Goal: Task Accomplishment & Management: Complete application form

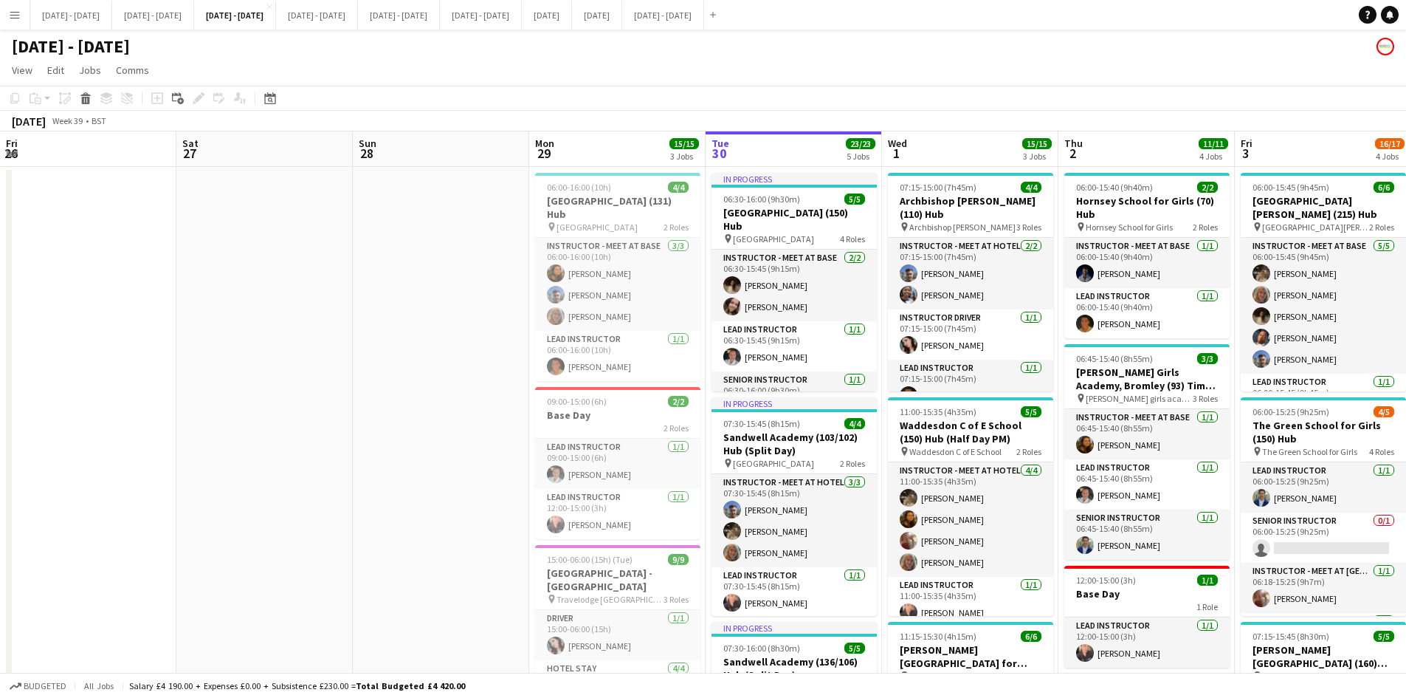
scroll to position [0, 379]
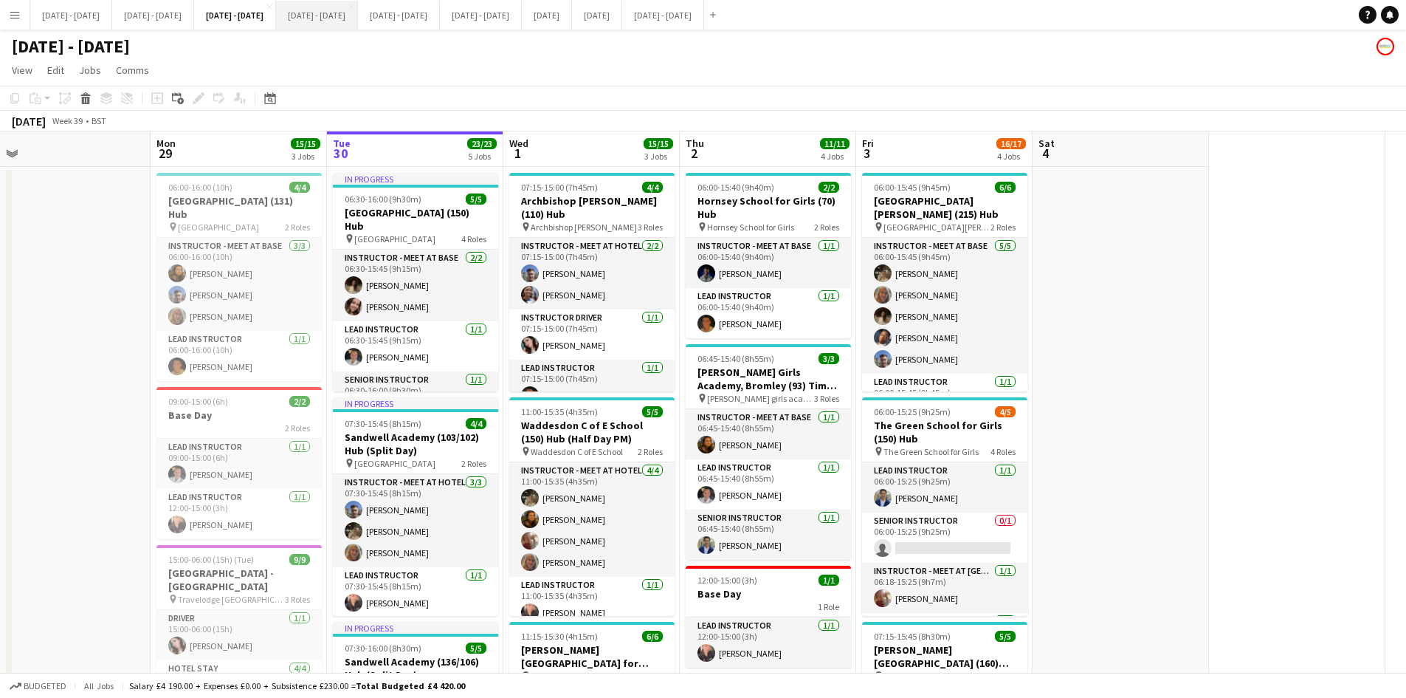
click at [358, 14] on button "[DATE] - [DATE] Close" at bounding box center [317, 15] width 82 height 29
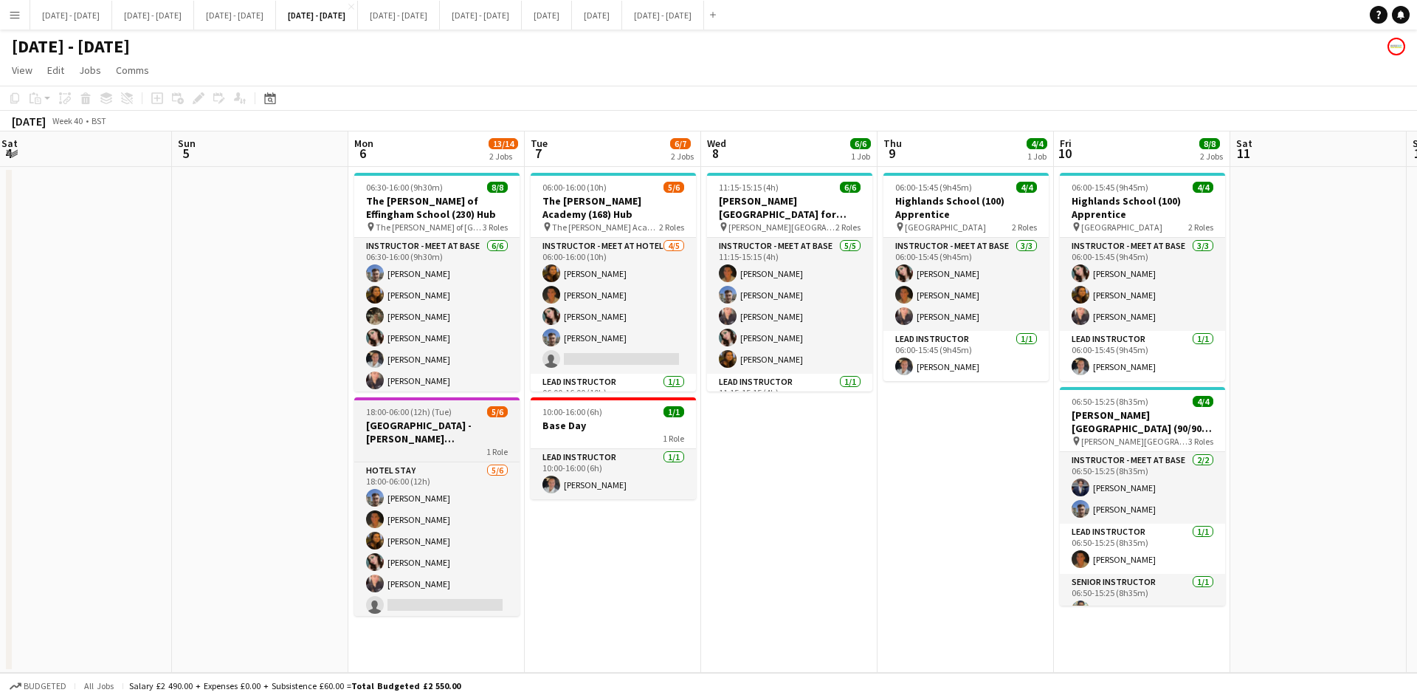
click at [463, 408] on div "18:00-06:00 (12h) (Tue) 5/6" at bounding box center [436, 411] width 165 height 11
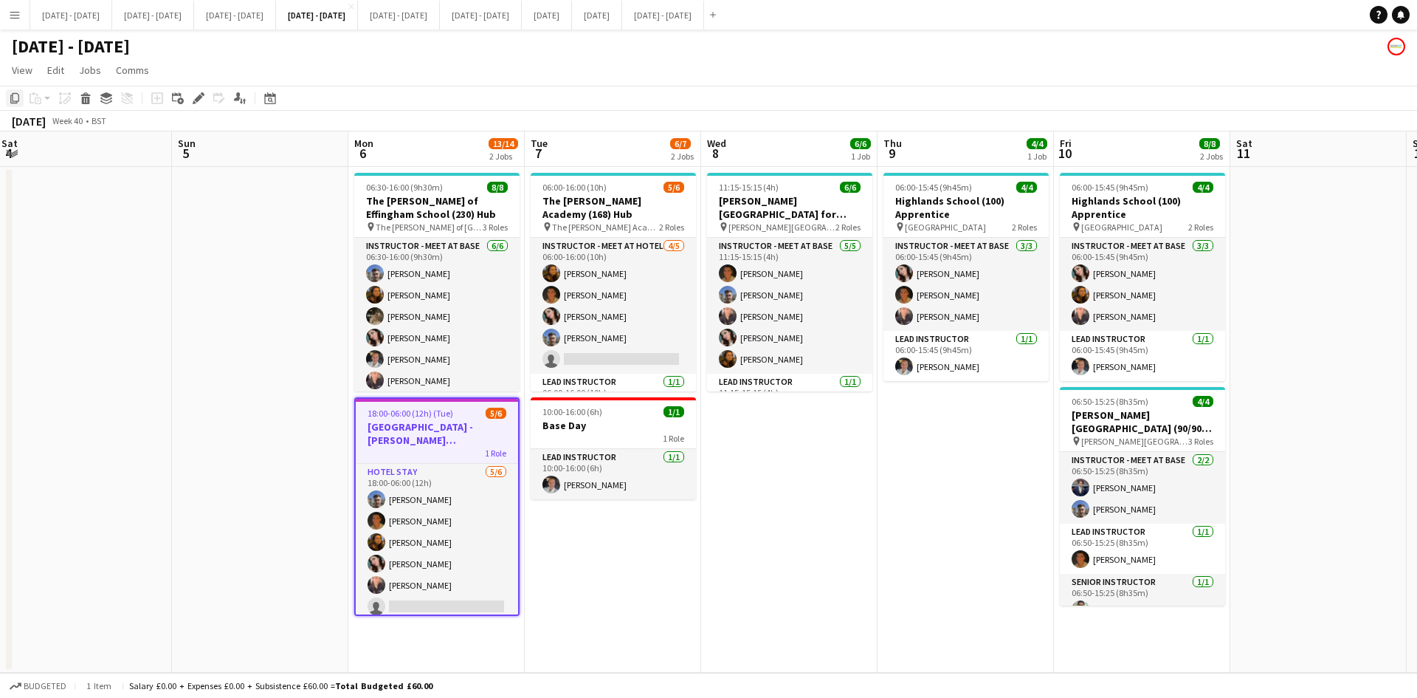
click at [16, 96] on icon "Copy" at bounding box center [15, 98] width 12 height 12
click at [808, 484] on app-date-cell "11:15-15:15 (4h) 6/6 [PERSON_NAME][GEOGRAPHIC_DATA] for Boys (170) Hub (Half Da…" at bounding box center [789, 420] width 176 height 506
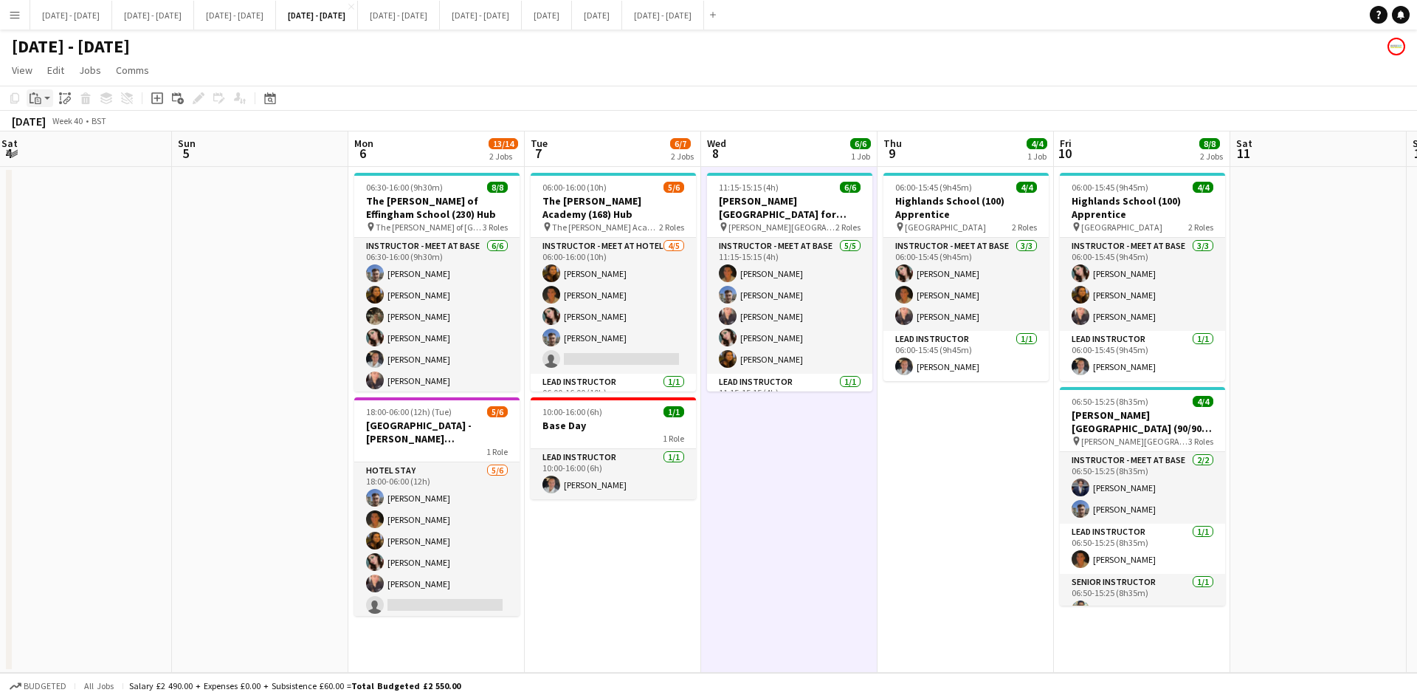
click at [38, 94] on icon "Paste" at bounding box center [36, 98] width 12 height 12
click at [44, 124] on link "Paste Ctrl+V" at bounding box center [108, 126] width 139 height 13
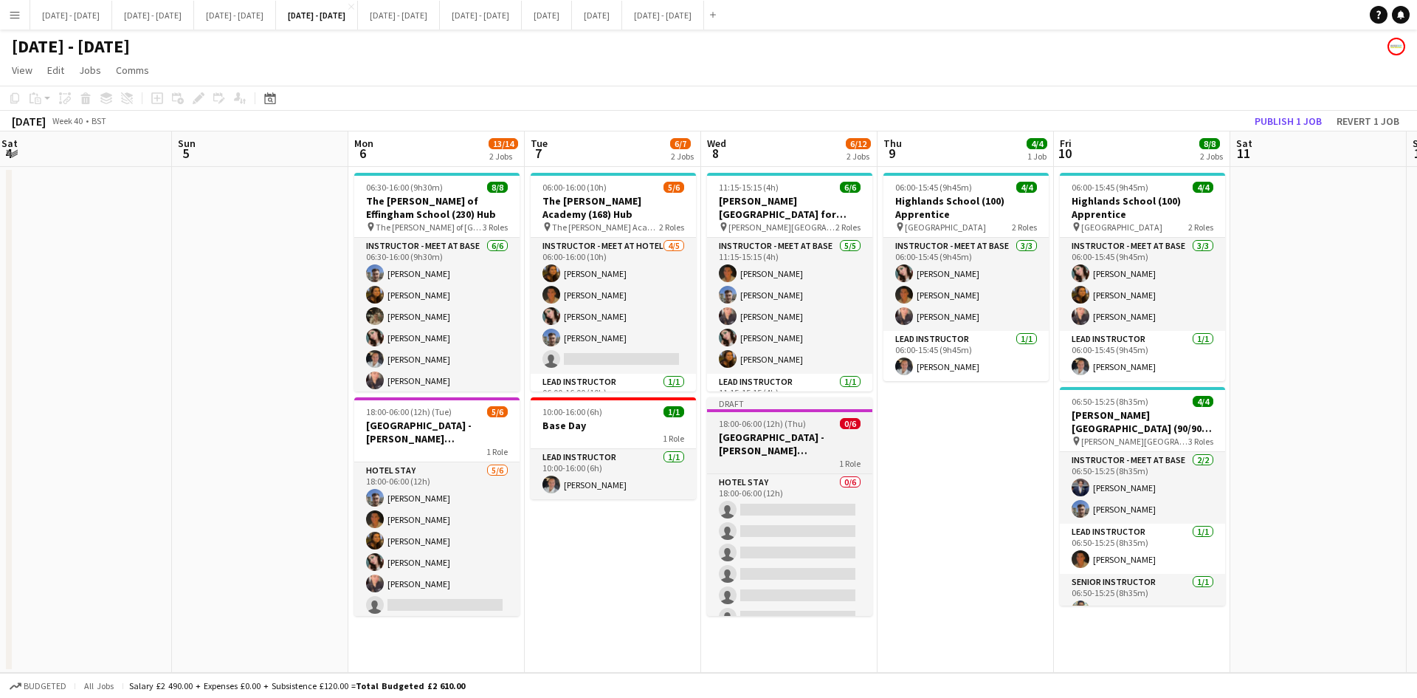
click at [808, 452] on h3 "[GEOGRAPHIC_DATA] - [PERSON_NAME][GEOGRAPHIC_DATA]" at bounding box center [789, 443] width 165 height 27
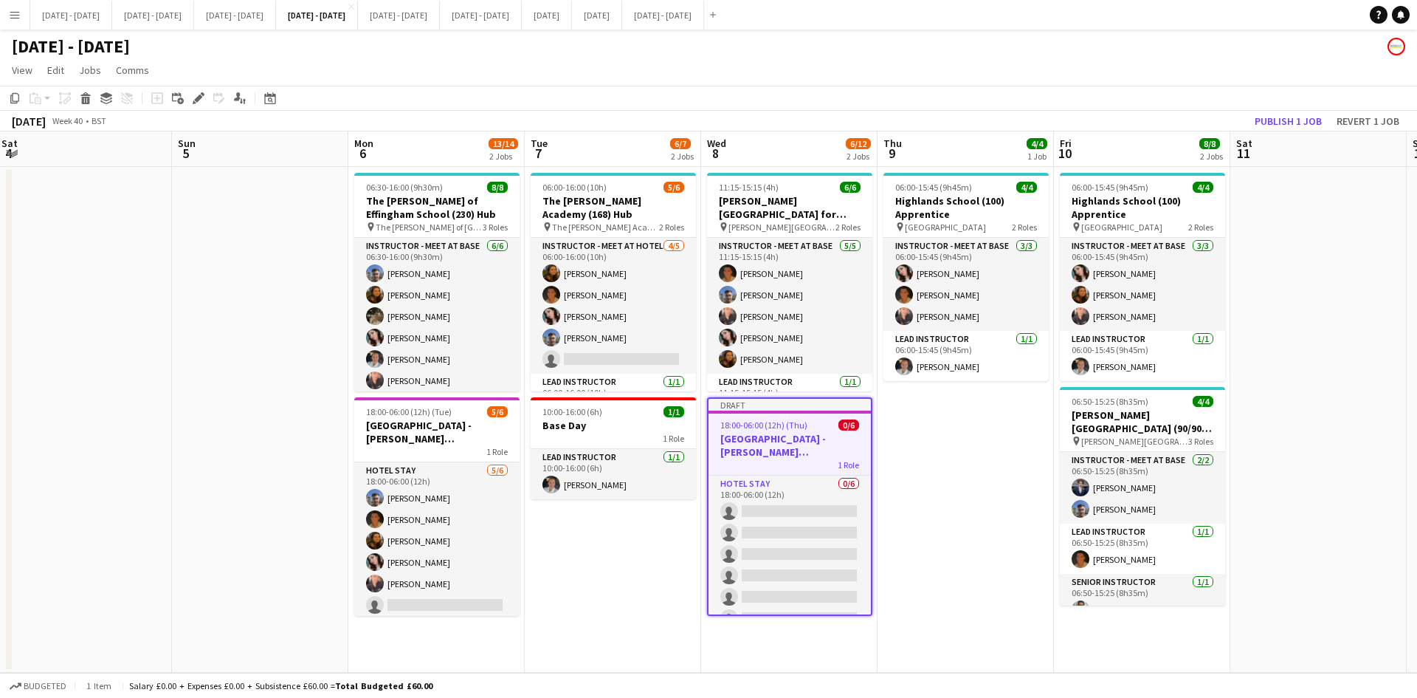
click at [808, 452] on h3 "[GEOGRAPHIC_DATA] - [PERSON_NAME][GEOGRAPHIC_DATA]" at bounding box center [790, 445] width 162 height 27
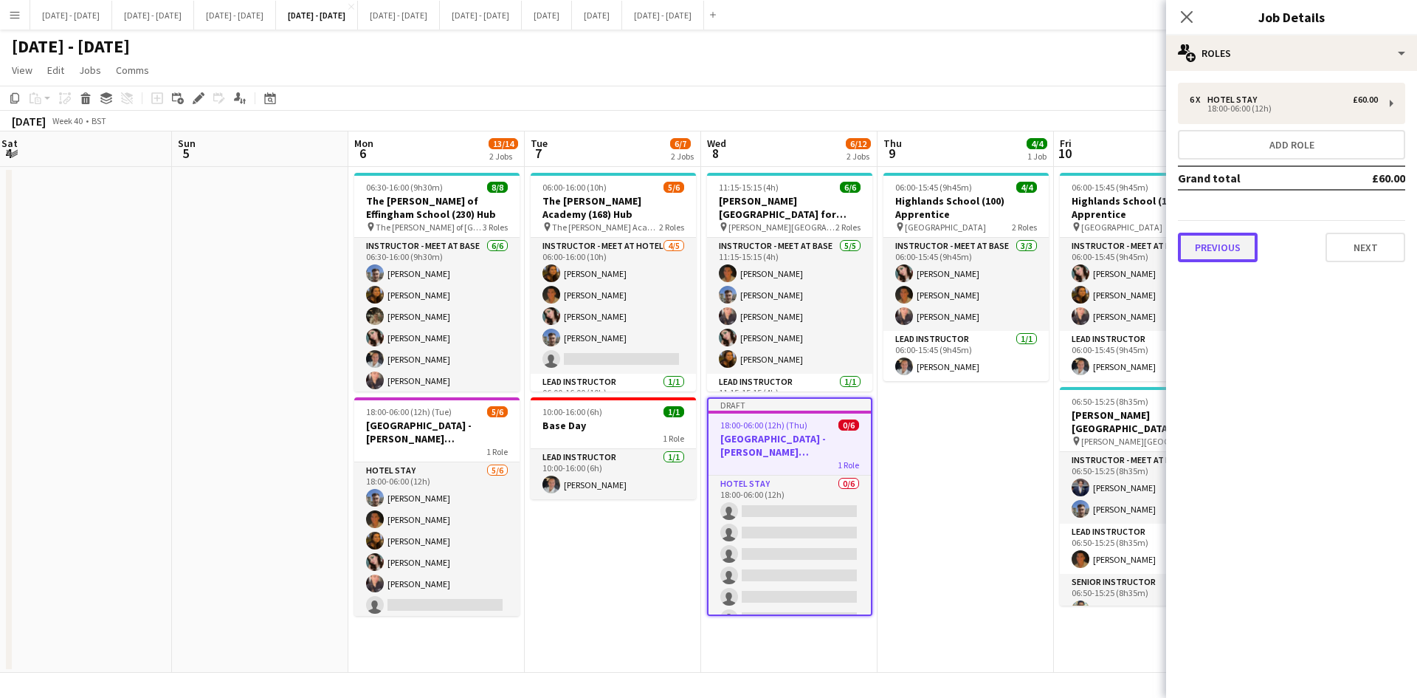
click at [1216, 249] on button "Previous" at bounding box center [1218, 248] width 80 height 30
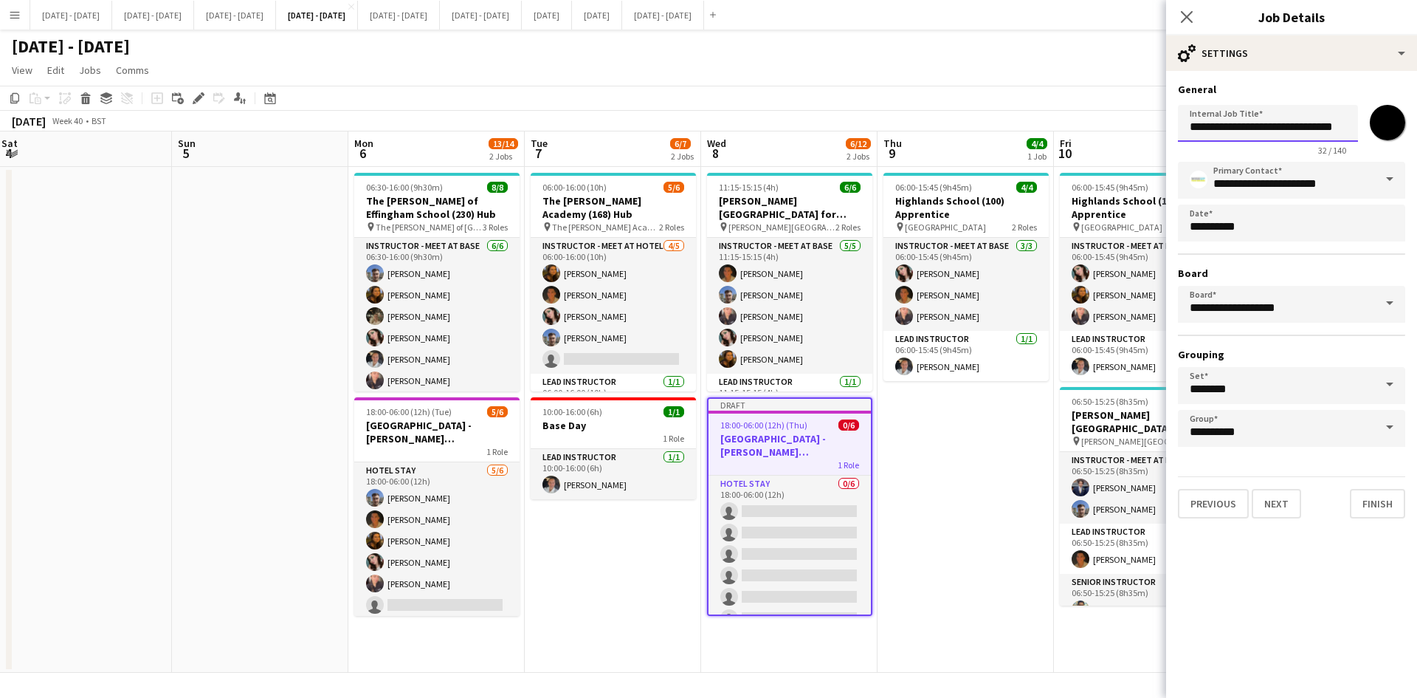
click at [1265, 132] on input "**********" at bounding box center [1268, 123] width 180 height 37
type input "**********"
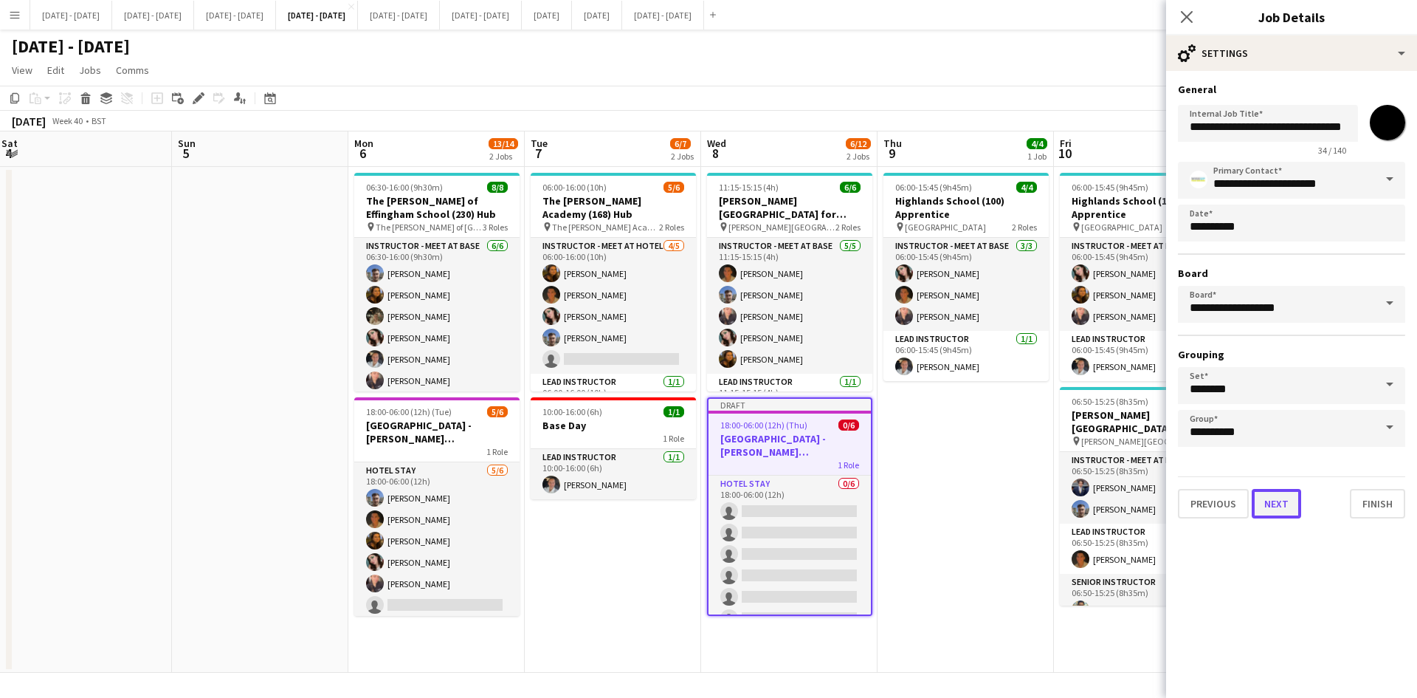
click at [1284, 499] on button "Next" at bounding box center [1276, 504] width 49 height 30
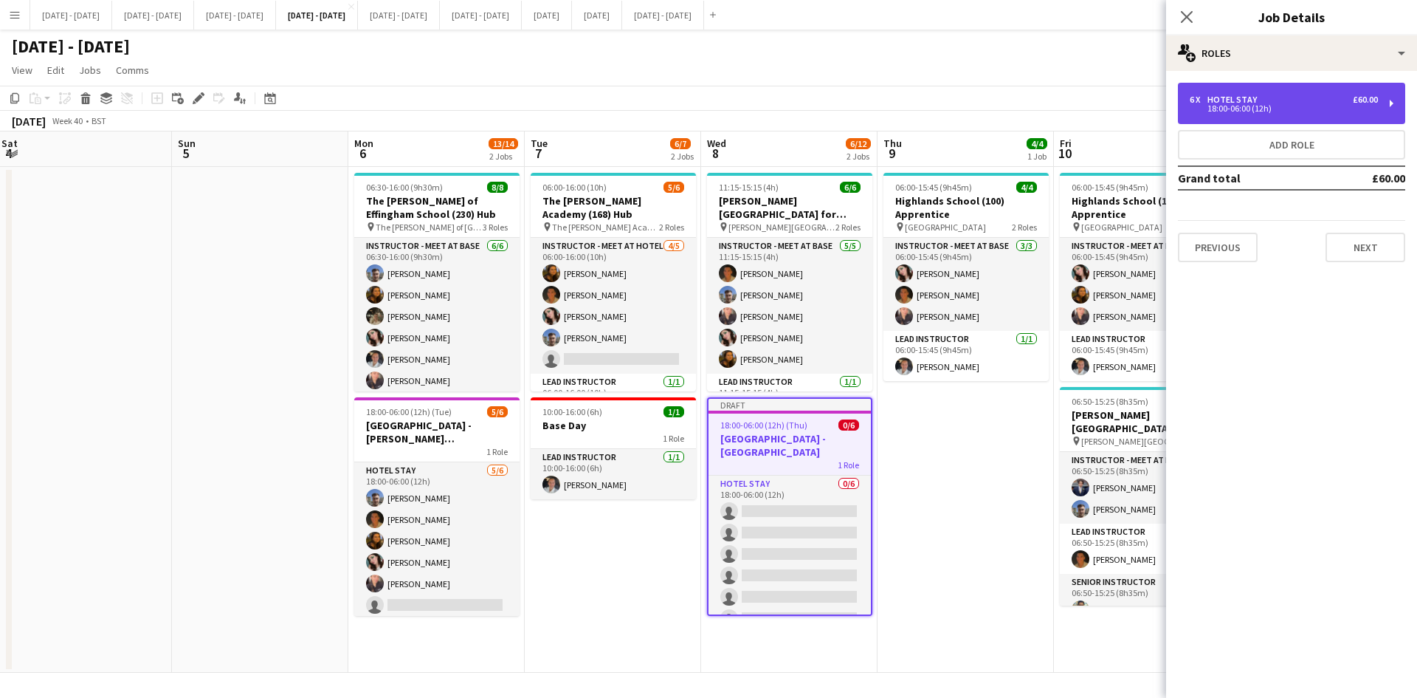
click at [1242, 105] on div "18:00-06:00 (12h)" at bounding box center [1284, 108] width 188 height 7
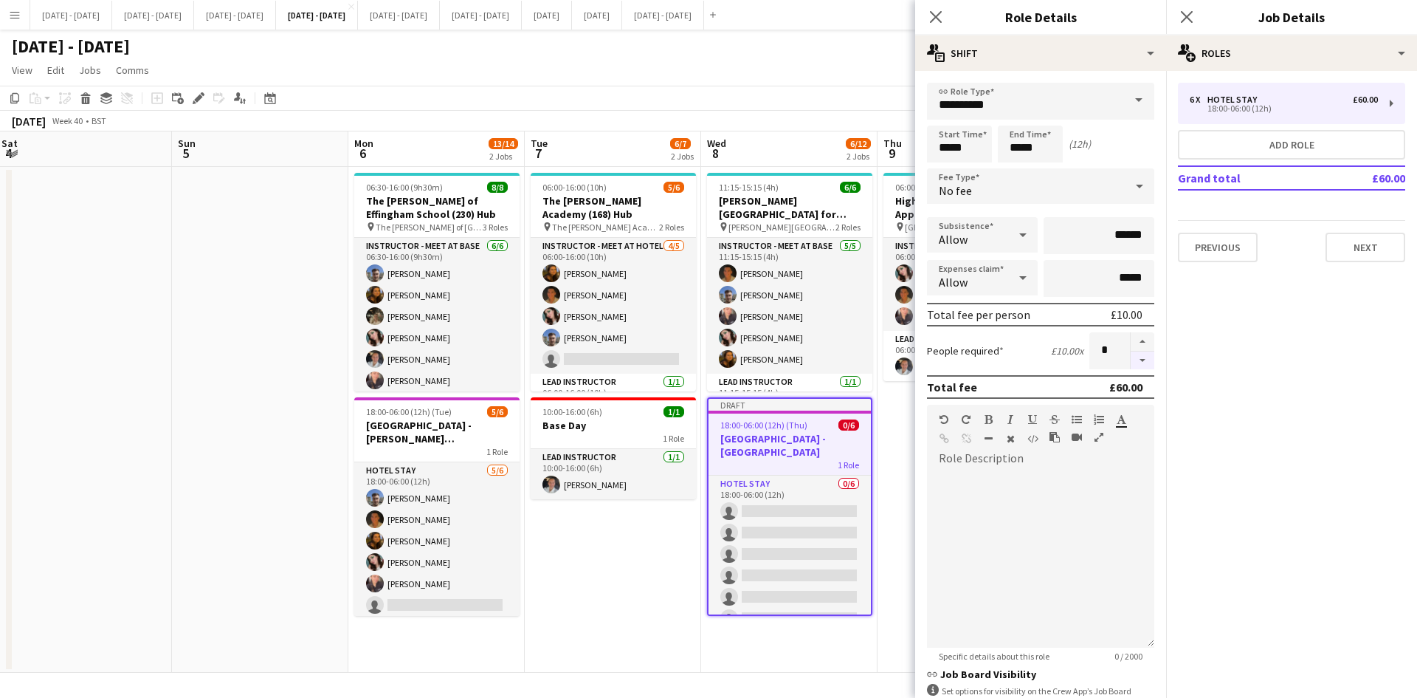
click at [1132, 357] on button "button" at bounding box center [1143, 360] width 24 height 18
click at [1131, 341] on button "button" at bounding box center [1143, 341] width 24 height 19
type input "*"
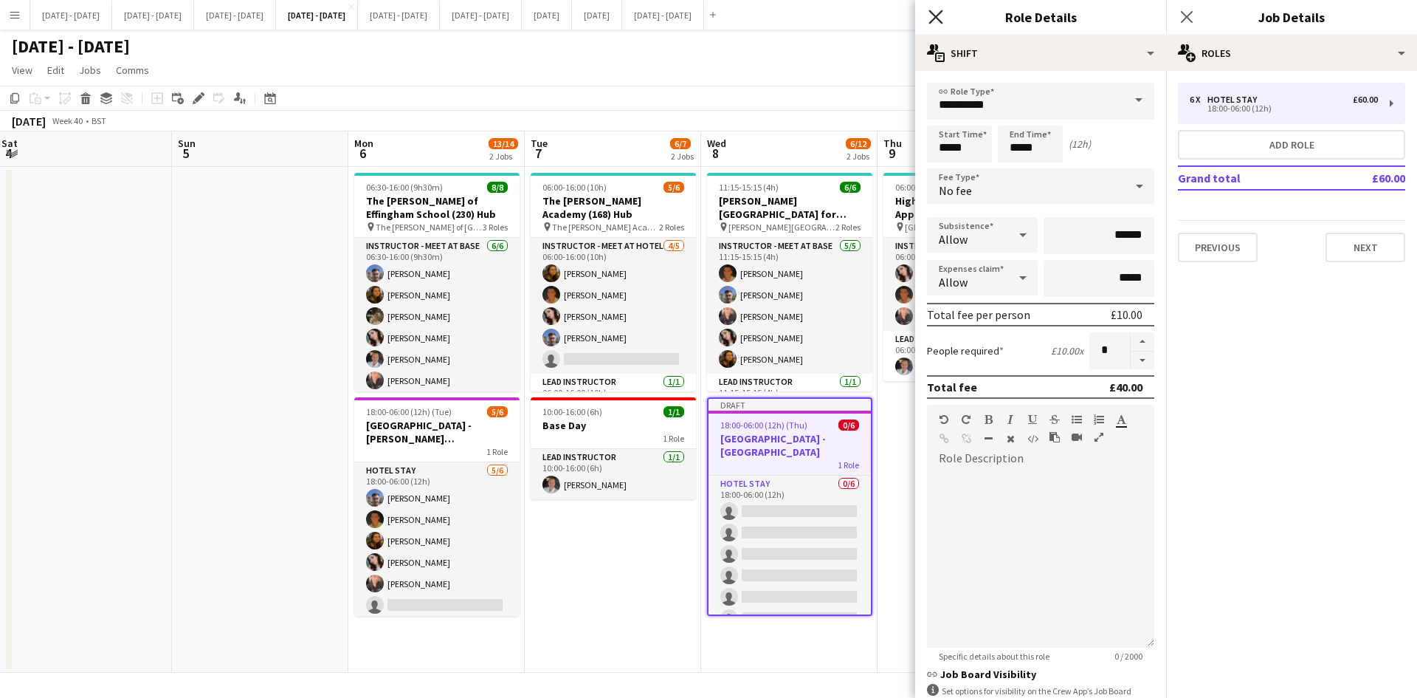
click at [932, 12] on icon "Close pop-in" at bounding box center [936, 17] width 14 height 14
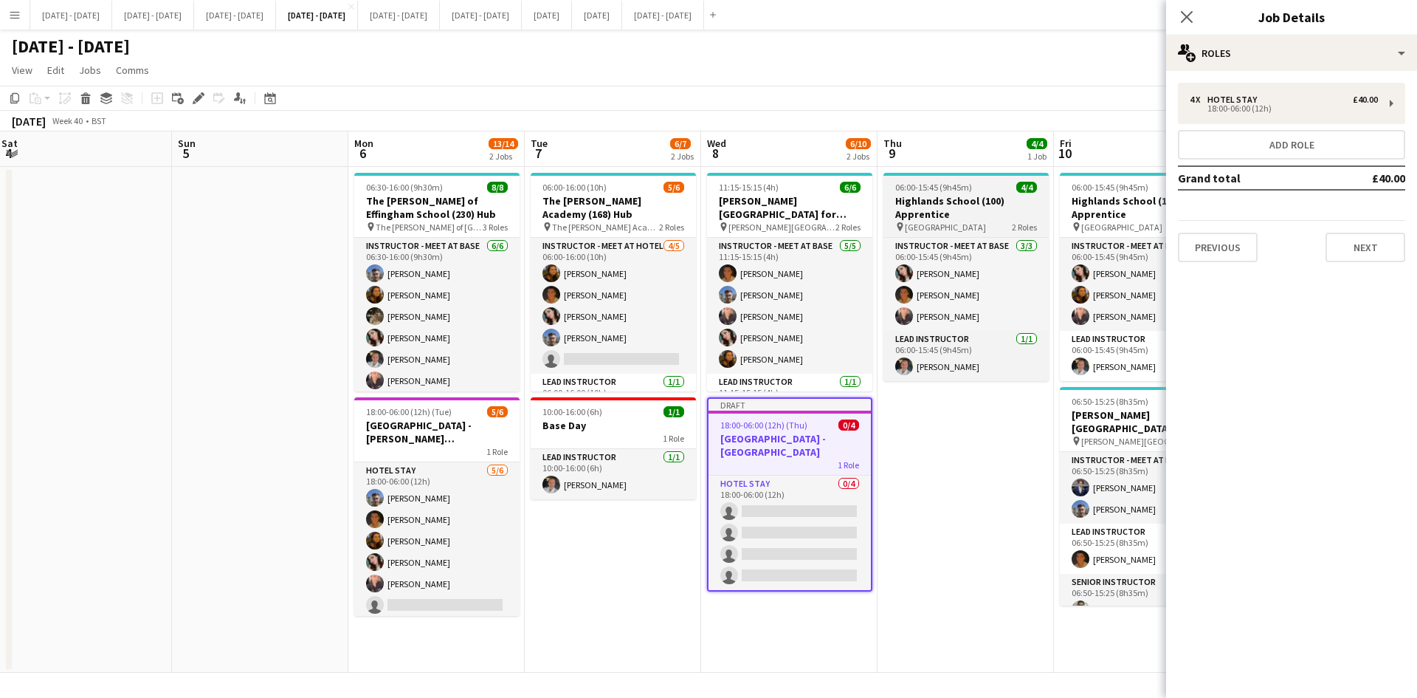
click at [981, 185] on div "06:00-15:45 (9h45m) 4/4" at bounding box center [966, 187] width 165 height 11
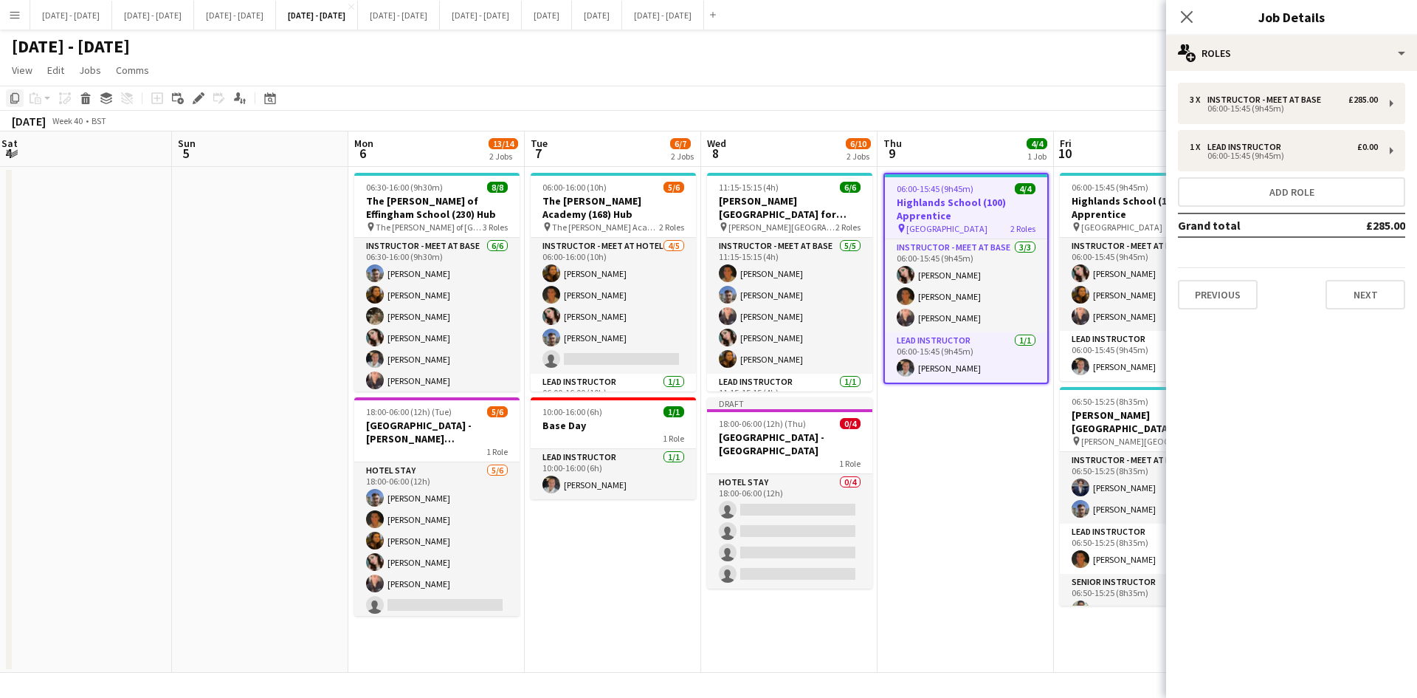
click at [15, 97] on icon "Copy" at bounding box center [15, 98] width 12 height 12
click at [977, 486] on app-date-cell "06:00-15:45 (9h45m) 4/4 Highlands School (100) Apprentice pin Highlands School …" at bounding box center [966, 420] width 176 height 506
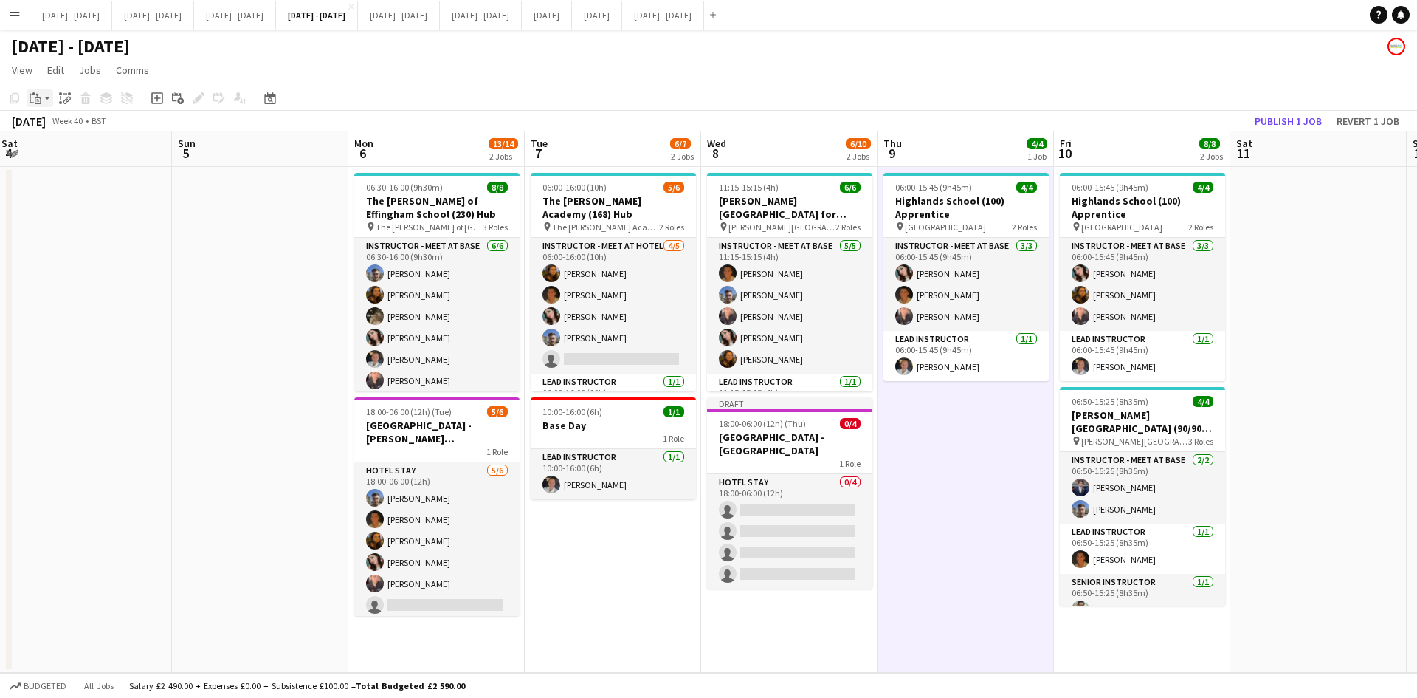
click at [37, 90] on div "Paste" at bounding box center [36, 98] width 18 height 18
click at [45, 123] on link "Paste Ctrl+V" at bounding box center [108, 126] width 139 height 13
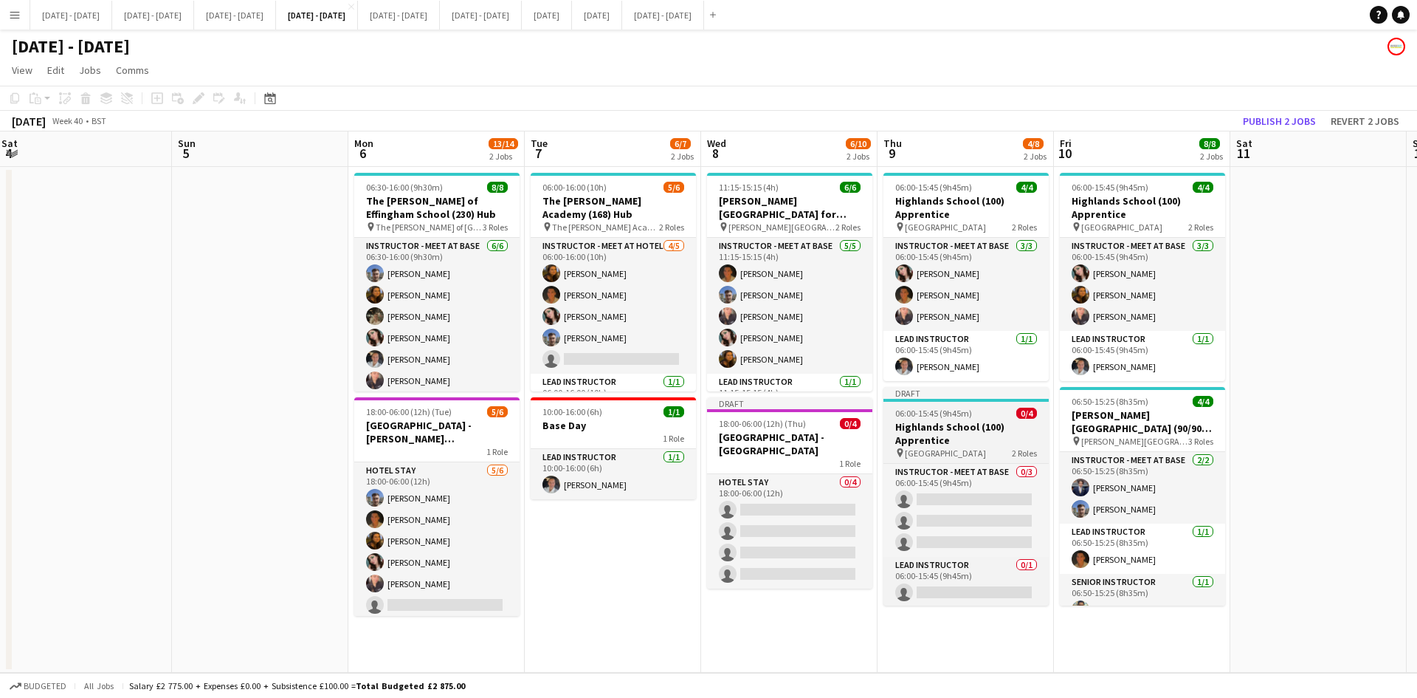
click at [981, 408] on div "06:00-15:45 (9h45m) 0/4" at bounding box center [966, 412] width 165 height 11
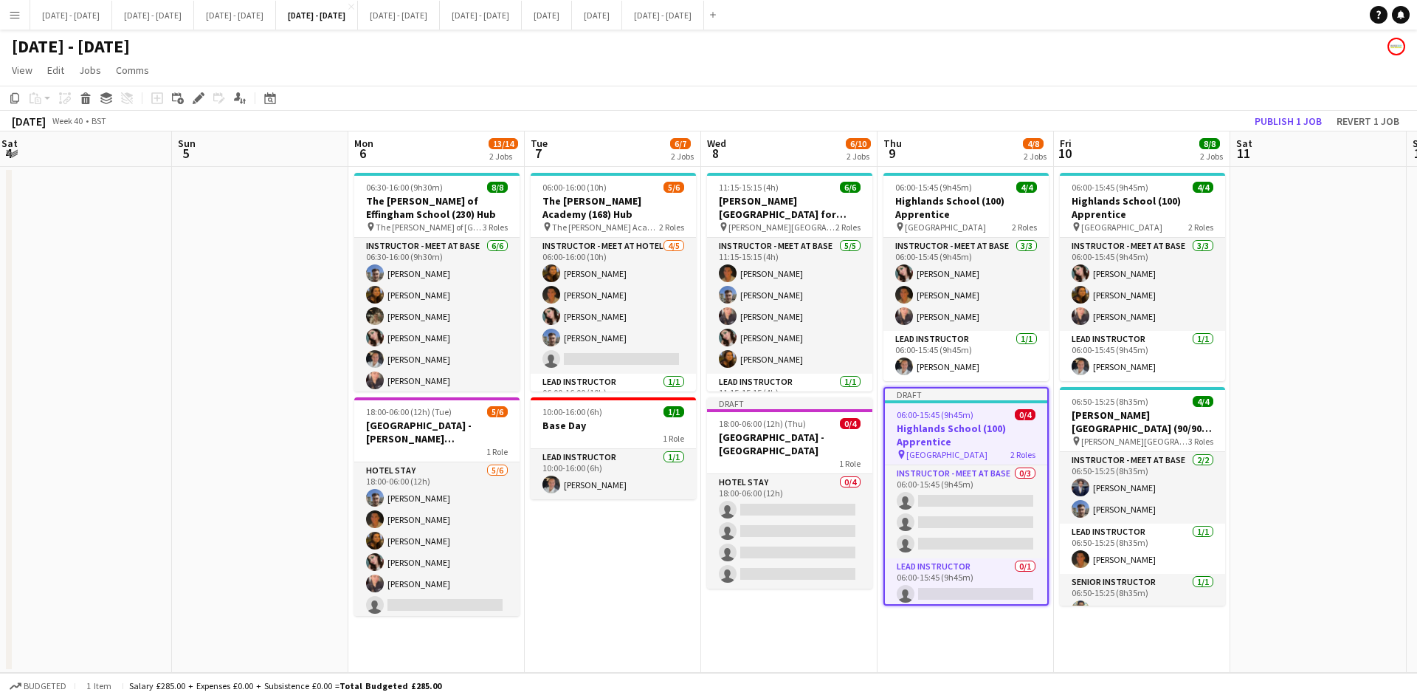
scroll to position [0, 533]
click at [981, 408] on app-job-card "Draft 06:00-15:45 (9h45m) 0/4 Highlands School (100) Apprentice pin Highlands S…" at bounding box center [966, 496] width 165 height 218
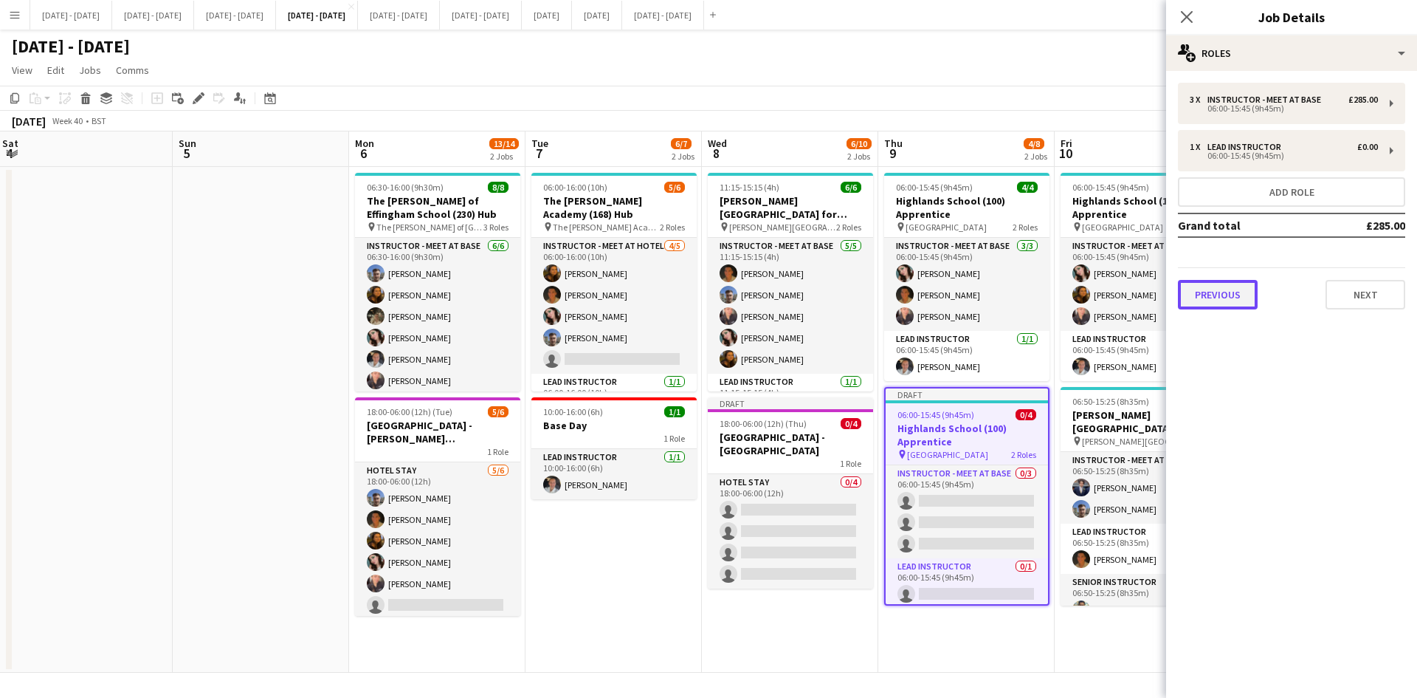
click at [1210, 291] on button "Previous" at bounding box center [1218, 295] width 80 height 30
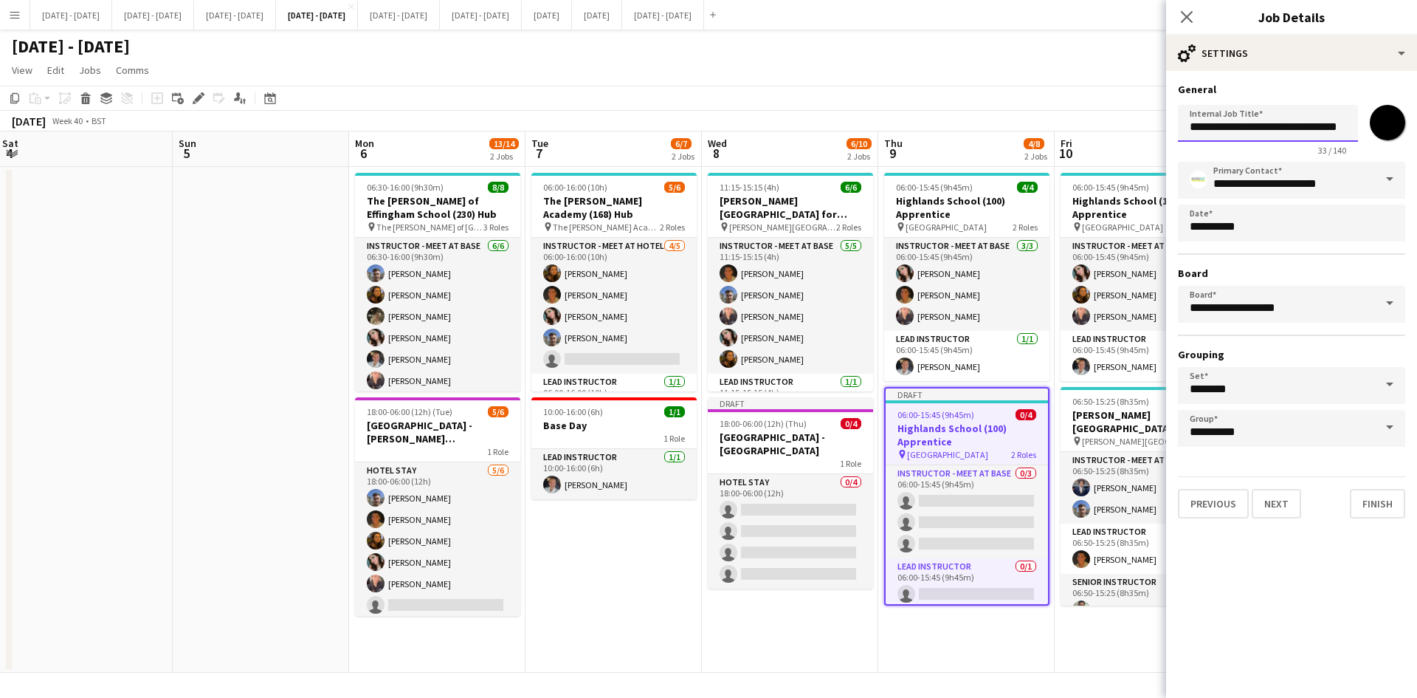
click at [1231, 123] on input "**********" at bounding box center [1268, 123] width 180 height 37
type input "**********"
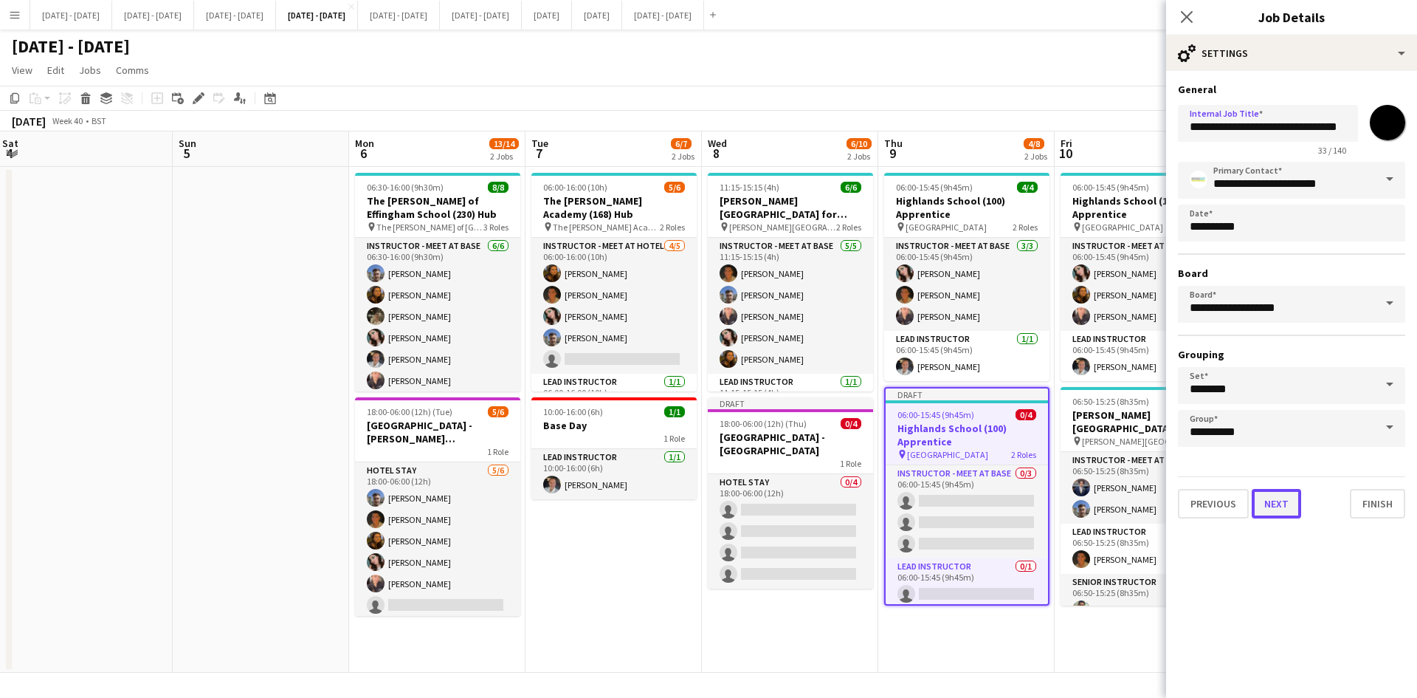
scroll to position [0, 0]
click at [1277, 503] on button "Next" at bounding box center [1276, 504] width 49 height 30
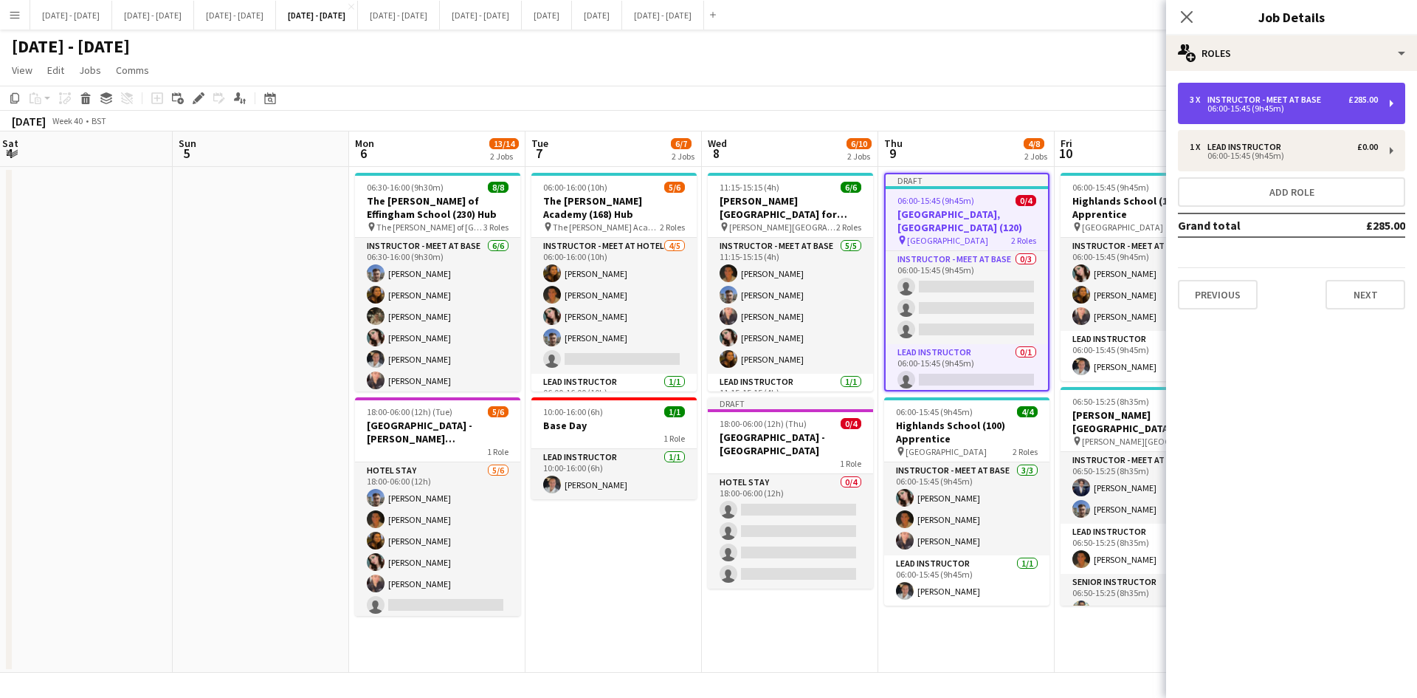
click at [1250, 107] on div "06:00-15:45 (9h45m)" at bounding box center [1284, 108] width 188 height 7
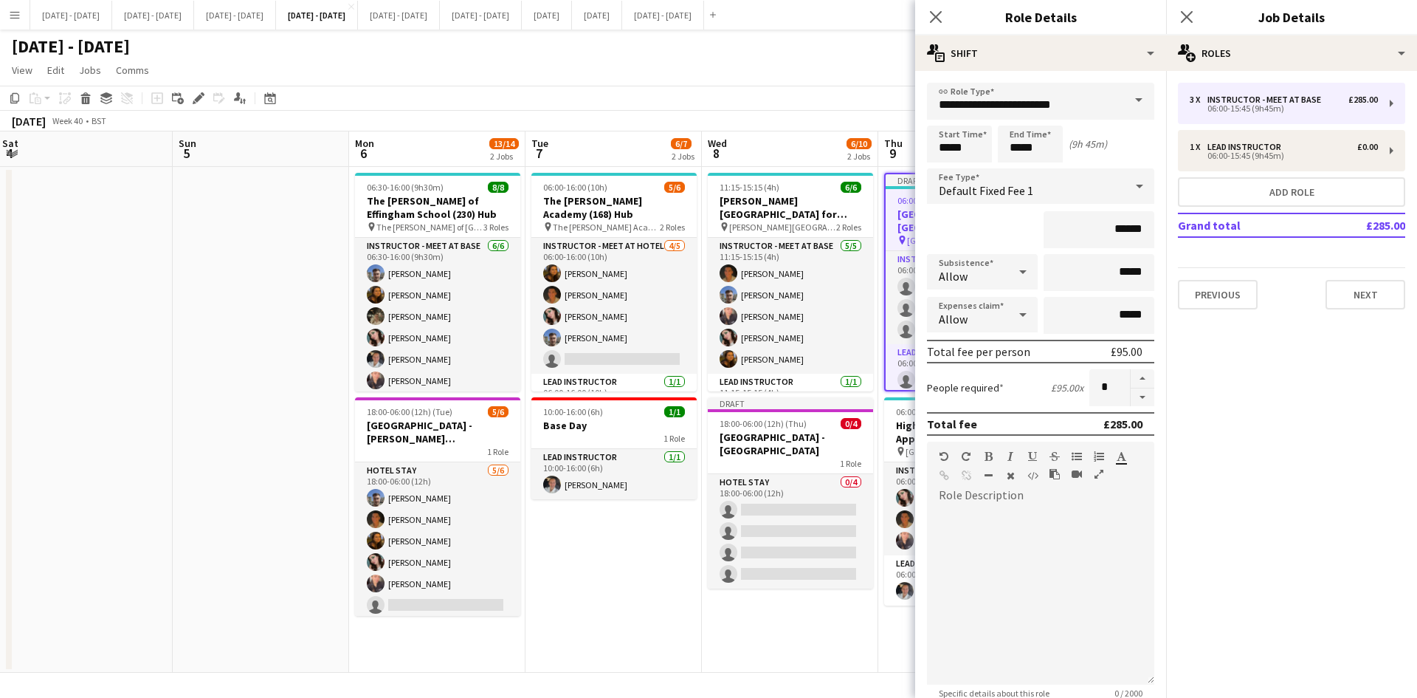
click at [1124, 97] on span at bounding box center [1138, 100] width 31 height 35
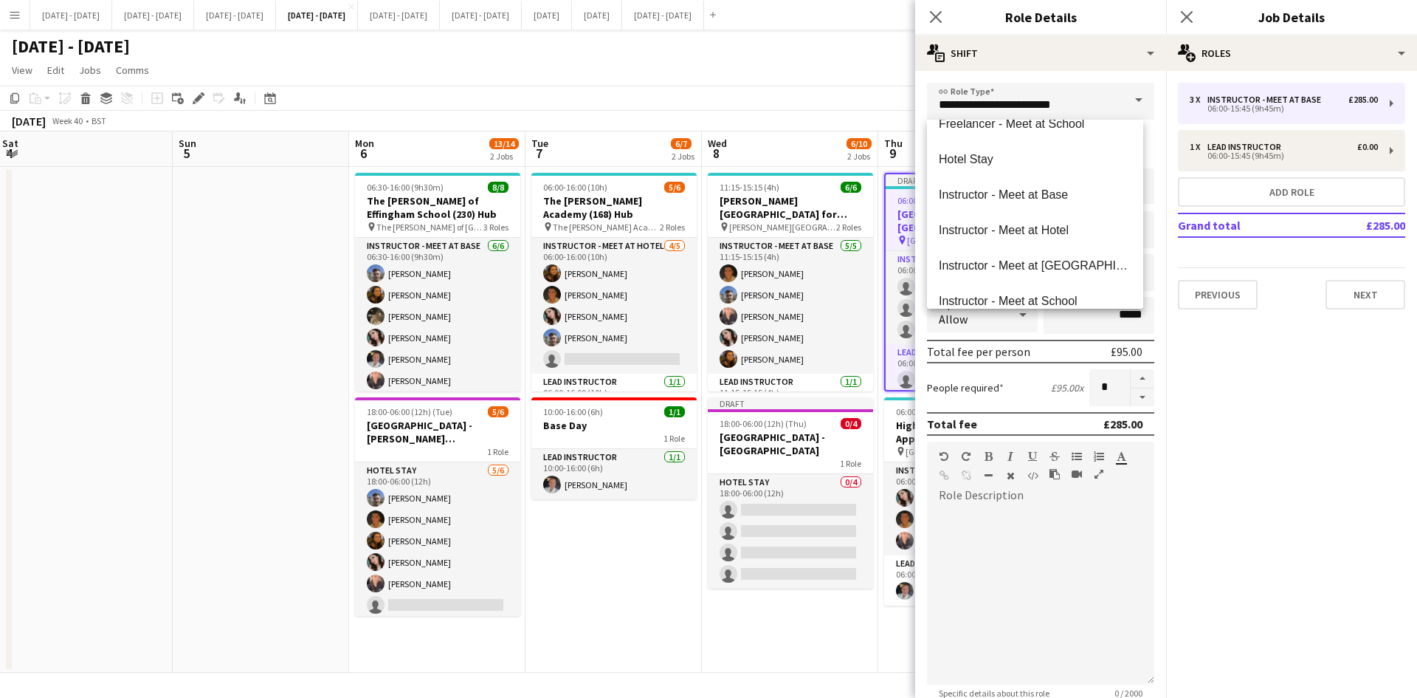
scroll to position [306, 0]
click at [1062, 225] on span "Instructor - Meet at Hotel" at bounding box center [1035, 226] width 193 height 14
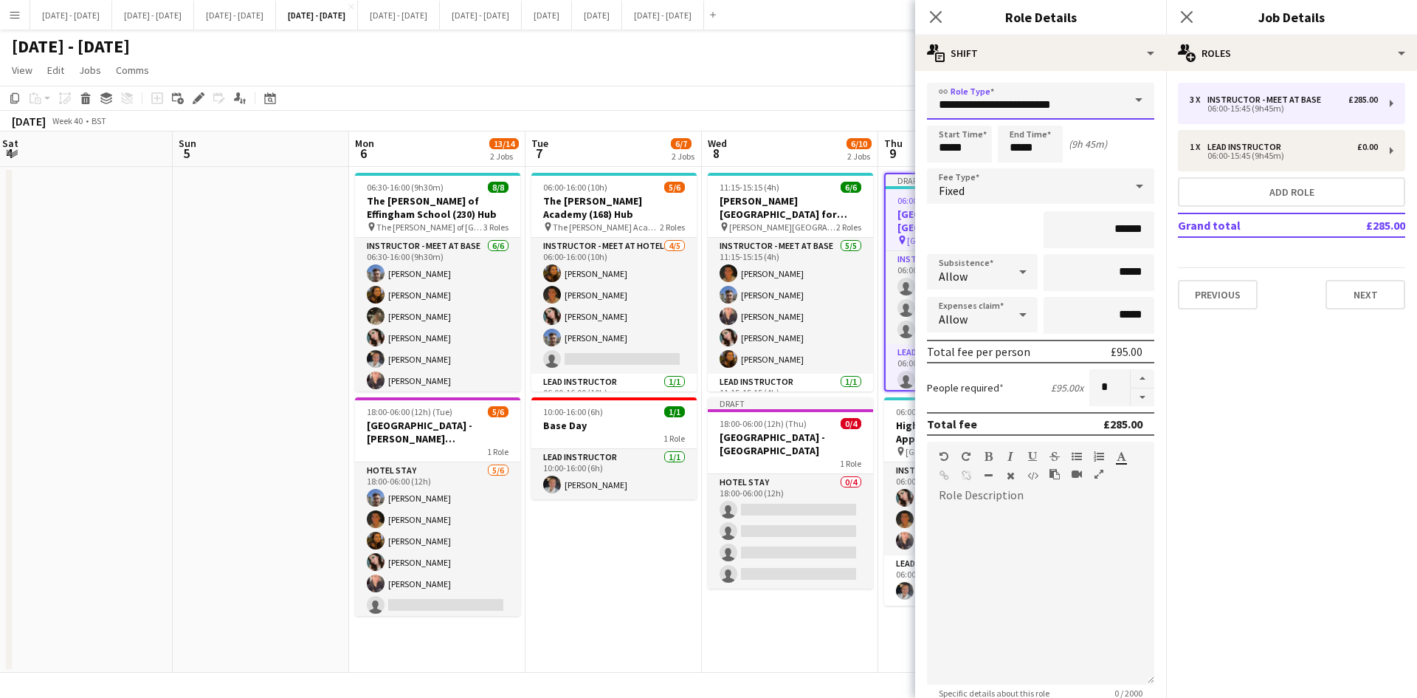
type input "**********"
click at [937, 13] on icon "Close pop-in" at bounding box center [936, 17] width 14 height 14
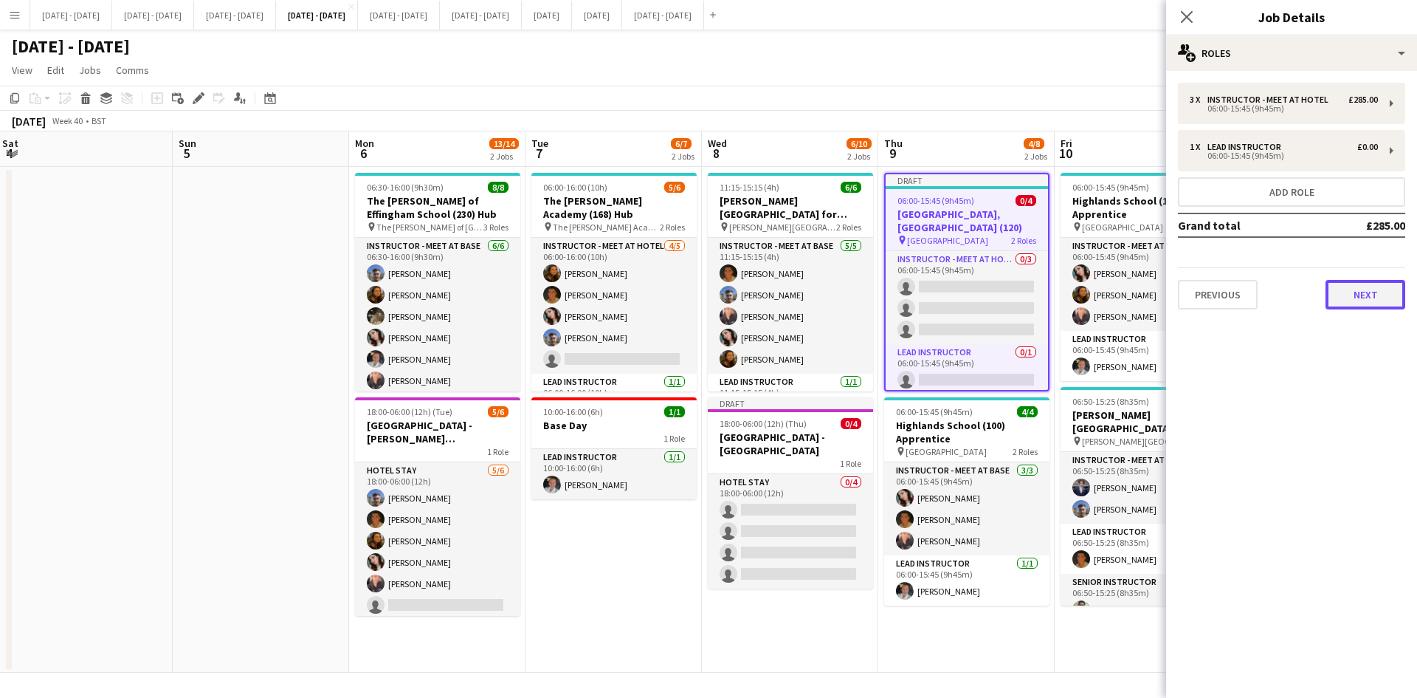
click at [1348, 295] on button "Next" at bounding box center [1366, 295] width 80 height 30
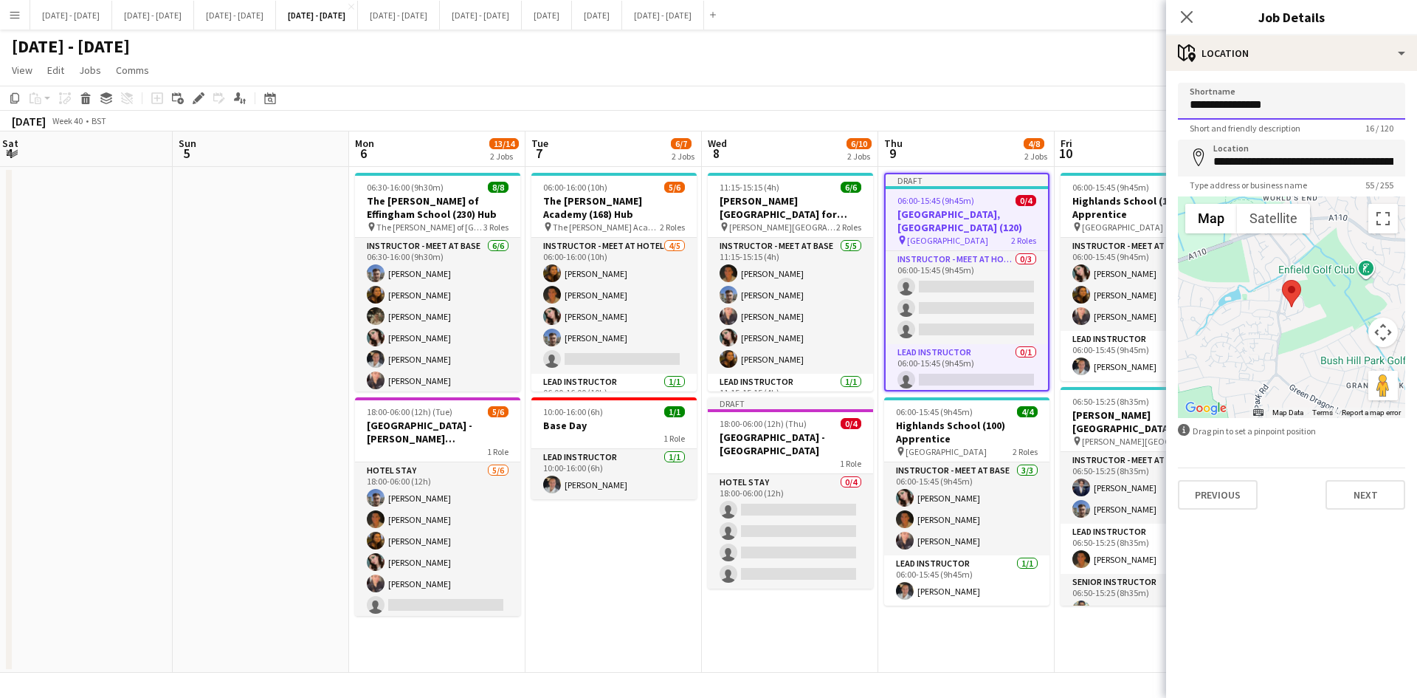
click at [1256, 106] on input "**********" at bounding box center [1291, 101] width 227 height 37
type input "**********"
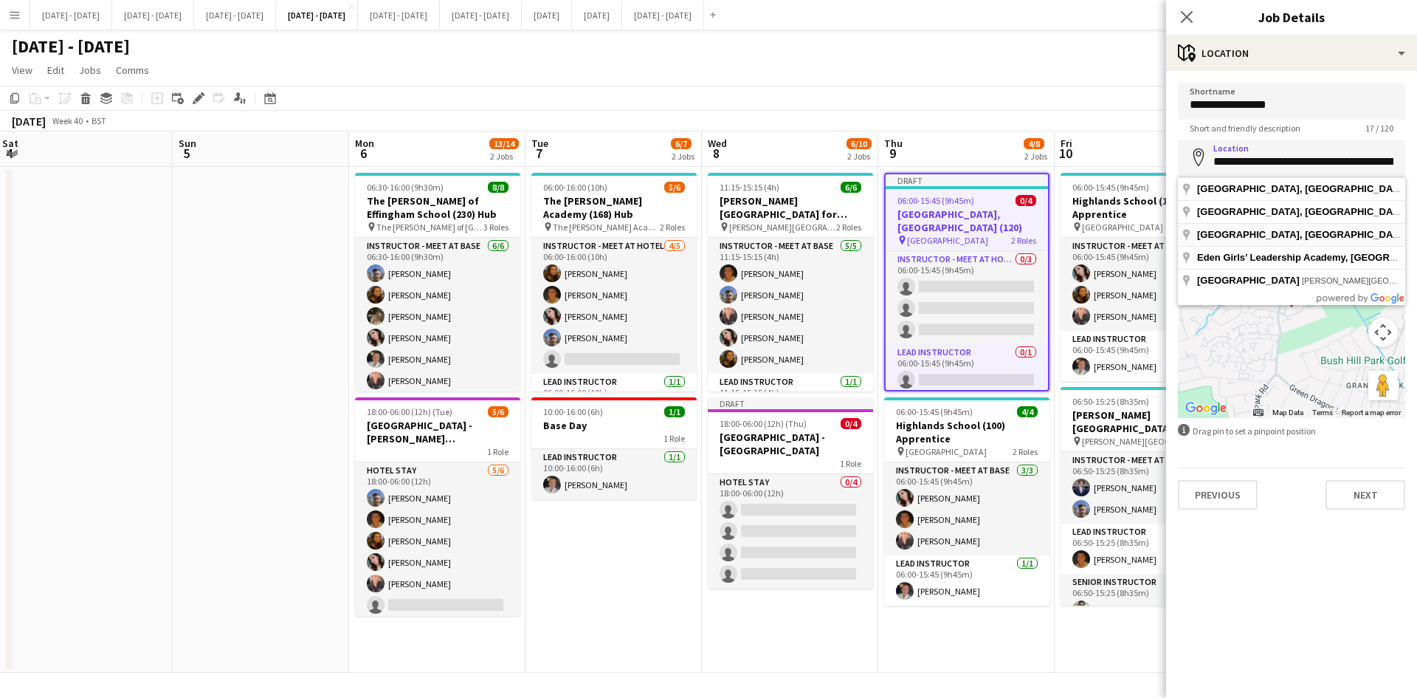
type input "**********"
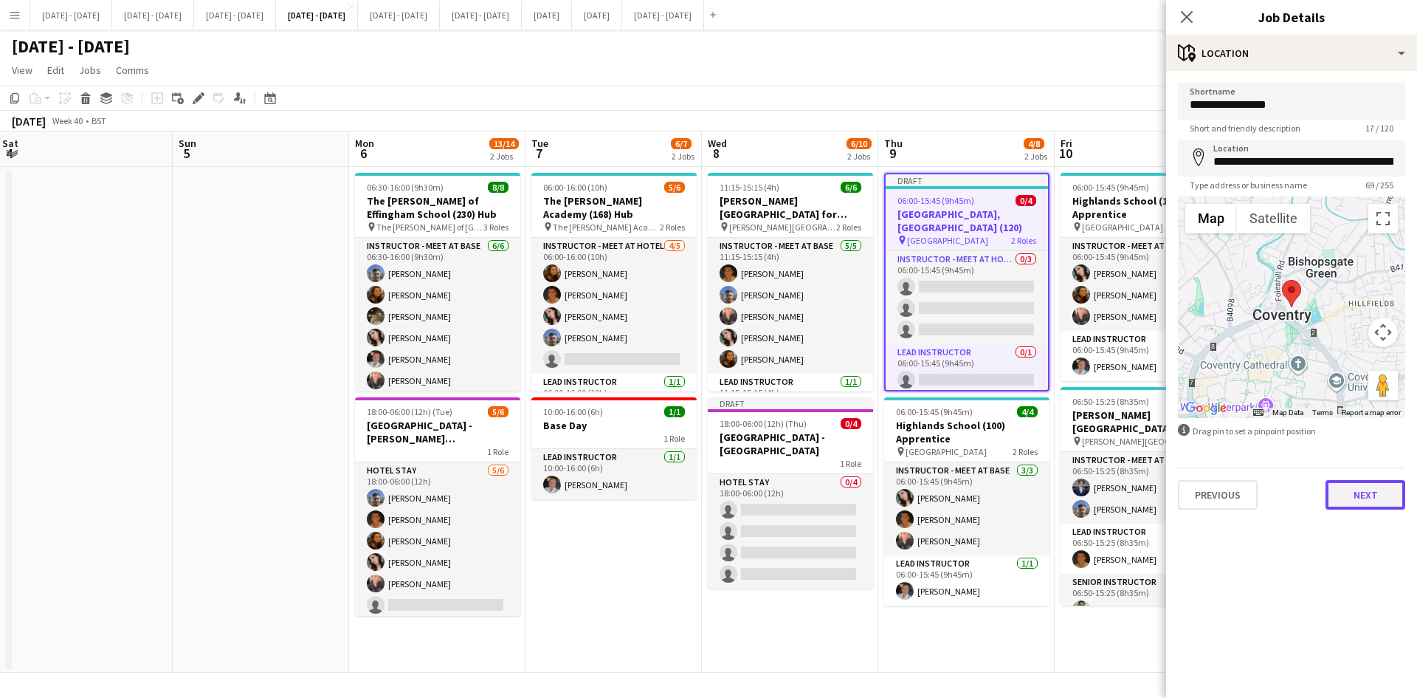
click at [1358, 497] on button "Next" at bounding box center [1366, 495] width 80 height 30
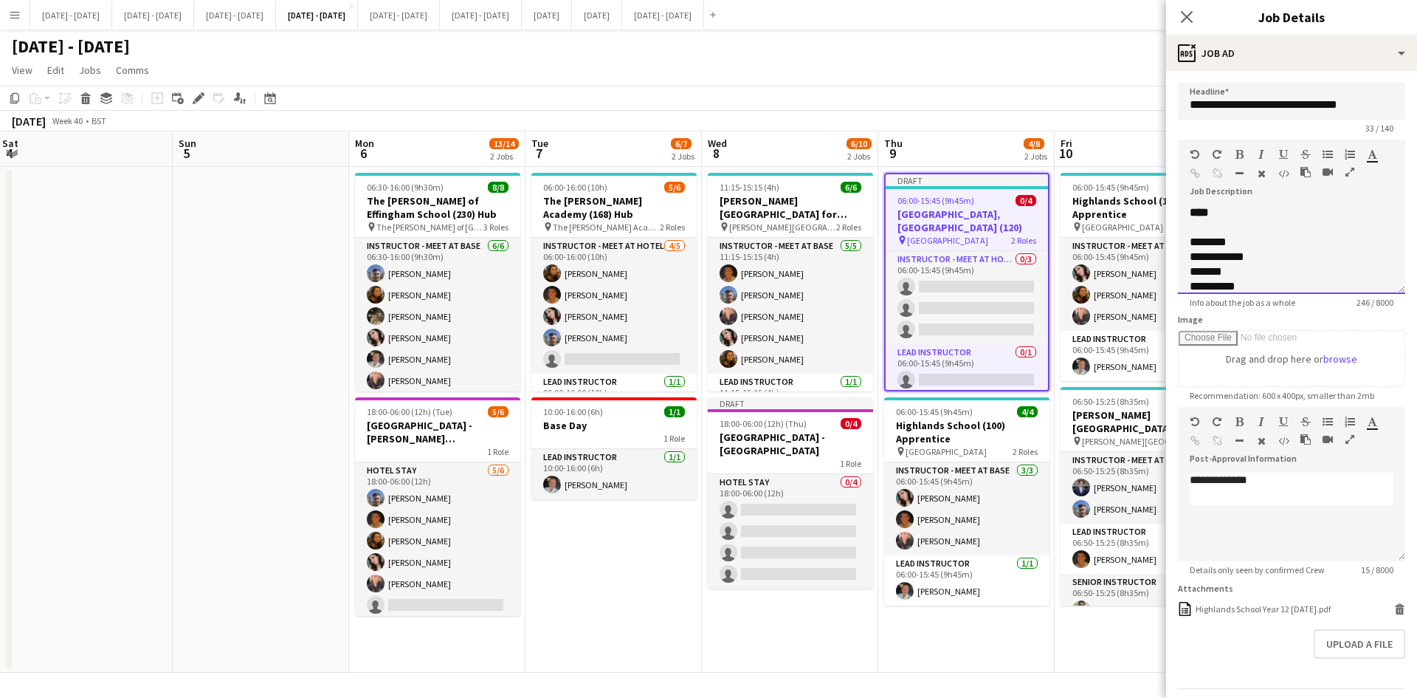
click at [1208, 249] on div "********" at bounding box center [1275, 242] width 171 height 15
click at [1206, 258] on div "**********" at bounding box center [1281, 256] width 182 height 15
click at [1226, 272] on div "*******" at bounding box center [1281, 271] width 182 height 15
click at [1250, 290] on div "**********" at bounding box center [1281, 286] width 182 height 15
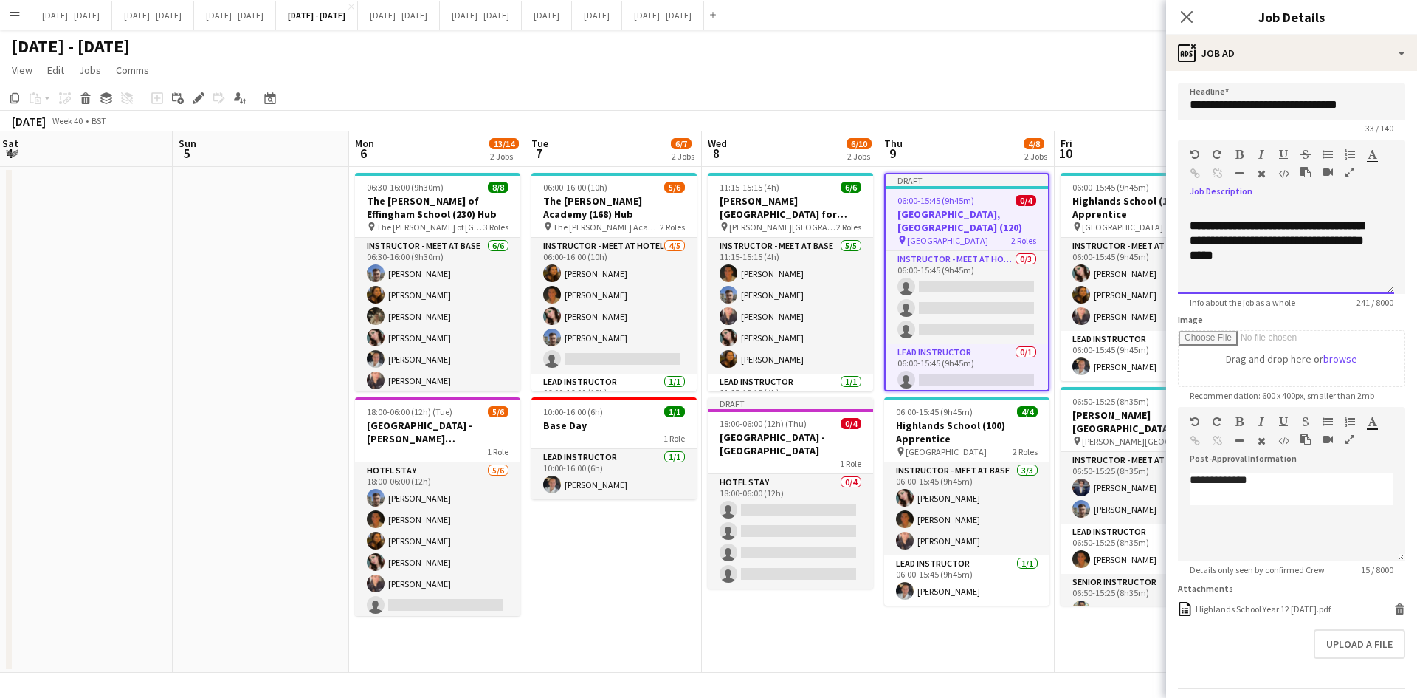
click at [1298, 243] on b "**********" at bounding box center [1277, 240] width 174 height 41
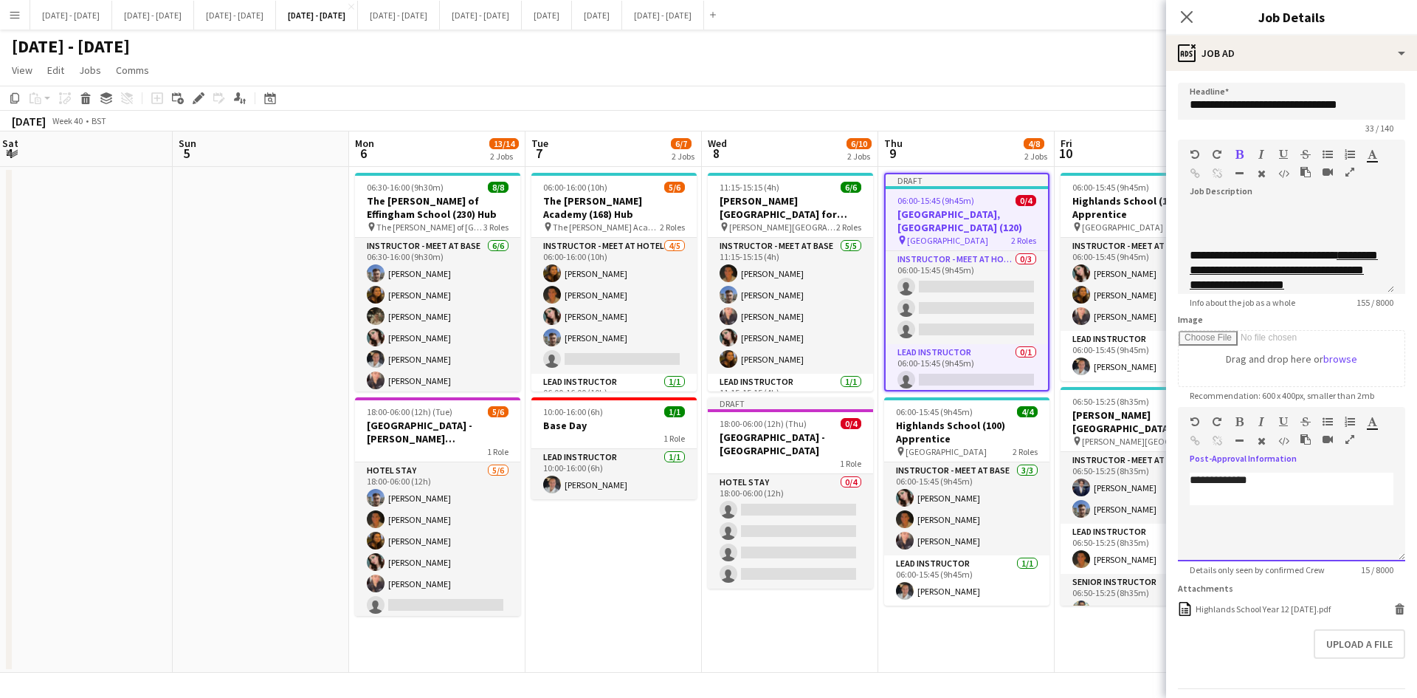
click at [1232, 476] on div "**********" at bounding box center [1286, 479] width 193 height 15
click at [1233, 476] on div "**********" at bounding box center [1286, 479] width 193 height 15
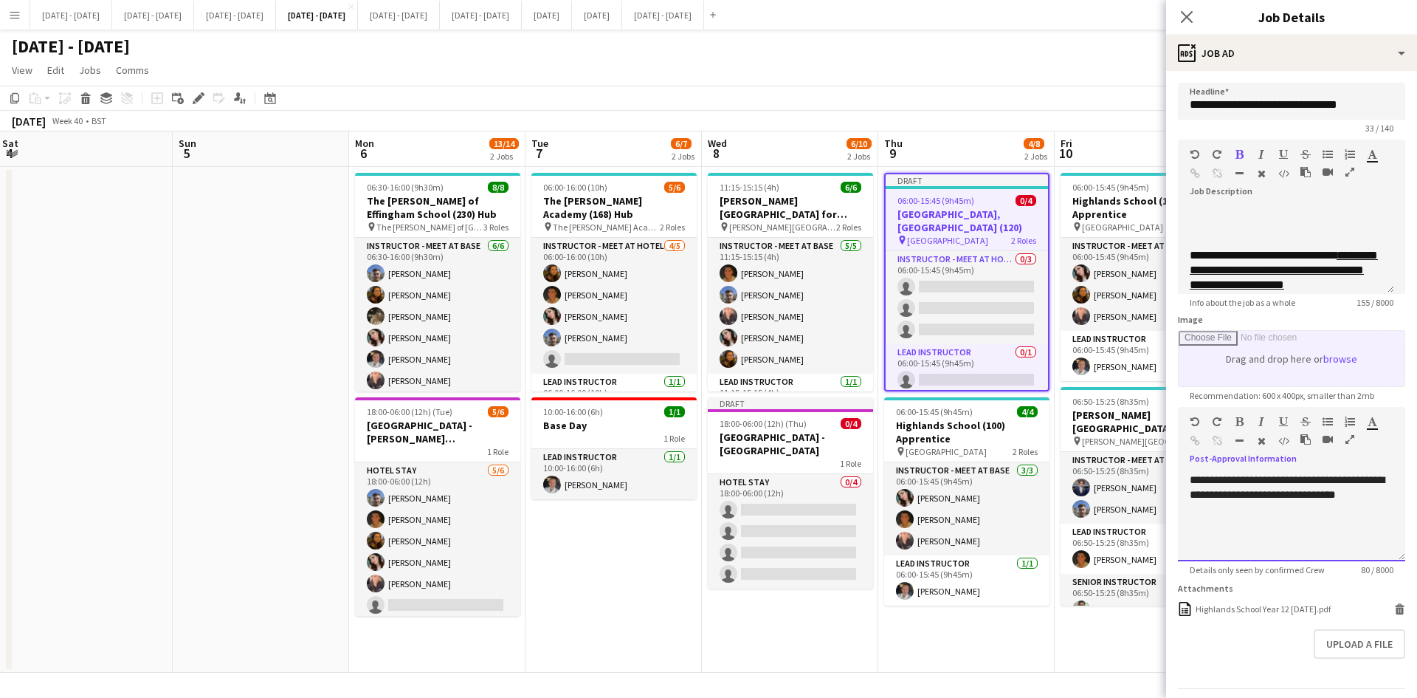
scroll to position [1, 0]
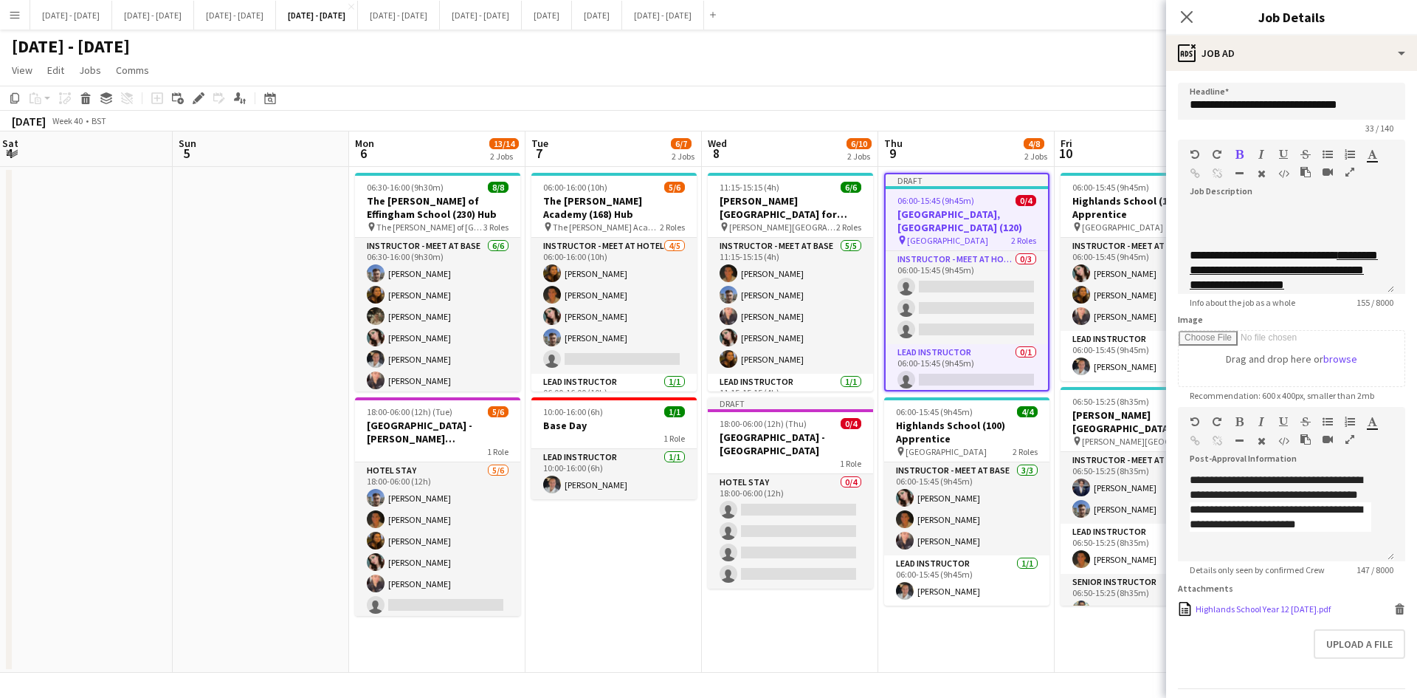
click at [1397, 614] on icon at bounding box center [1400, 610] width 7 height 7
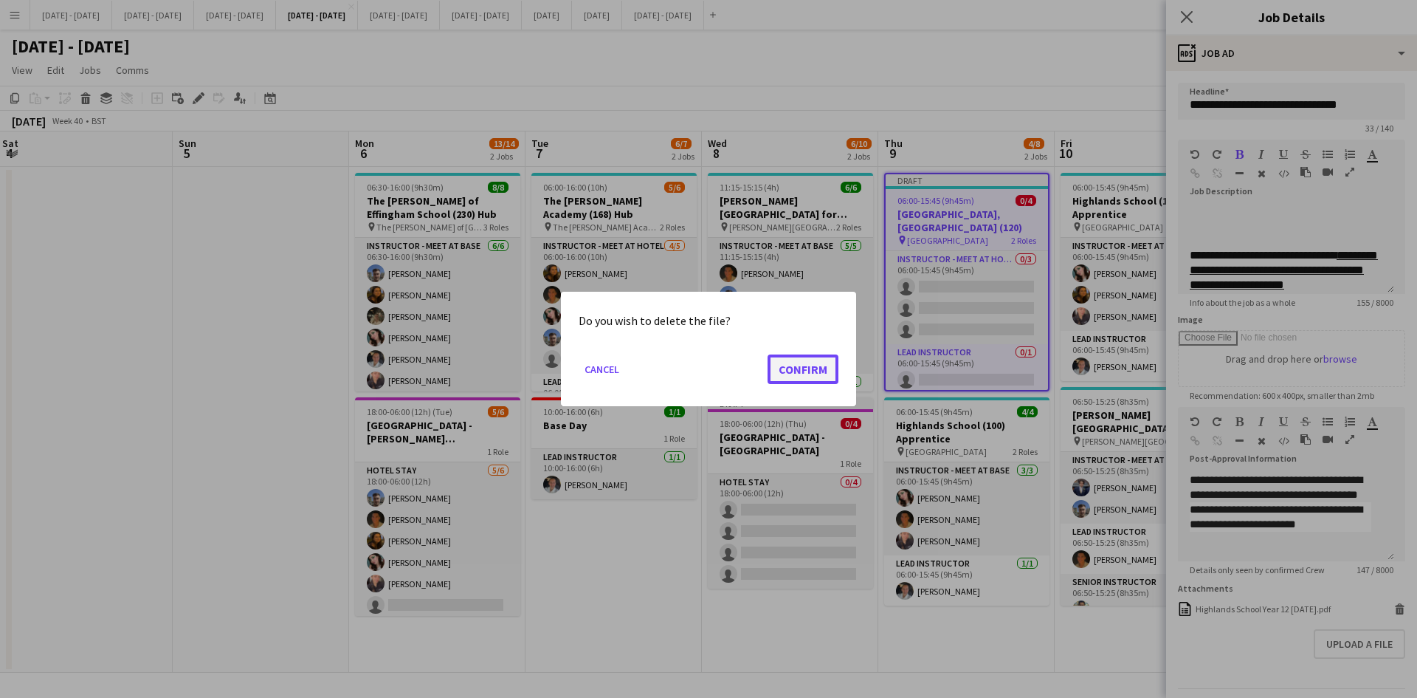
click at [811, 360] on button "Confirm" at bounding box center [803, 369] width 71 height 30
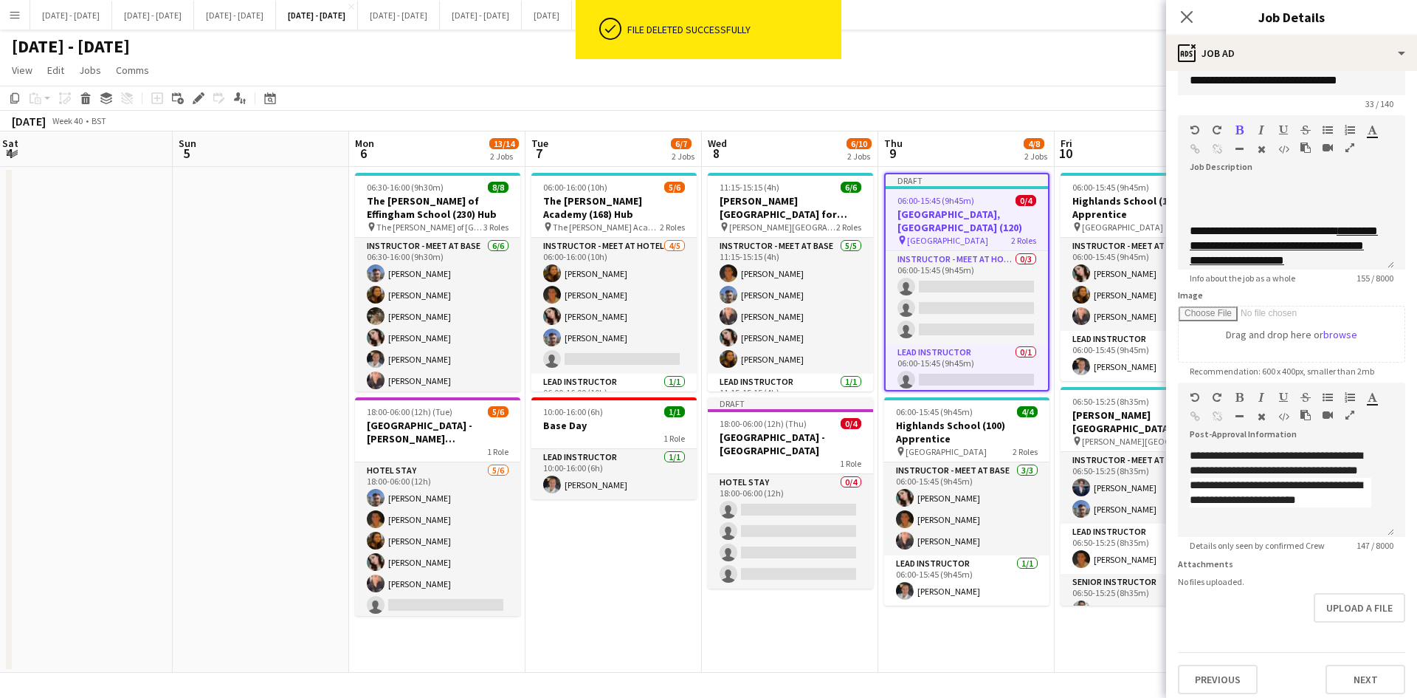
scroll to position [44, 0]
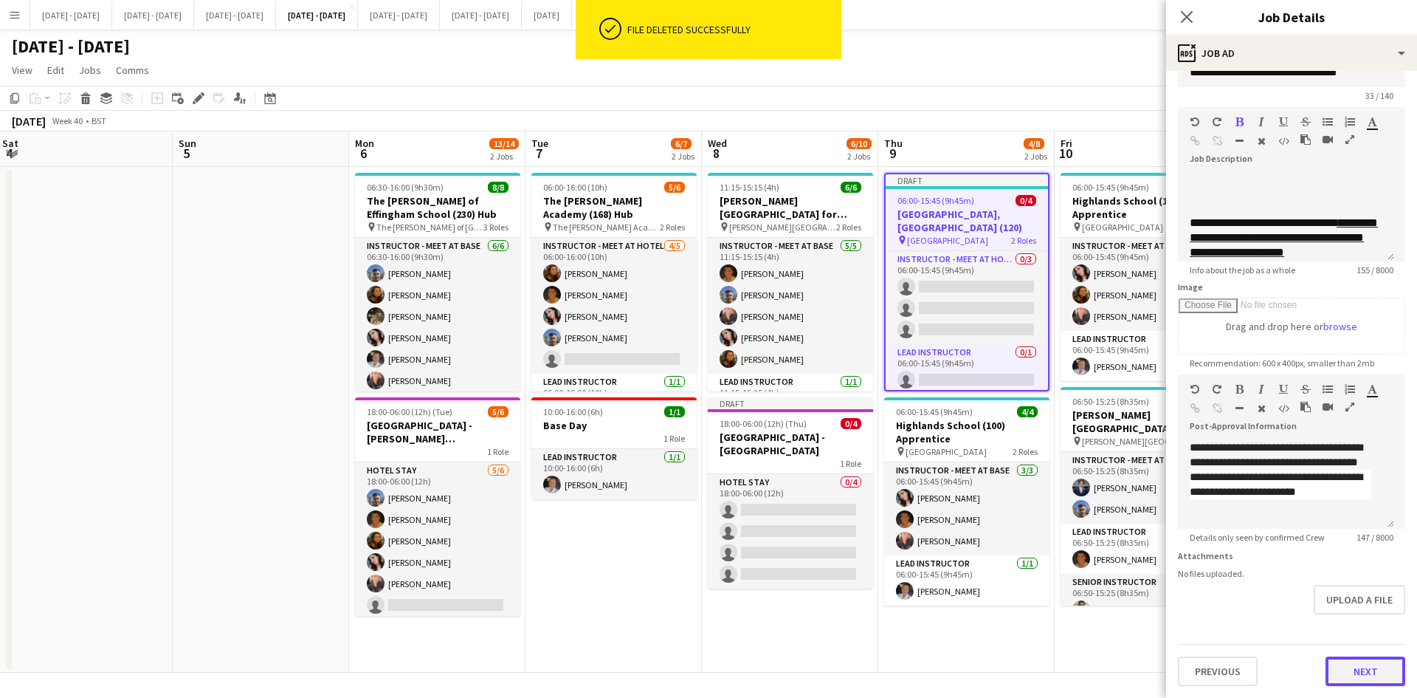
click at [1336, 669] on button "Next" at bounding box center [1366, 671] width 80 height 30
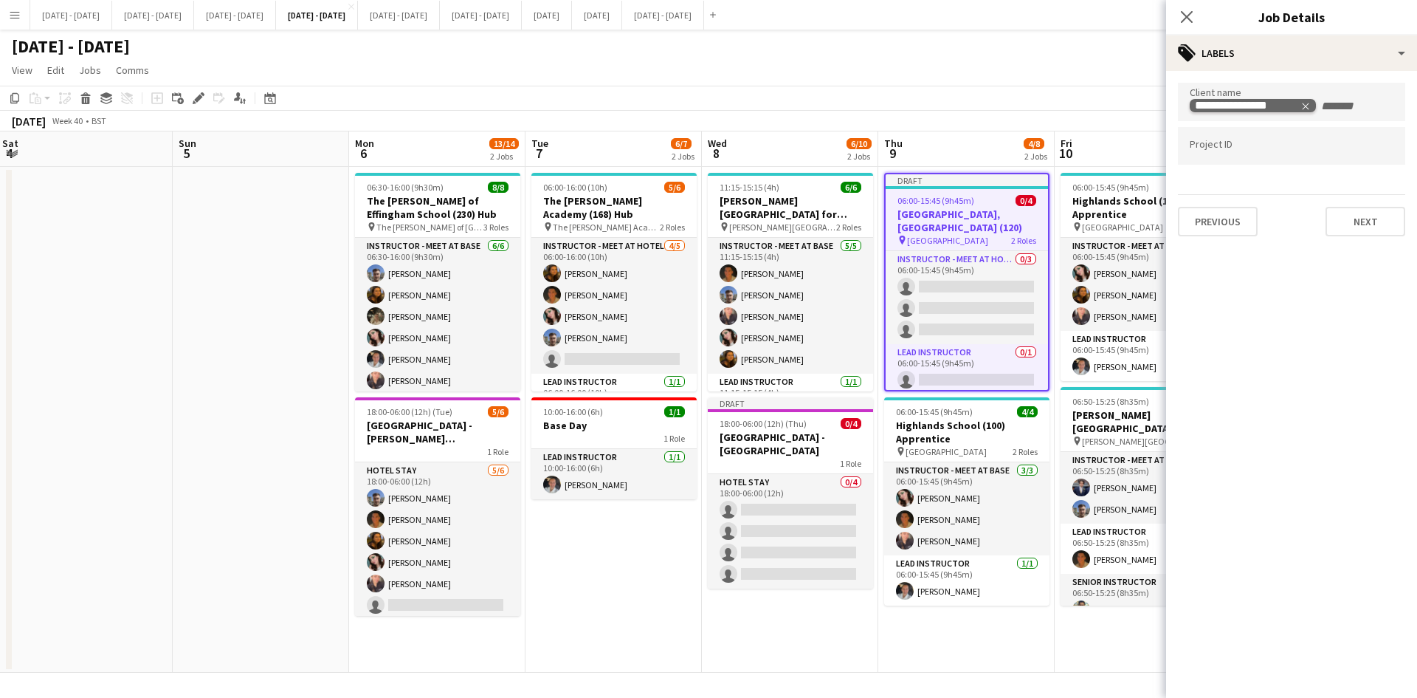
click at [1306, 102] on icon "Remove tag" at bounding box center [1306, 106] width 10 height 10
type input "**********"
click at [1253, 148] on div "Eden Girls [GEOGRAPHIC_DATA]" at bounding box center [1291, 146] width 227 height 35
click at [1354, 225] on button "Next" at bounding box center [1366, 222] width 80 height 30
click at [1187, 16] on icon at bounding box center [1187, 17] width 14 height 14
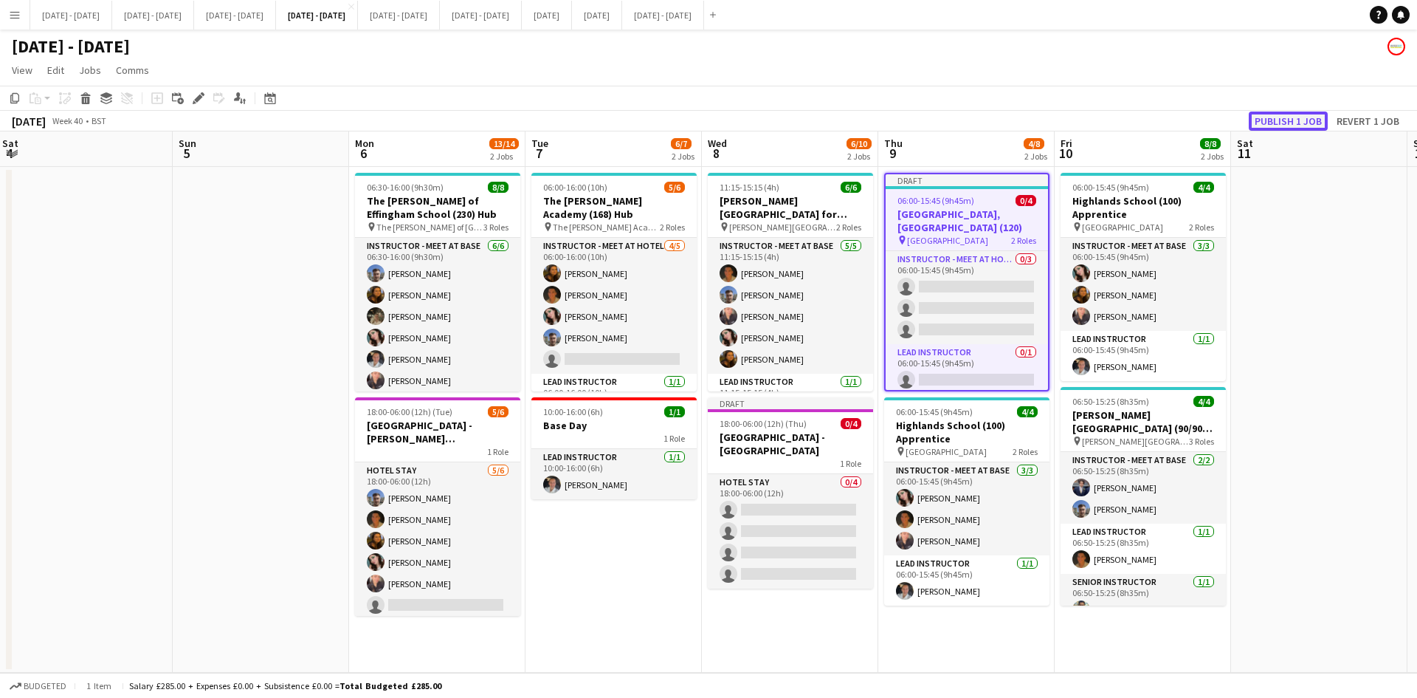
click at [1276, 118] on button "Publish 1 job" at bounding box center [1288, 120] width 79 height 19
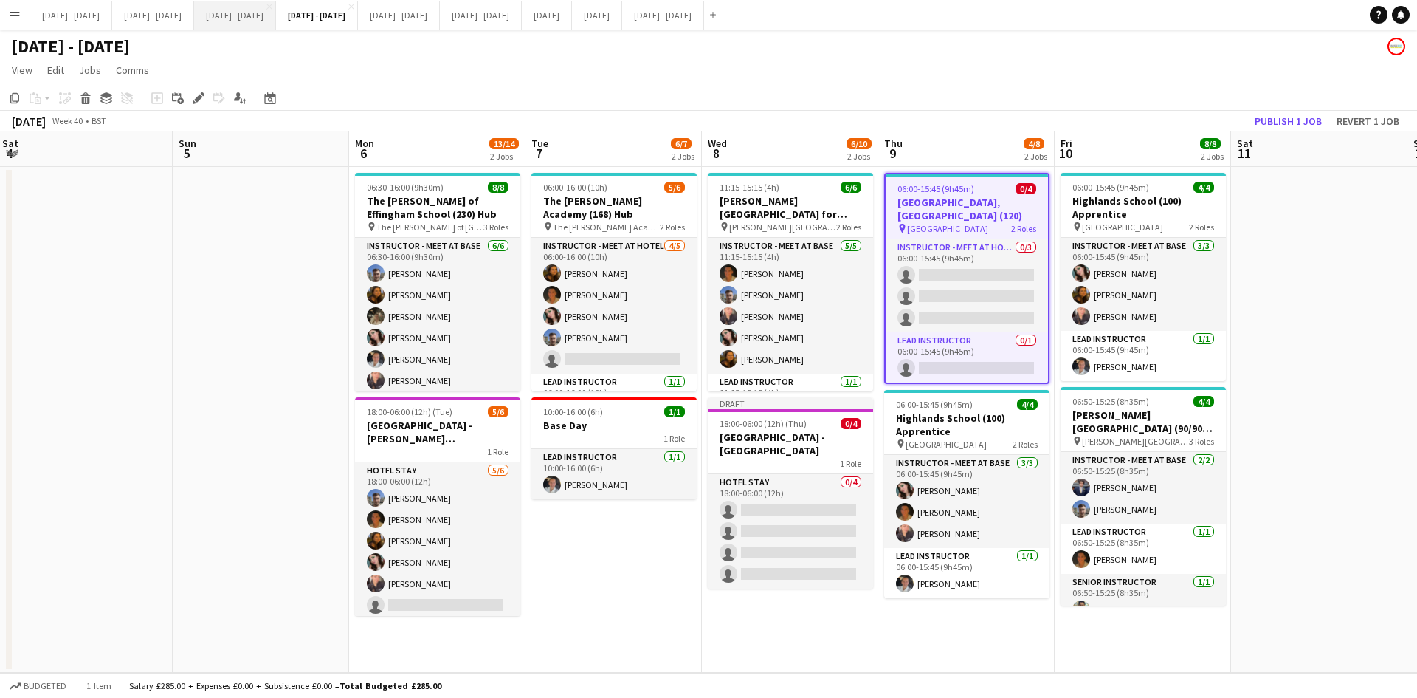
click at [276, 19] on button "[DATE] - [DATE] Close" at bounding box center [235, 15] width 82 height 29
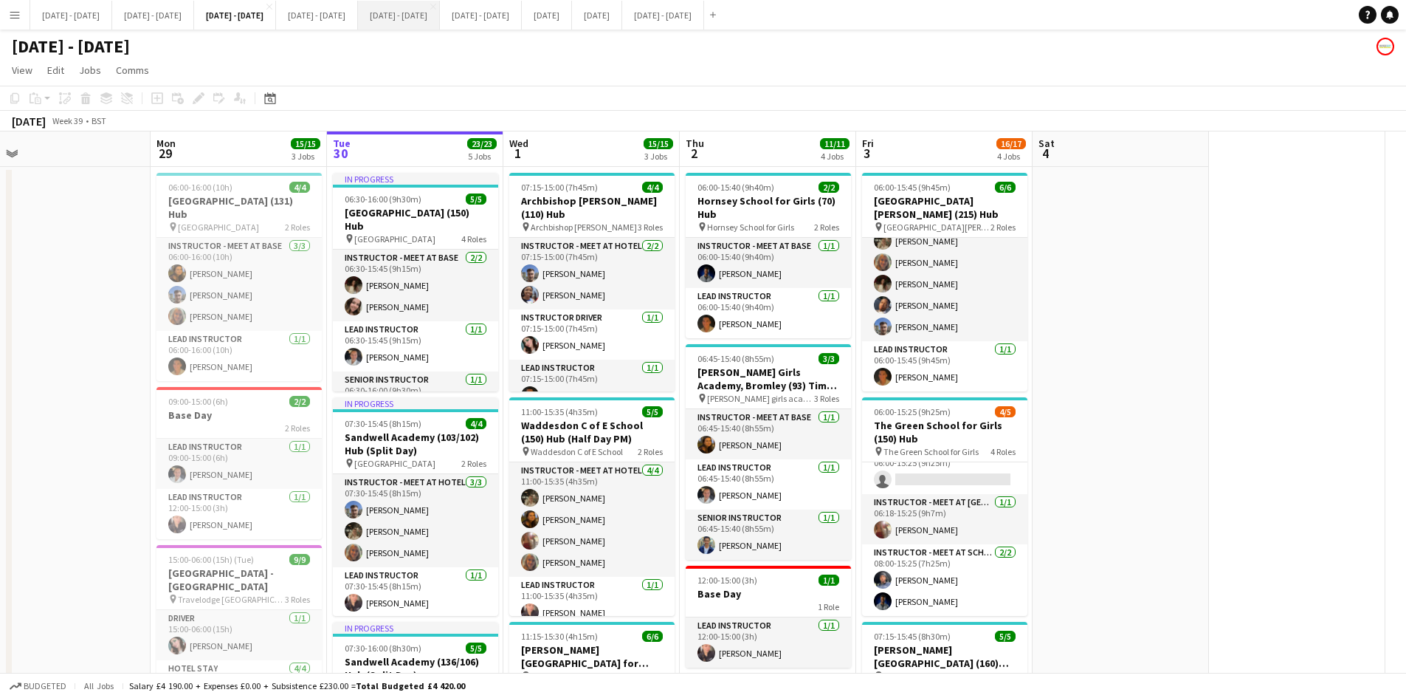
click at [440, 4] on button "[DATE] - [DATE] Close" at bounding box center [399, 15] width 82 height 29
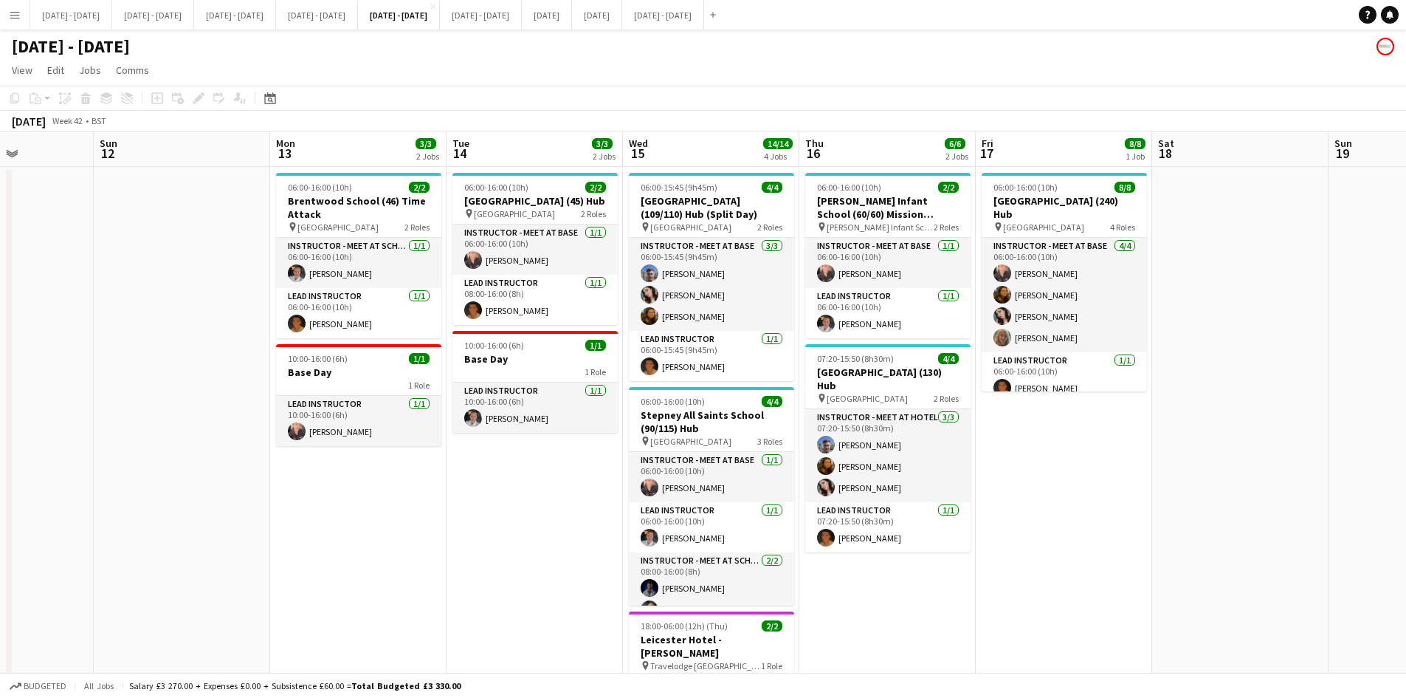
scroll to position [0, 300]
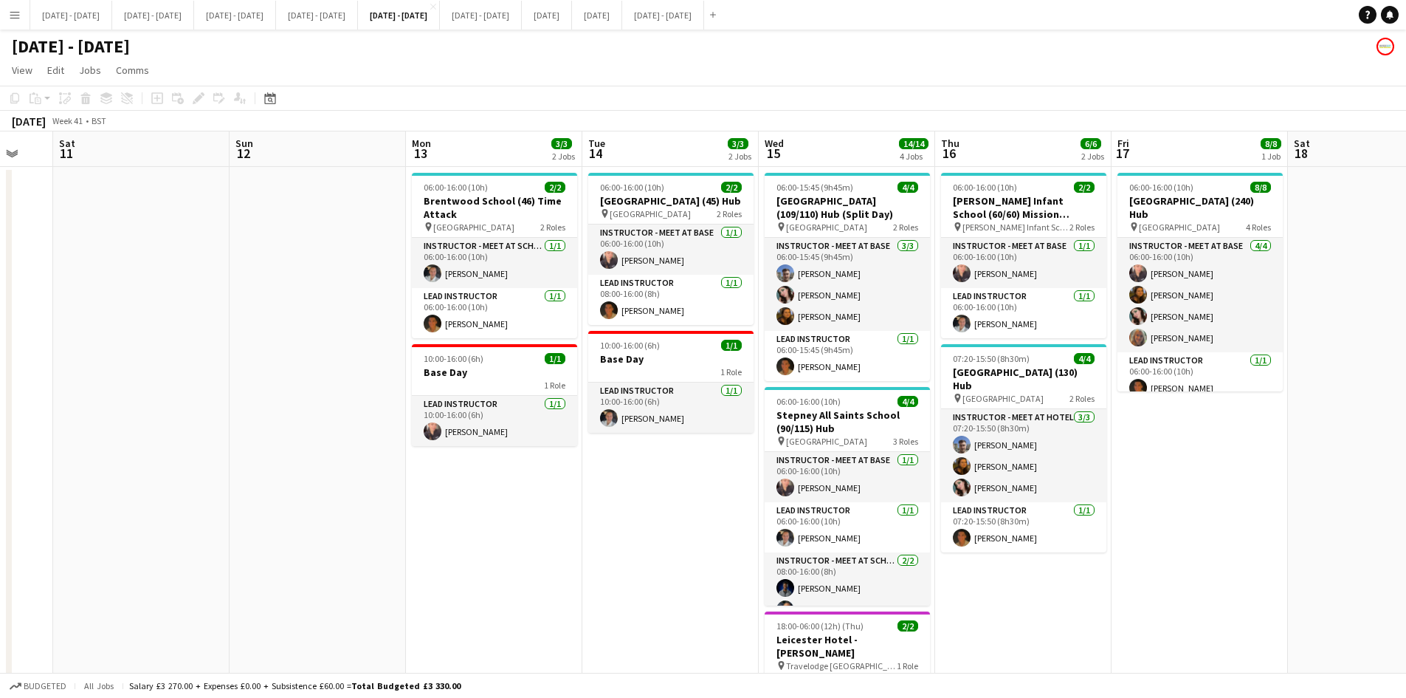
drag, startPoint x: 111, startPoint y: 486, endPoint x: 669, endPoint y: 517, distance: 558.9
click at [669, 517] on app-calendar-viewport "Thu 9 Fri 10 Sat 11 Sun 12 Mon 13 3/3 2 Jobs Tue 14 3/3 2 Jobs Wed 15 14/14 4 J…" at bounding box center [703, 548] width 1406 height 835
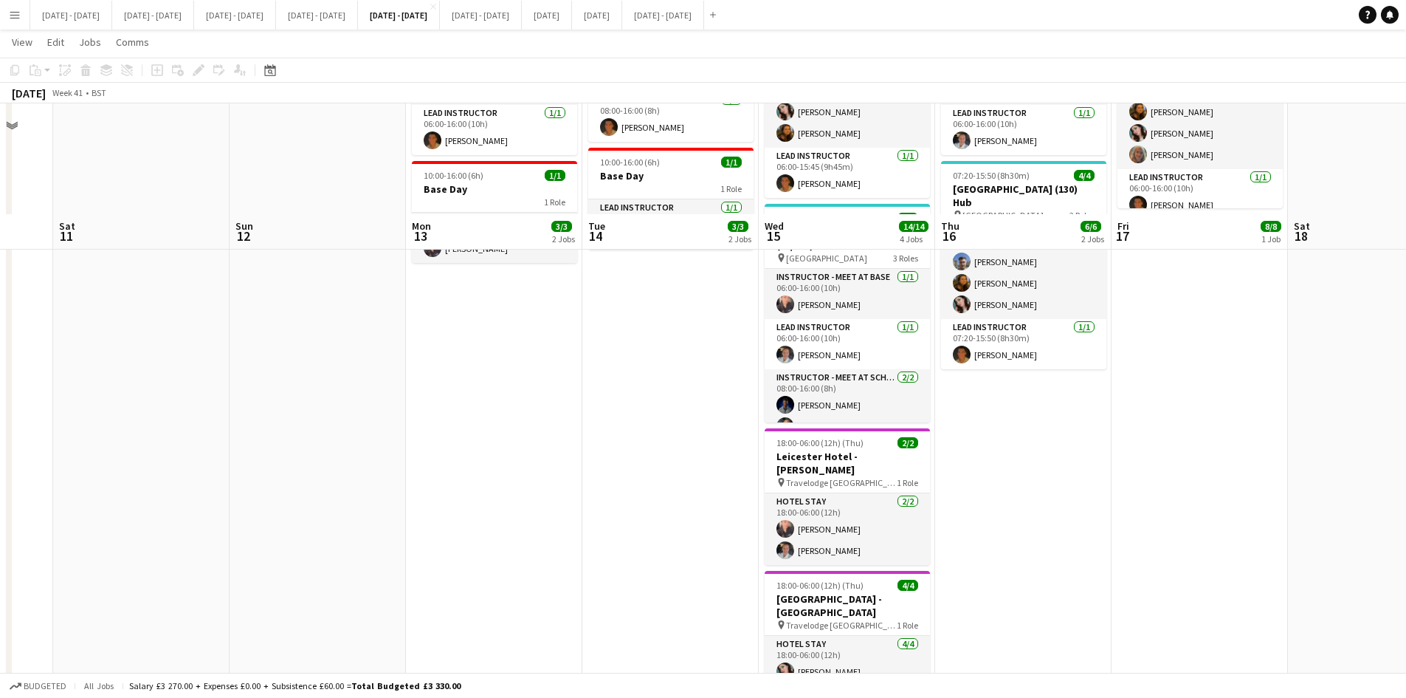
scroll to position [292, 0]
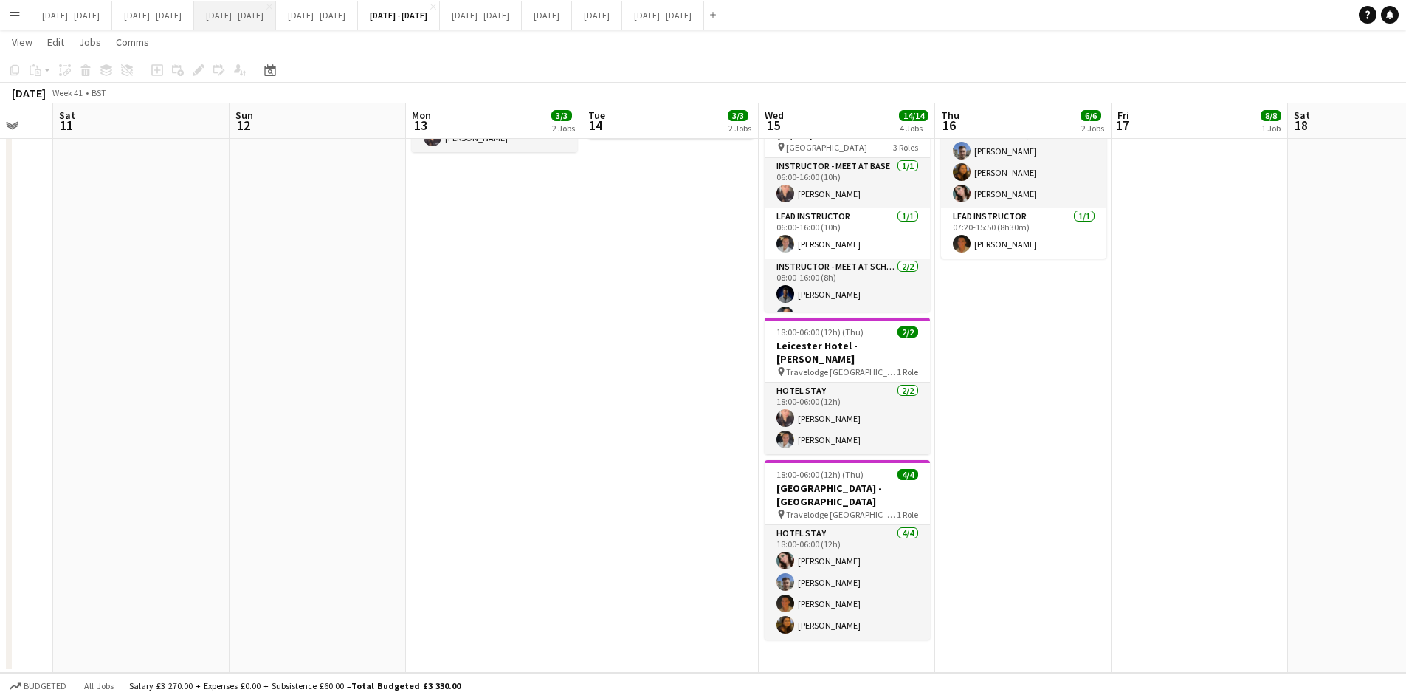
click at [272, 17] on button "[DATE] - [DATE] Close" at bounding box center [235, 15] width 82 height 29
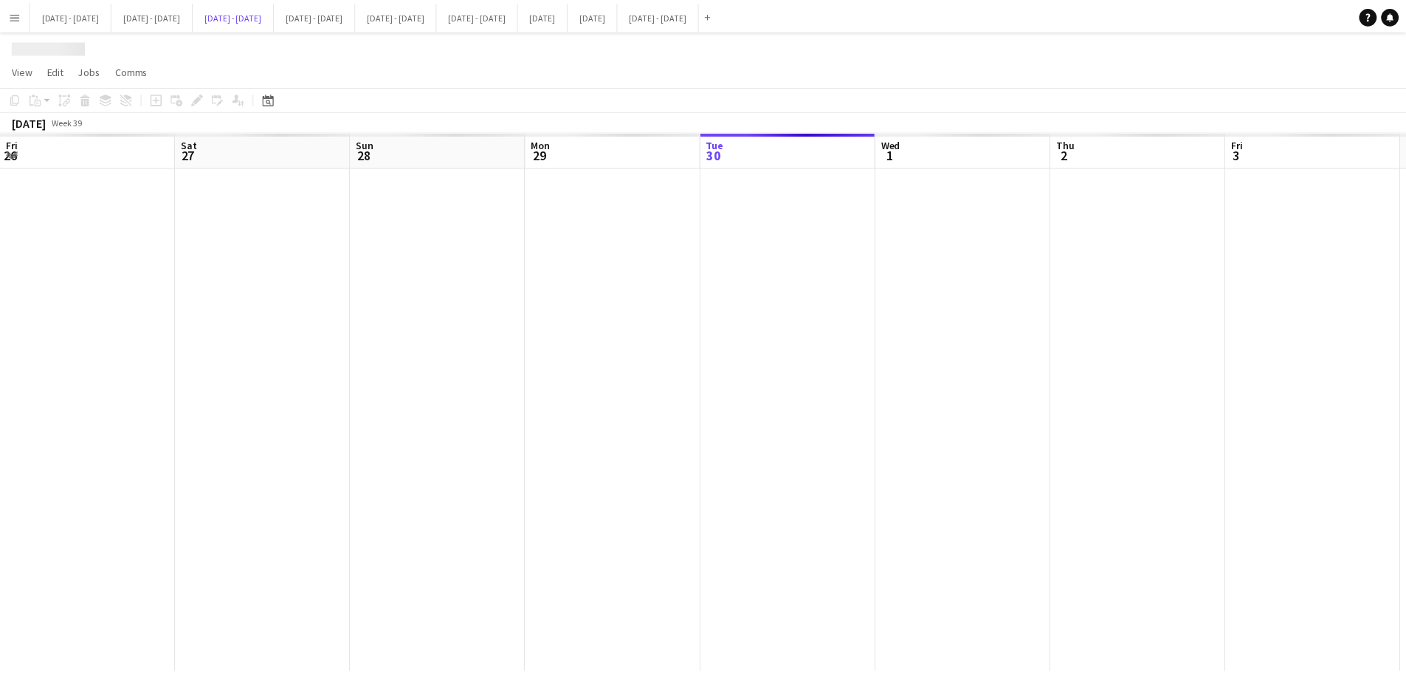
scroll to position [0, 379]
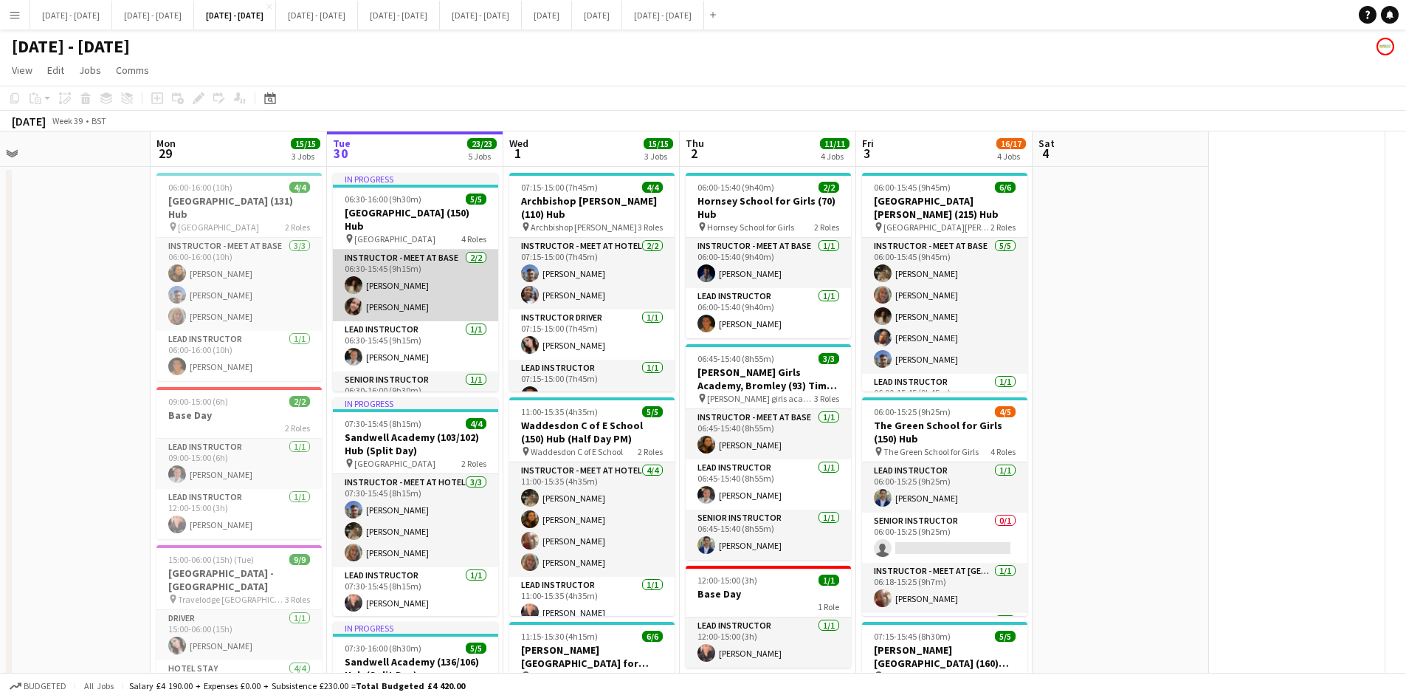
click at [379, 286] on app-card-role "Instructor - Meet at Base [DATE] 06:30-15:45 (9h15m) [PERSON_NAME] [PERSON_NAME]" at bounding box center [415, 285] width 165 height 72
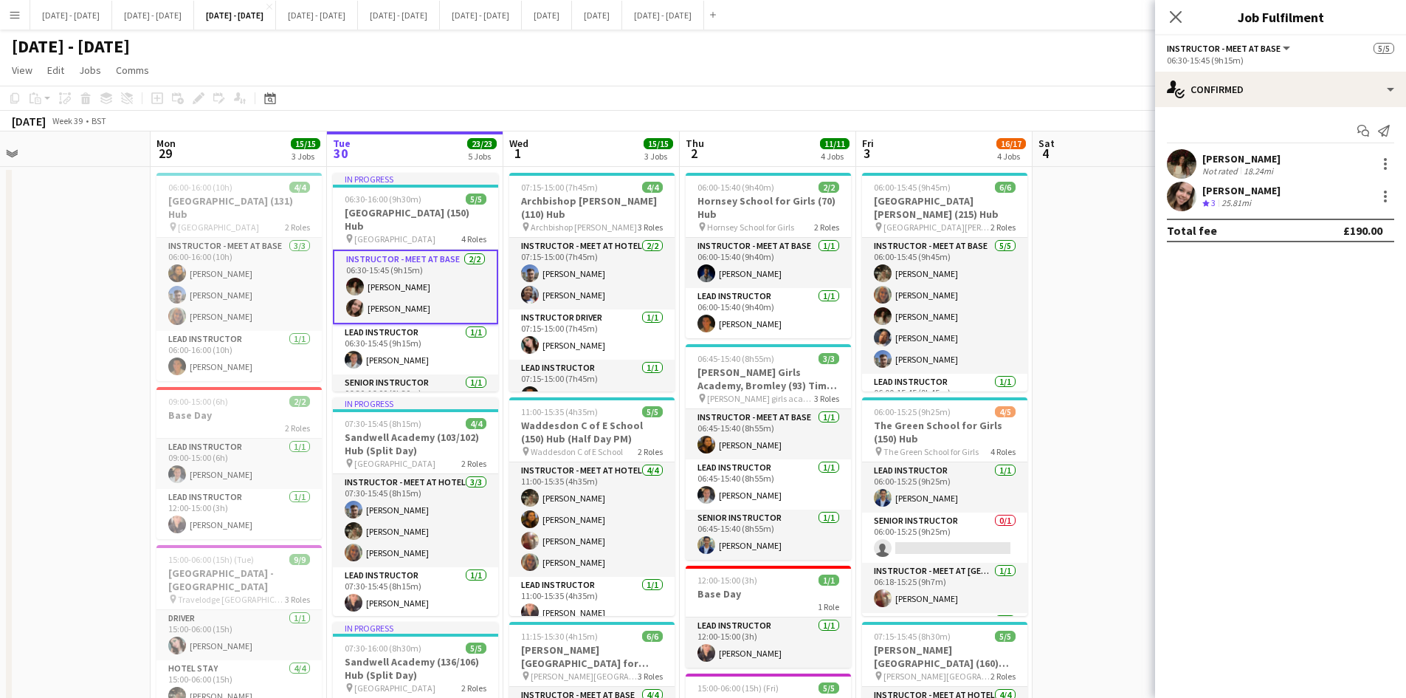
click at [1224, 156] on div "[PERSON_NAME]" at bounding box center [1241, 158] width 78 height 13
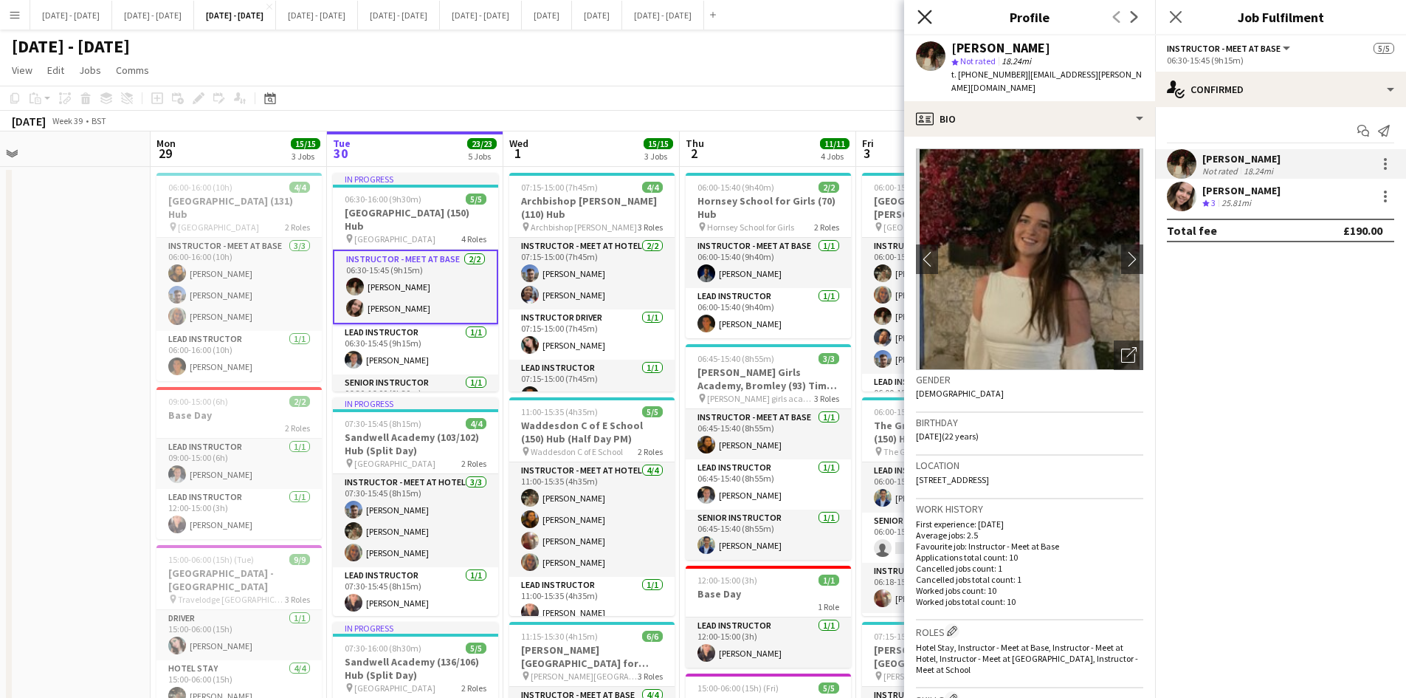
click at [924, 13] on icon "Close pop-in" at bounding box center [924, 17] width 14 height 14
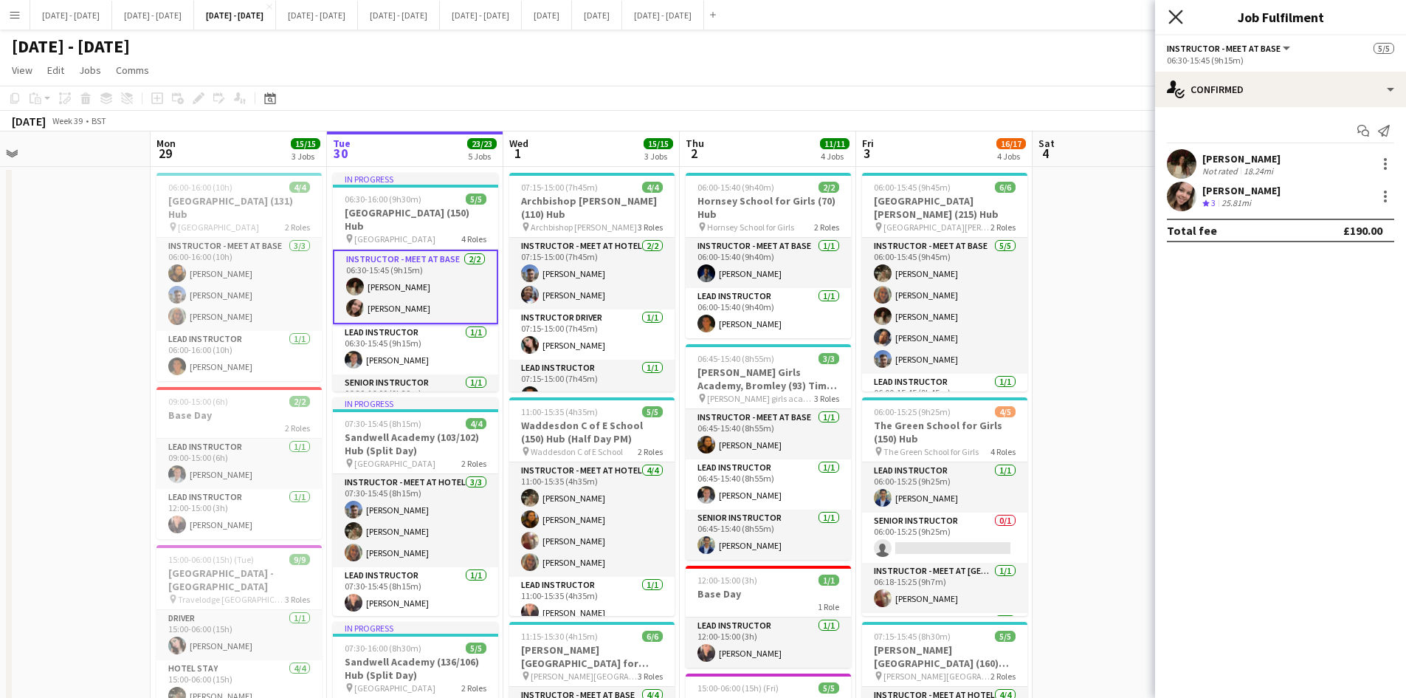
click at [1174, 15] on icon at bounding box center [1175, 17] width 14 height 14
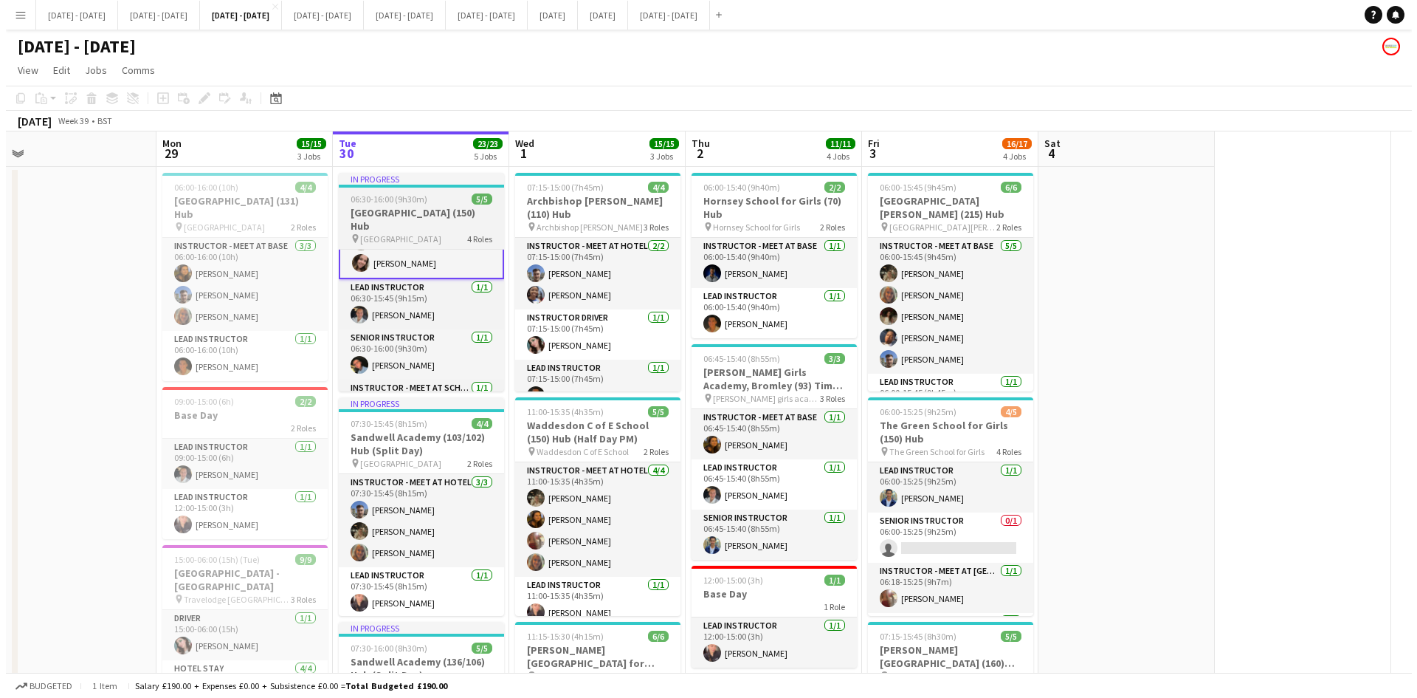
scroll to position [30, 0]
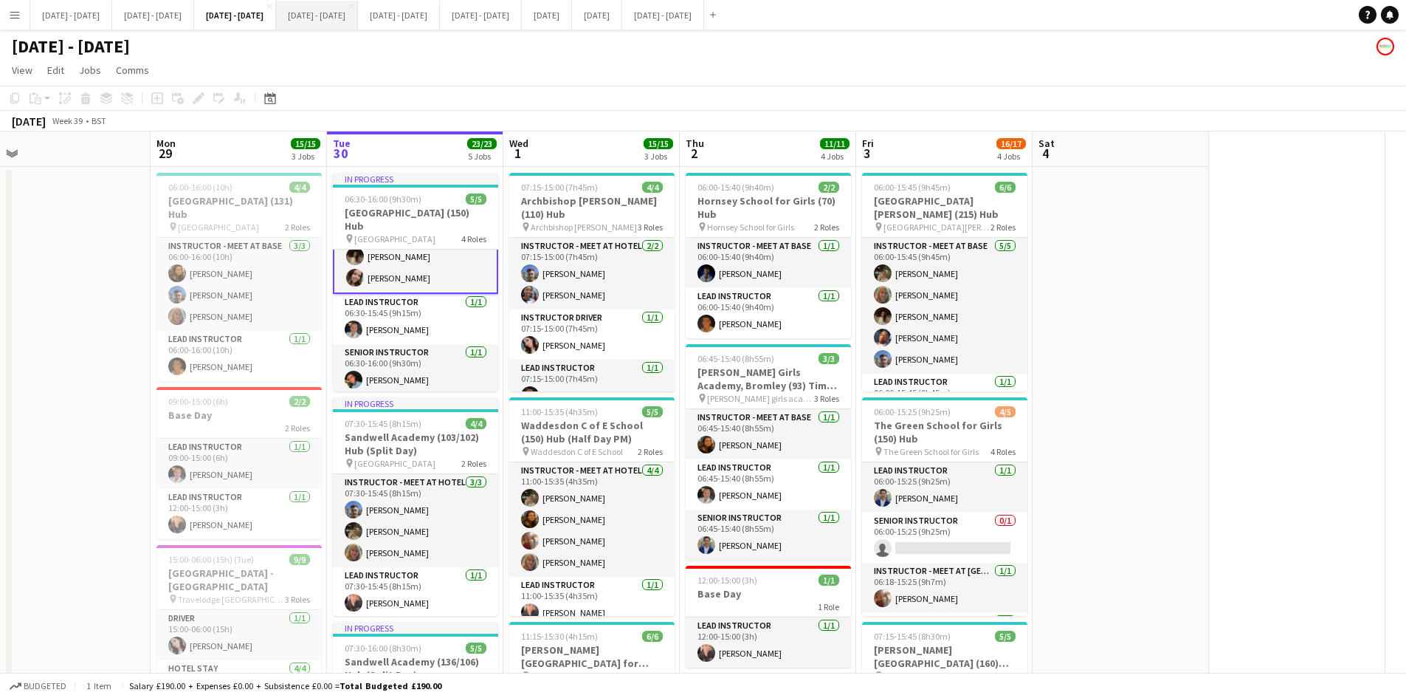
click at [358, 10] on button "[DATE] - [DATE] Close" at bounding box center [317, 15] width 82 height 29
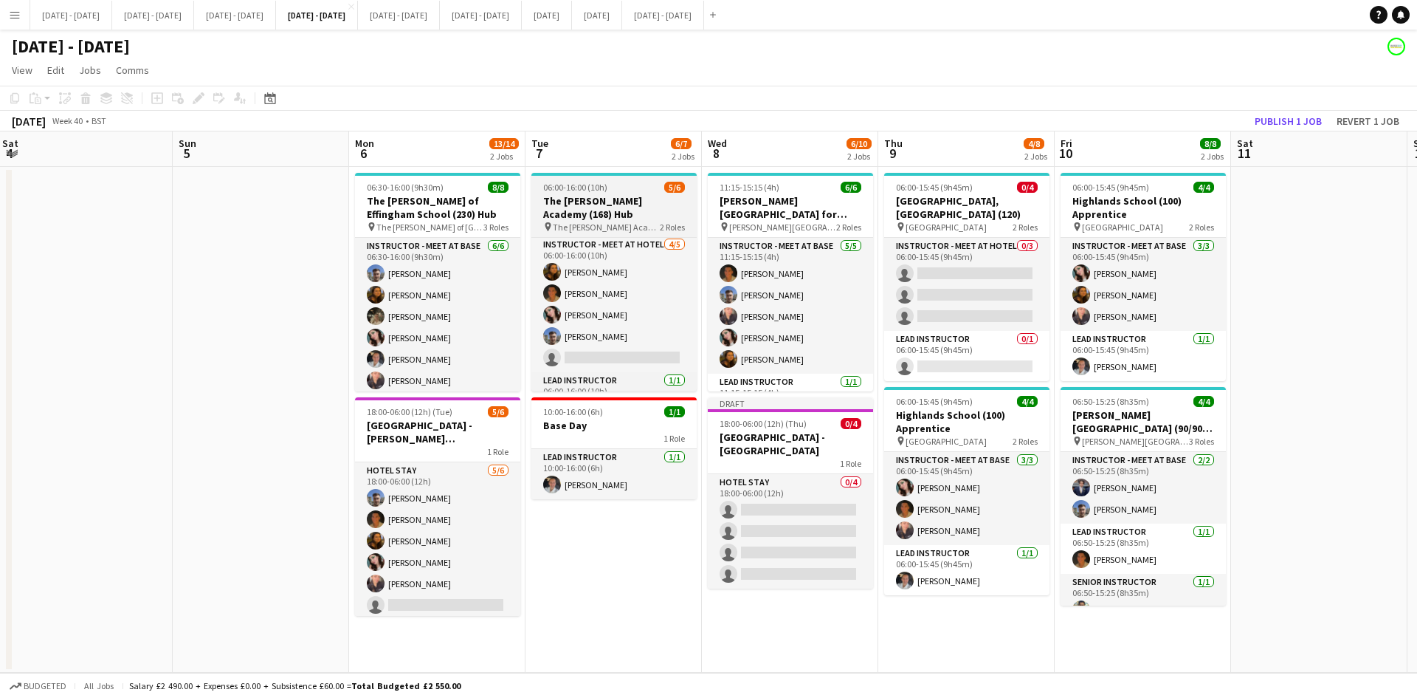
scroll to position [13, 0]
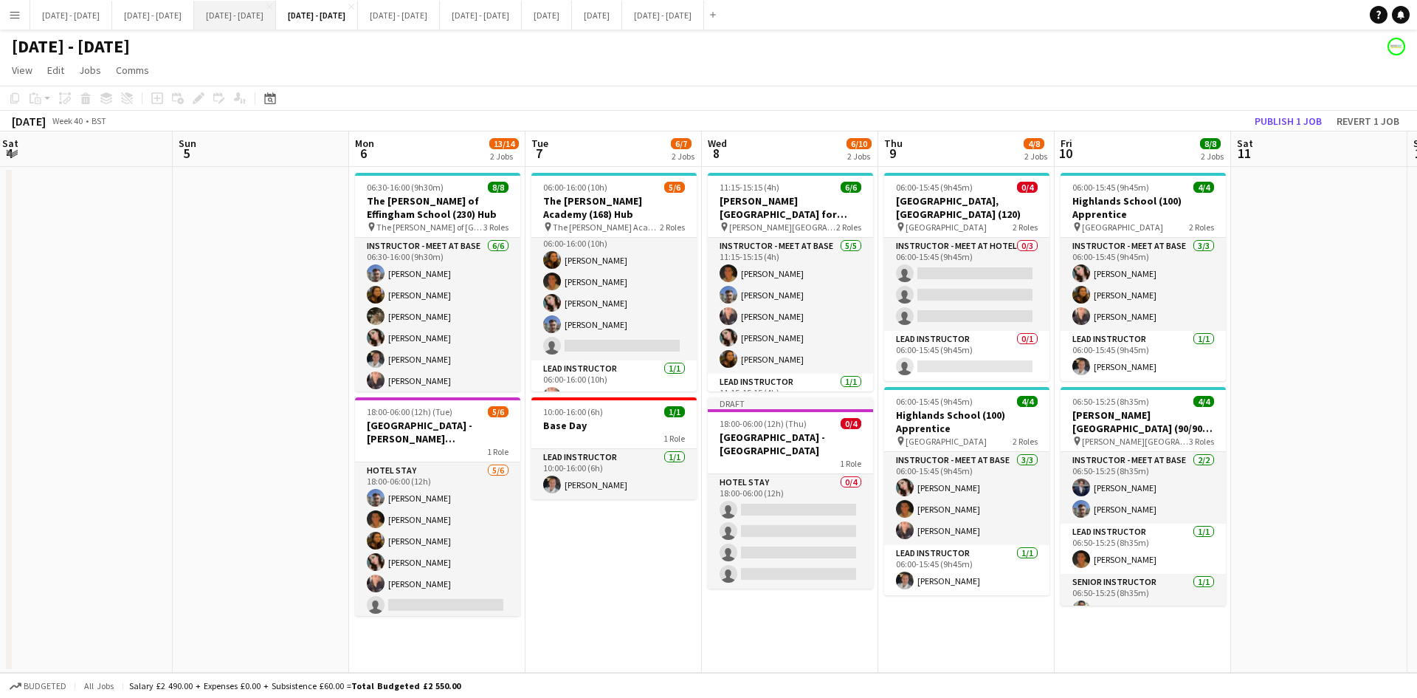
click at [276, 16] on button "[DATE] - [DATE] Close" at bounding box center [235, 15] width 82 height 29
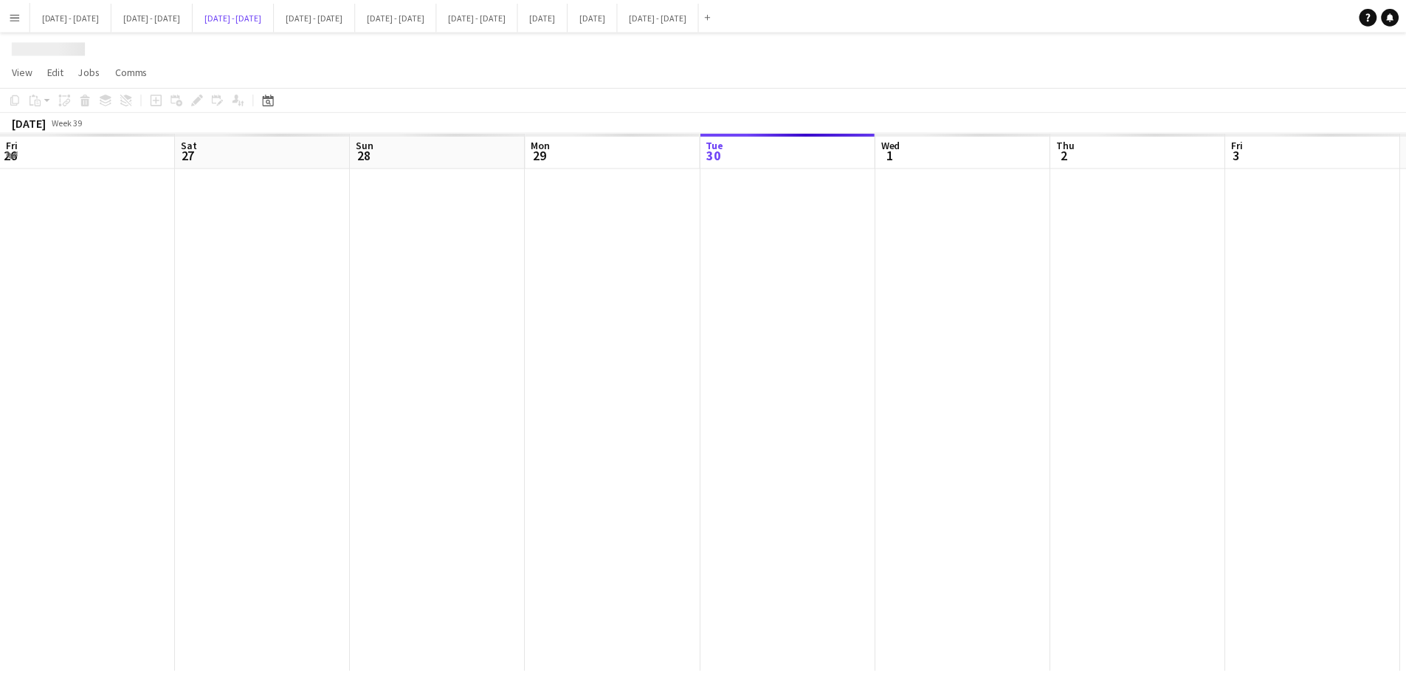
scroll to position [0, 379]
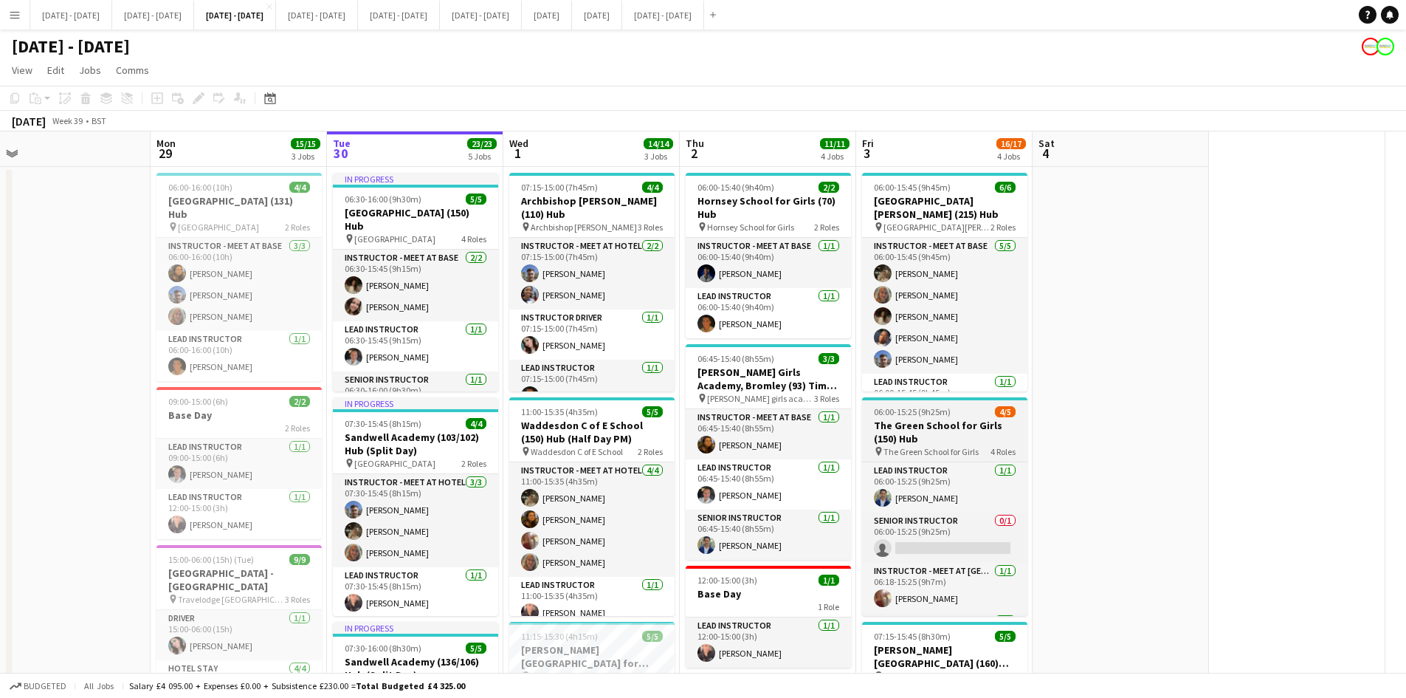
click at [954, 420] on h3 "The Green School for Girls (150) Hub" at bounding box center [944, 432] width 165 height 27
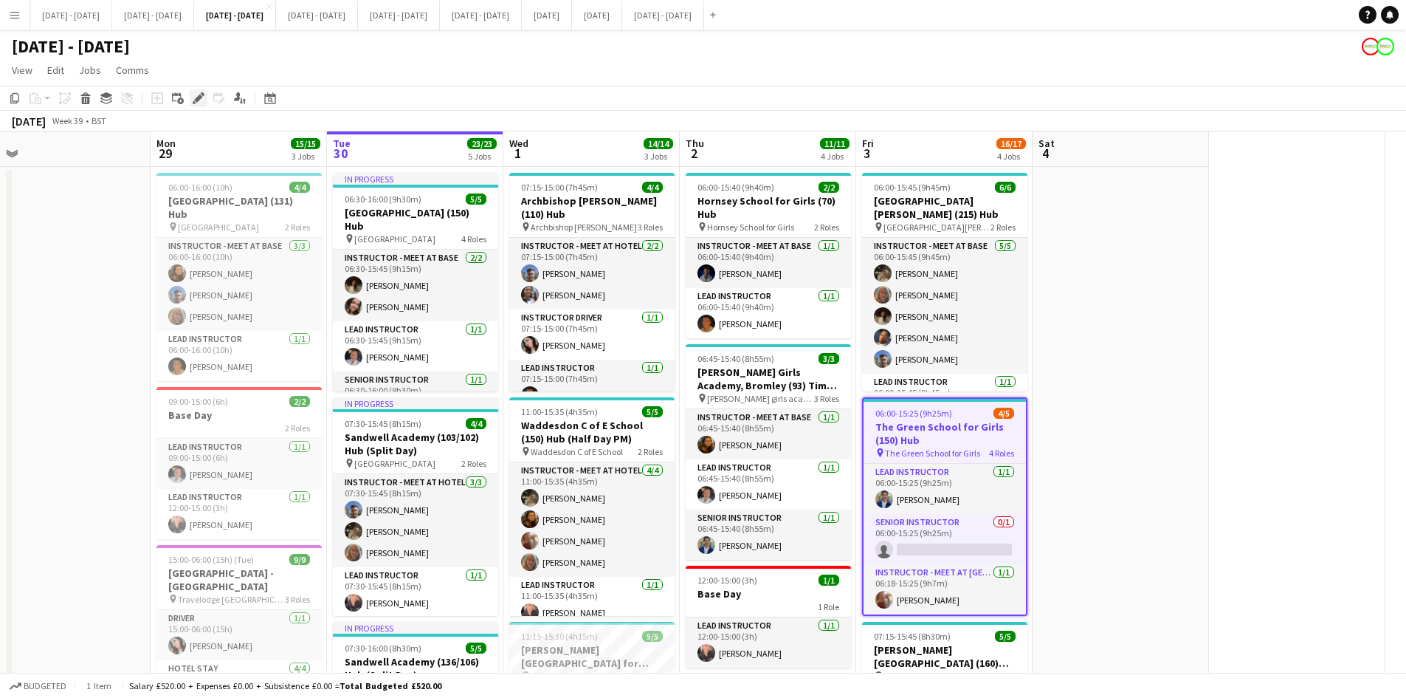
click at [196, 93] on icon "Edit" at bounding box center [199, 98] width 12 height 12
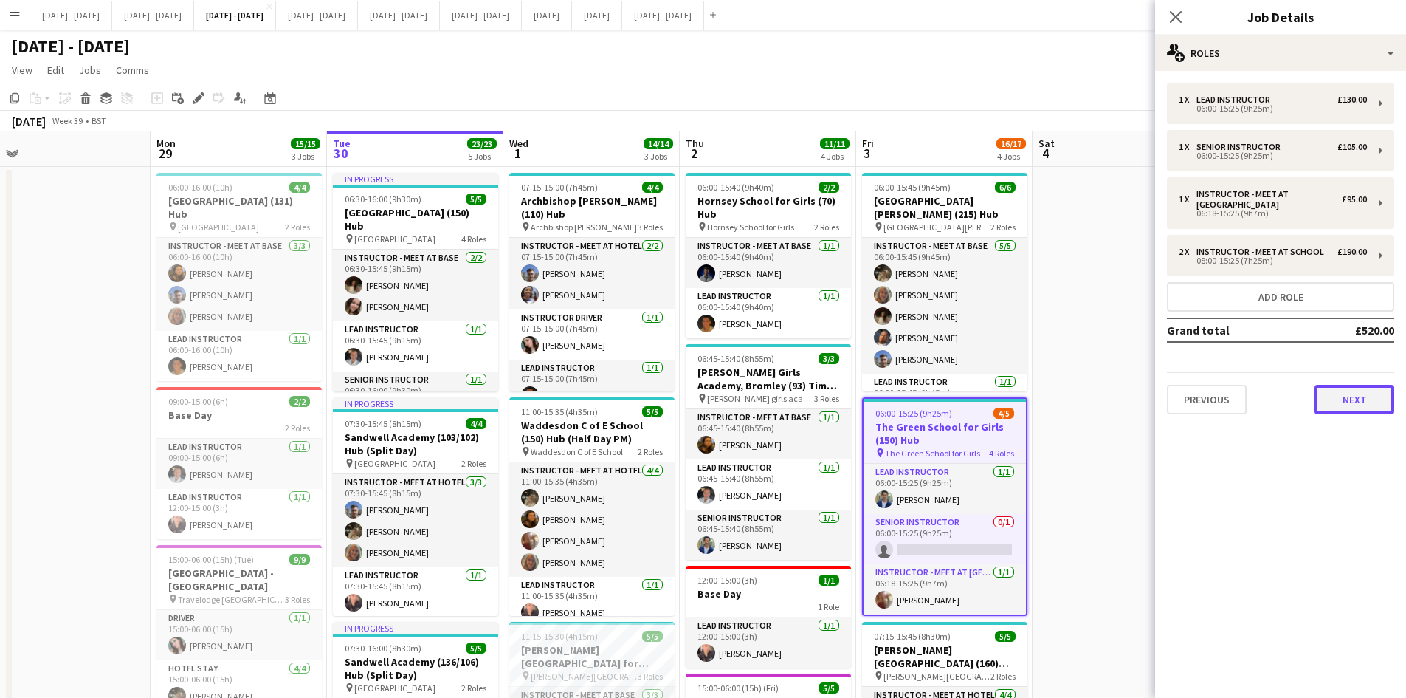
click at [1353, 393] on button "Next" at bounding box center [1355, 400] width 80 height 30
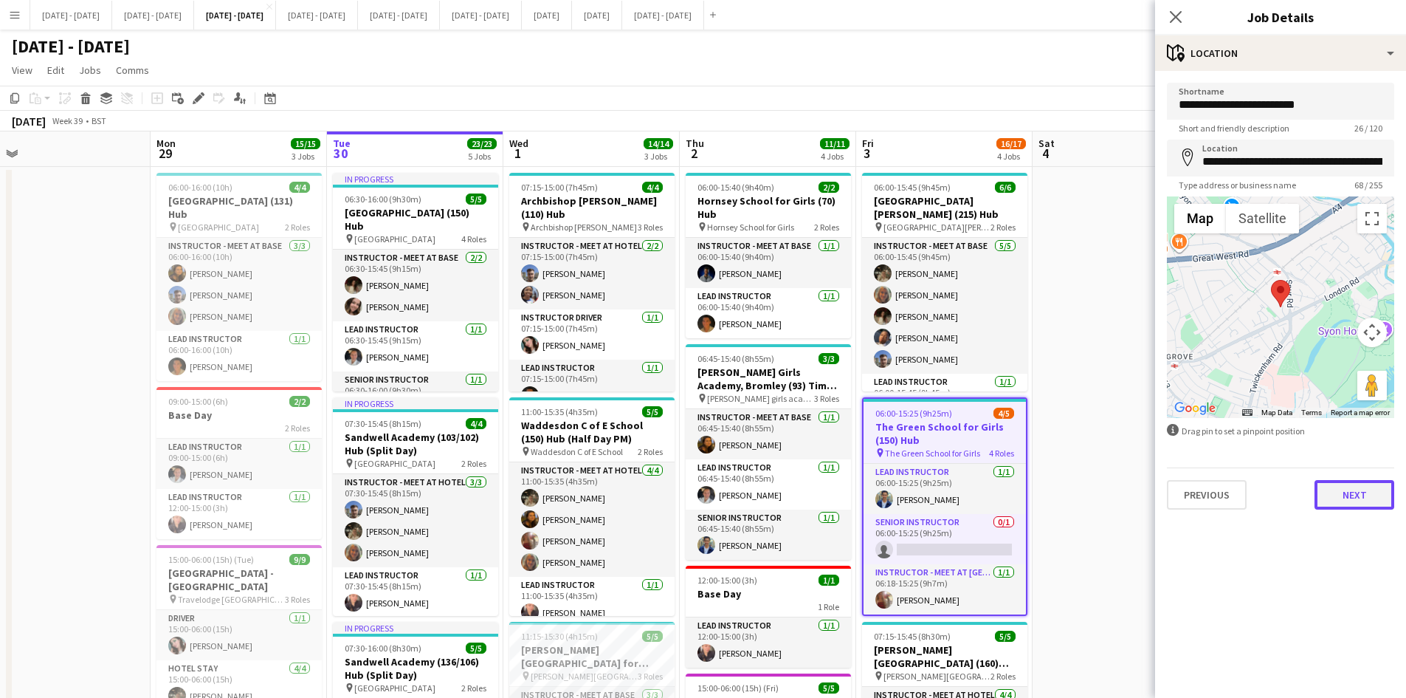
click at [1349, 496] on button "Next" at bounding box center [1355, 495] width 80 height 30
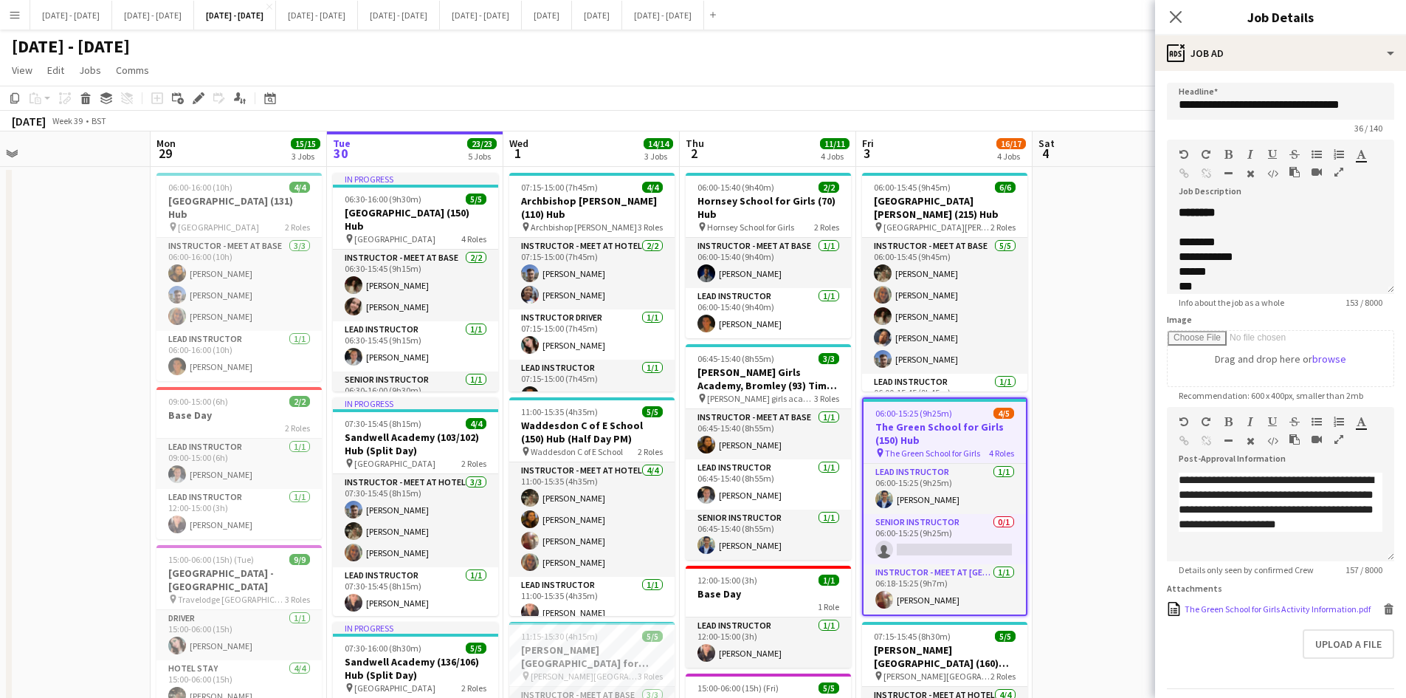
click at [1236, 614] on div "The Green School for Girls Activity Information.pdf" at bounding box center [1278, 608] width 186 height 11
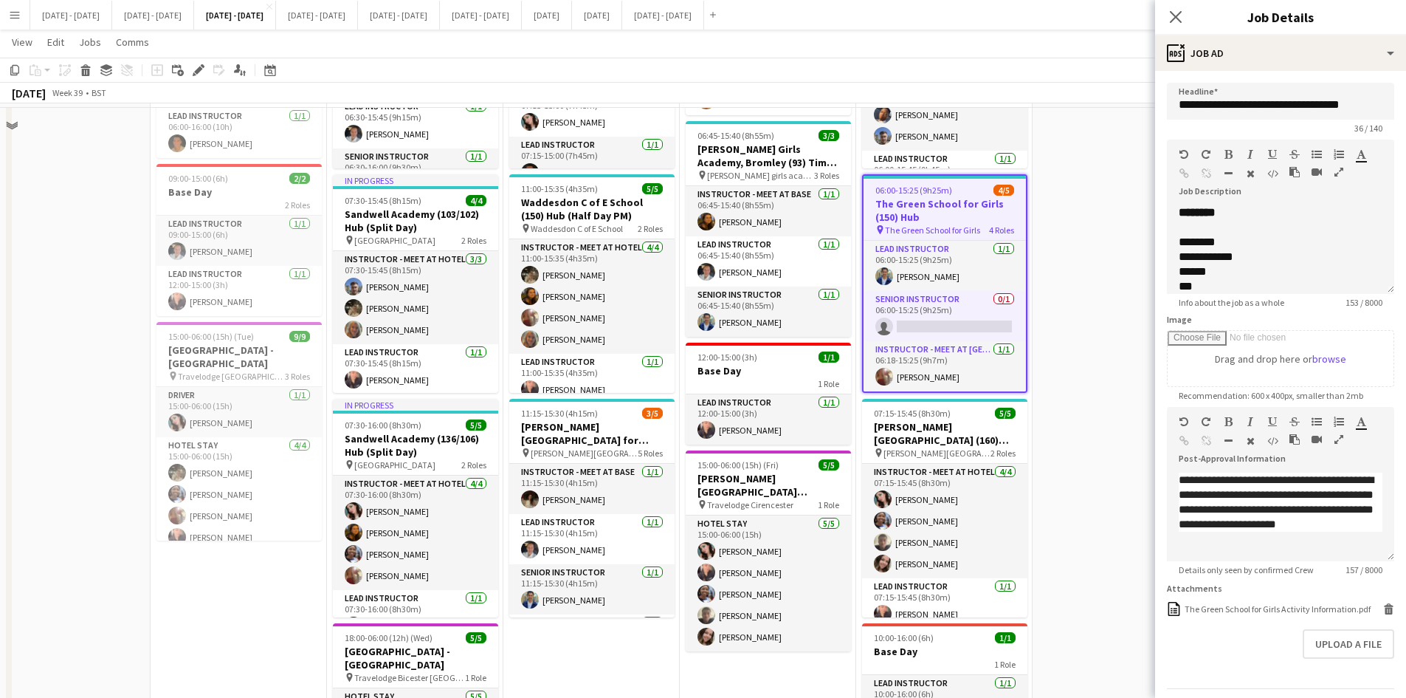
scroll to position [0, 0]
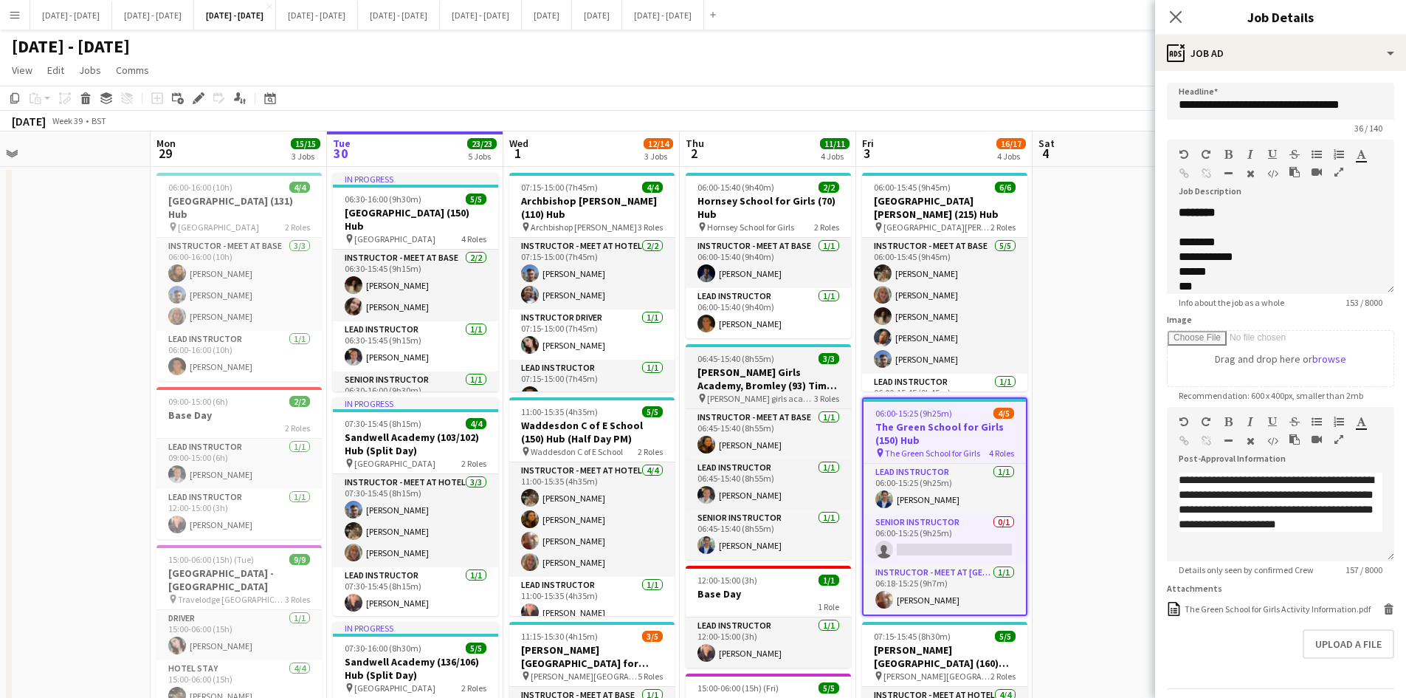
click at [795, 354] on div "06:45-15:40 (8h55m) 3/3" at bounding box center [768, 358] width 165 height 11
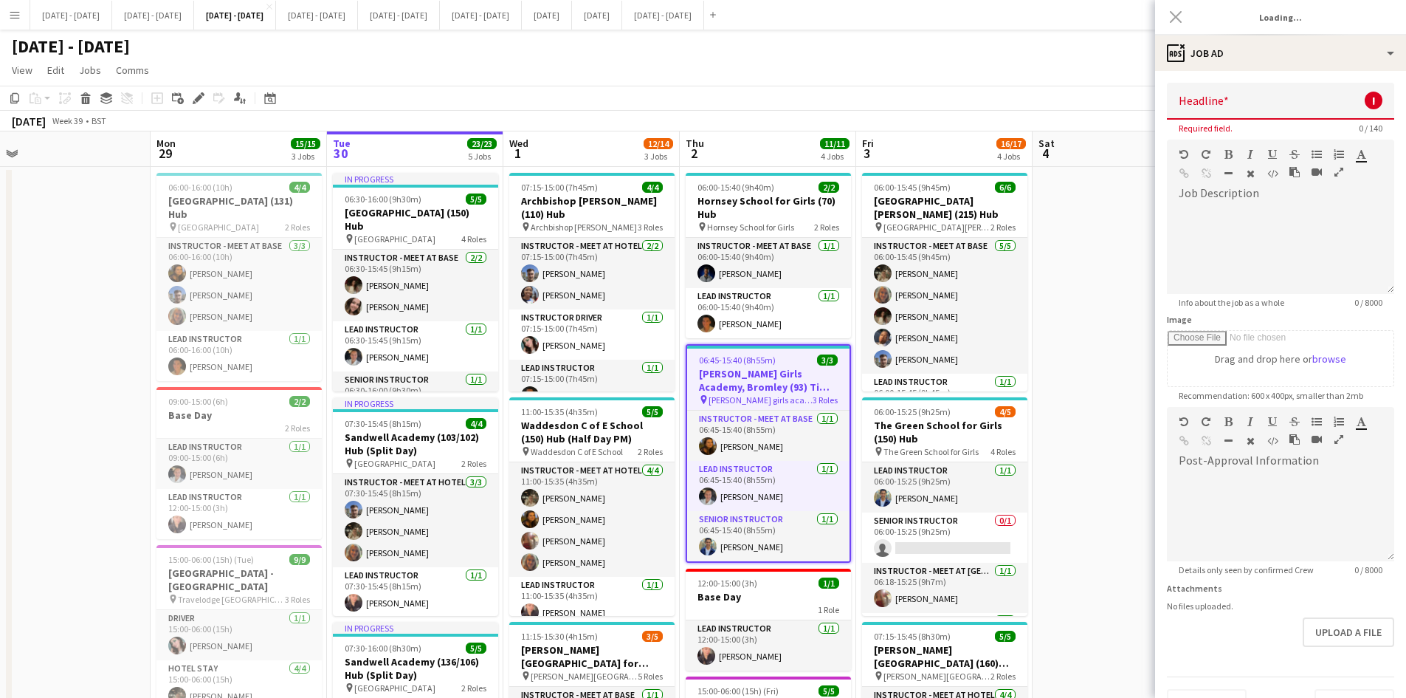
type input "**********"
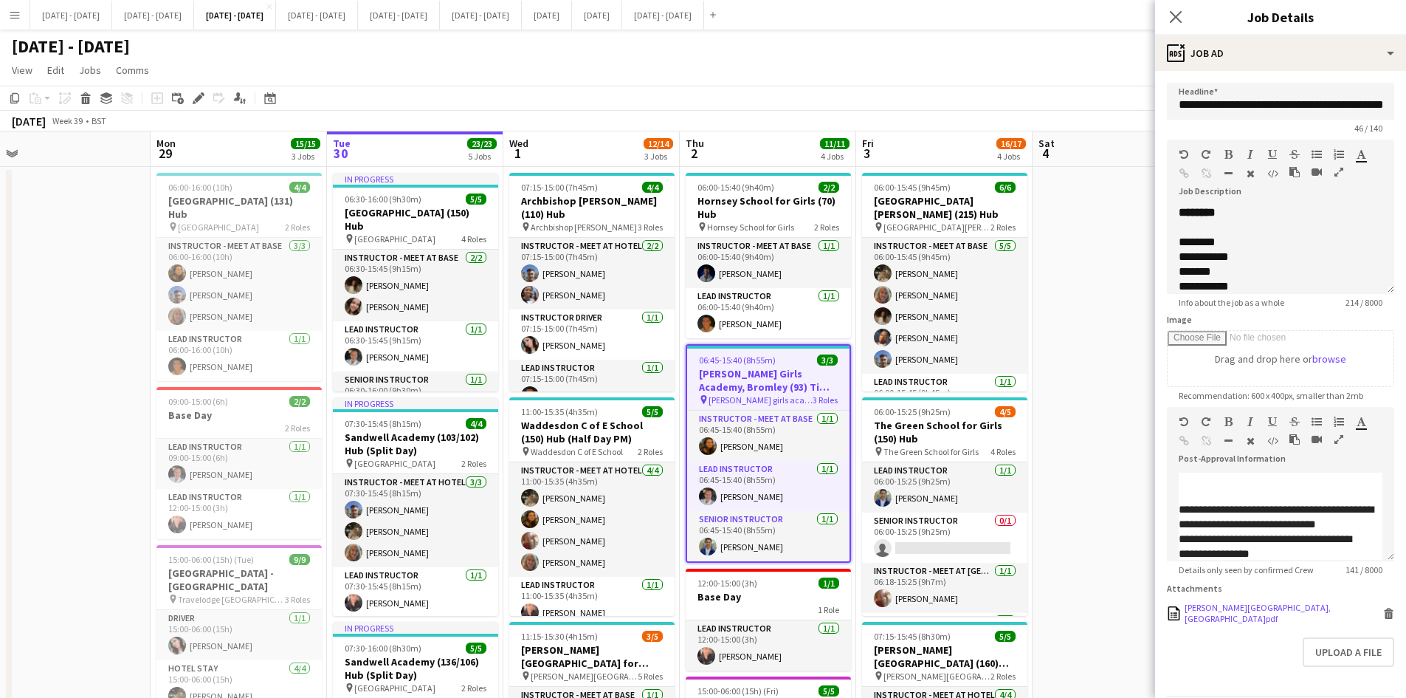
click at [1384, 611] on icon at bounding box center [1389, 609] width 10 height 4
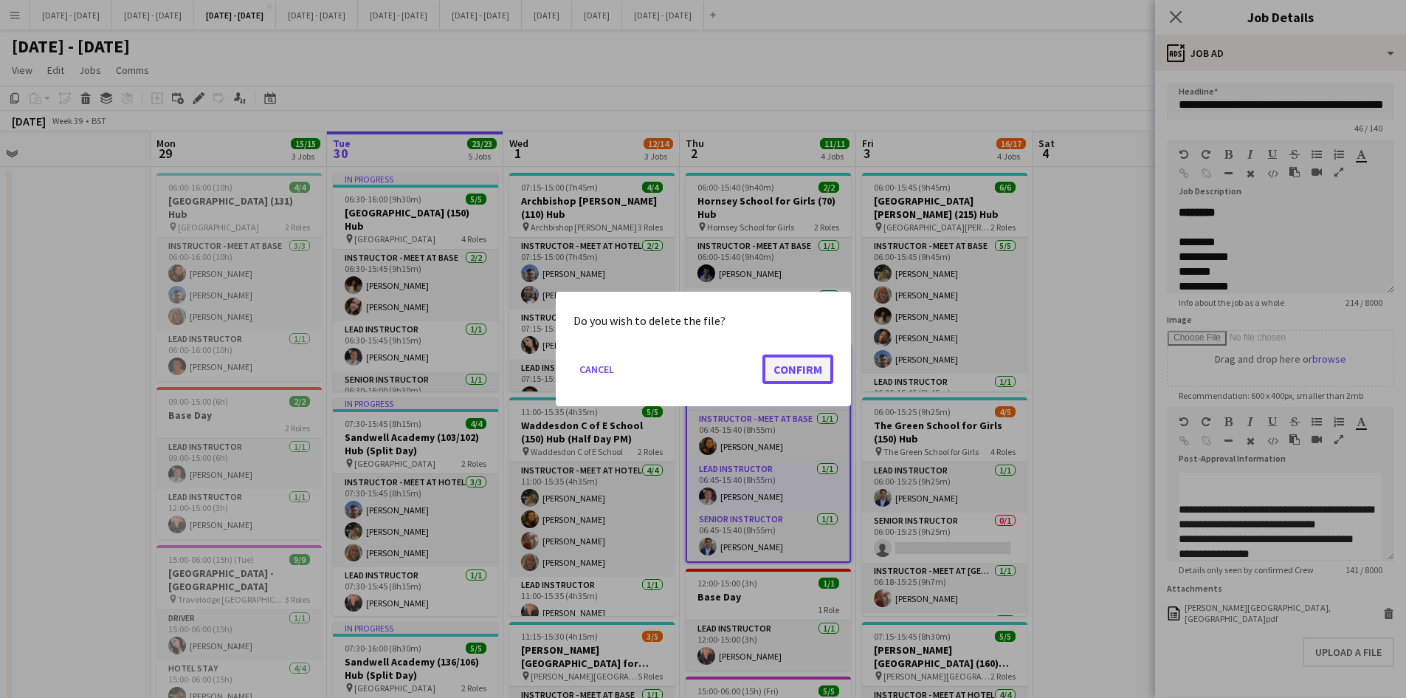
click at [793, 364] on button "Confirm" at bounding box center [797, 369] width 71 height 30
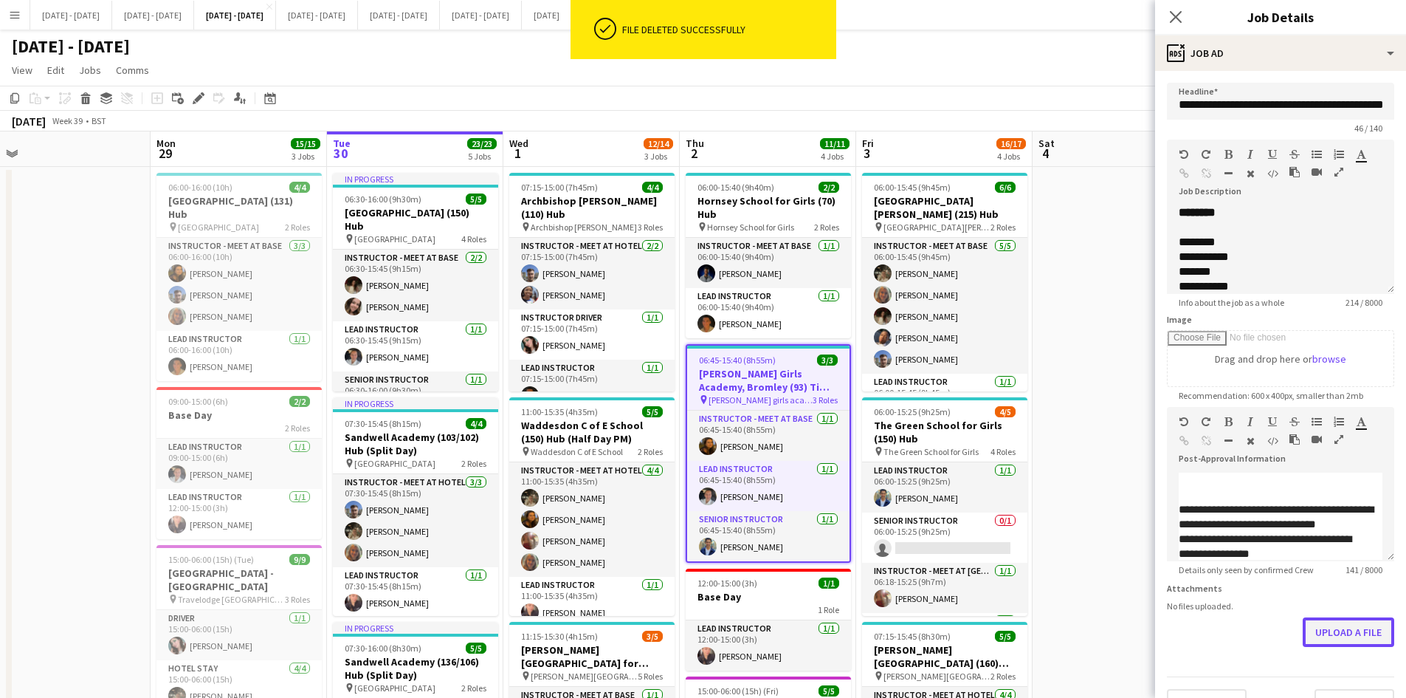
click at [1331, 645] on button "Upload a file" at bounding box center [1349, 632] width 92 height 30
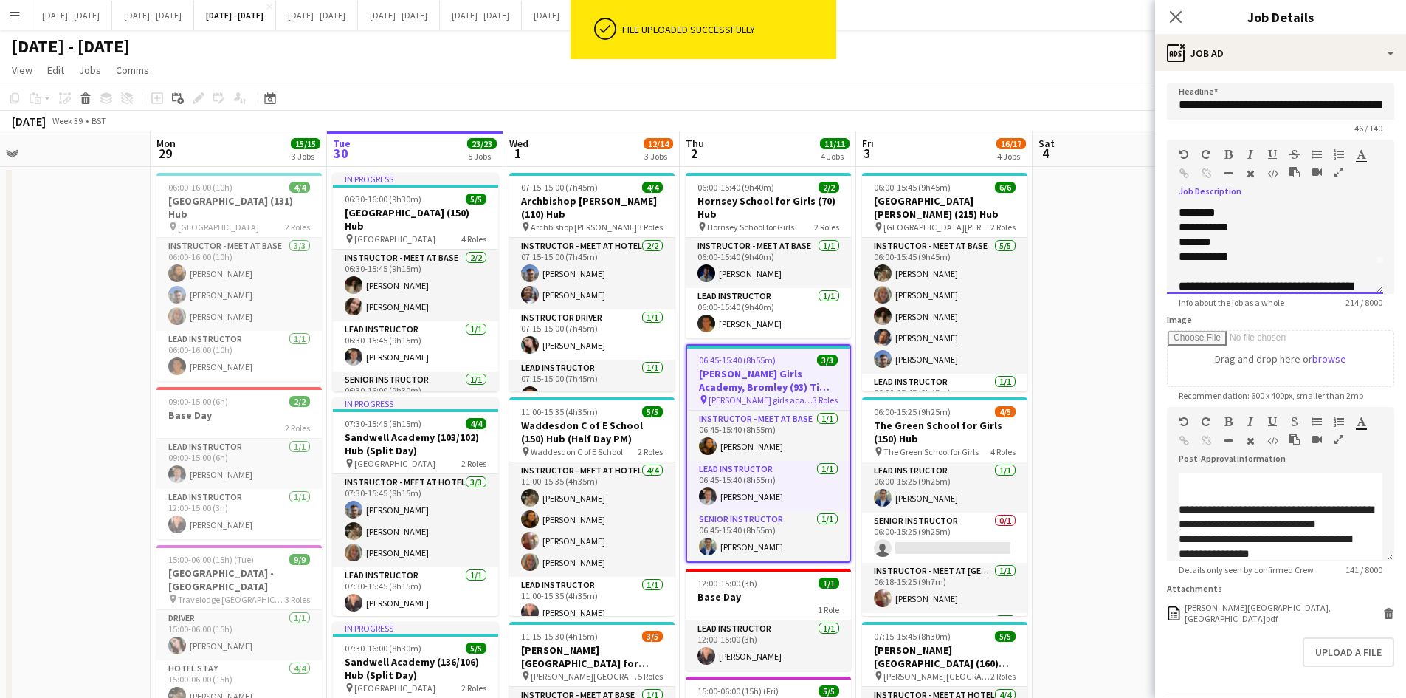
scroll to position [59, 0]
click at [1244, 259] on b "**********" at bounding box center [1265, 264] width 173 height 26
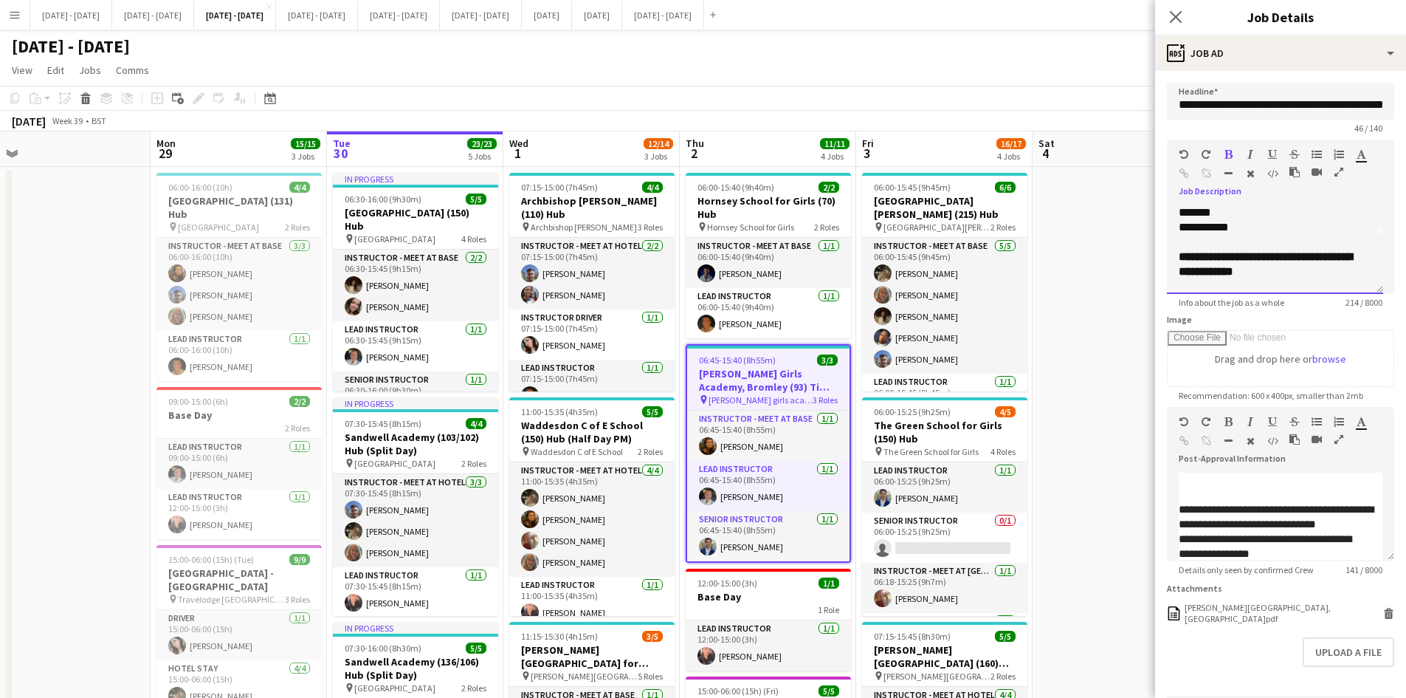
click at [1244, 259] on b "**********" at bounding box center [1265, 264] width 173 height 26
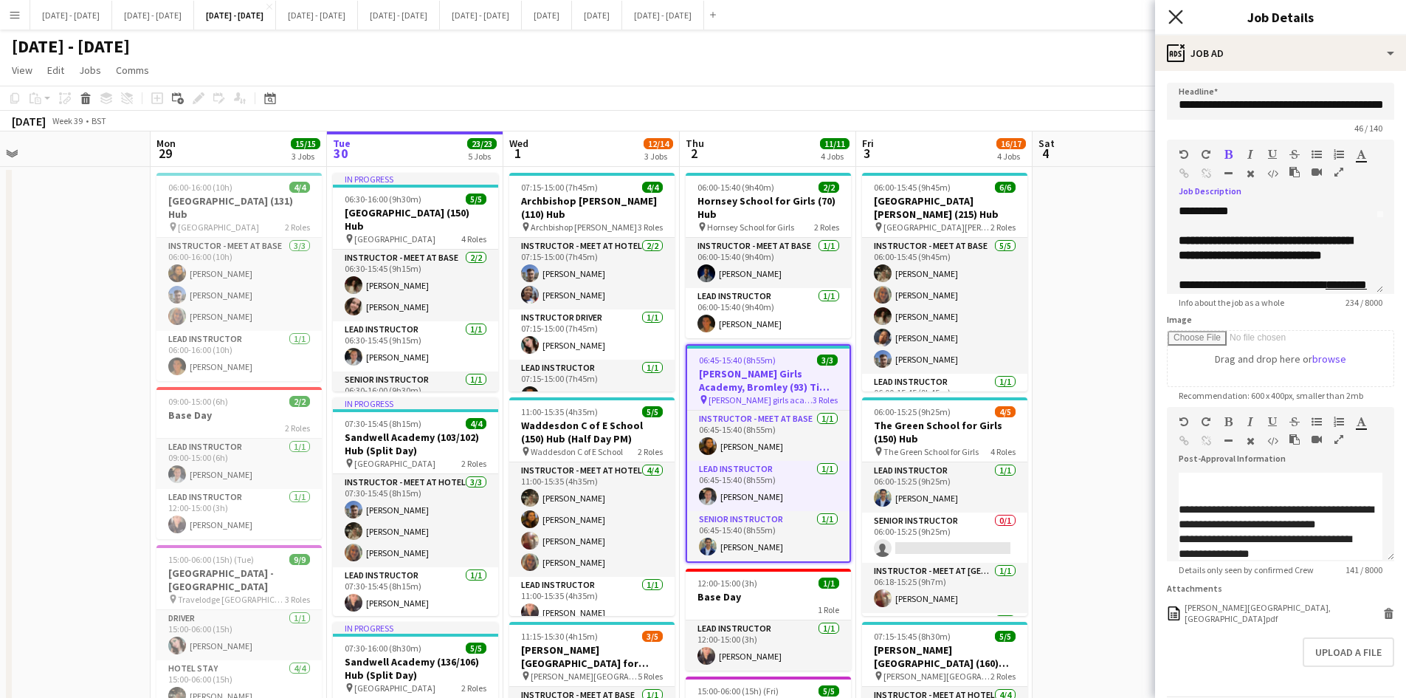
click at [1177, 20] on icon "Close pop-in" at bounding box center [1175, 17] width 14 height 14
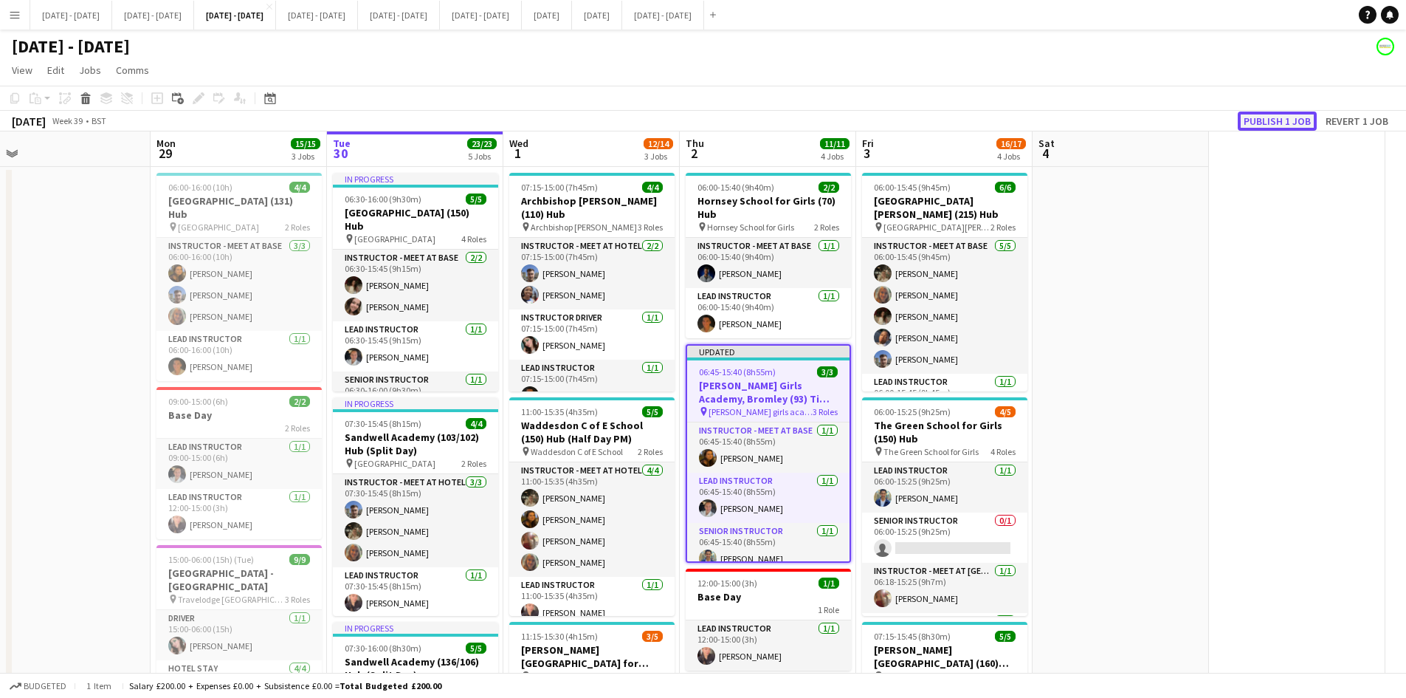
click at [1261, 120] on button "Publish 1 job" at bounding box center [1277, 120] width 79 height 19
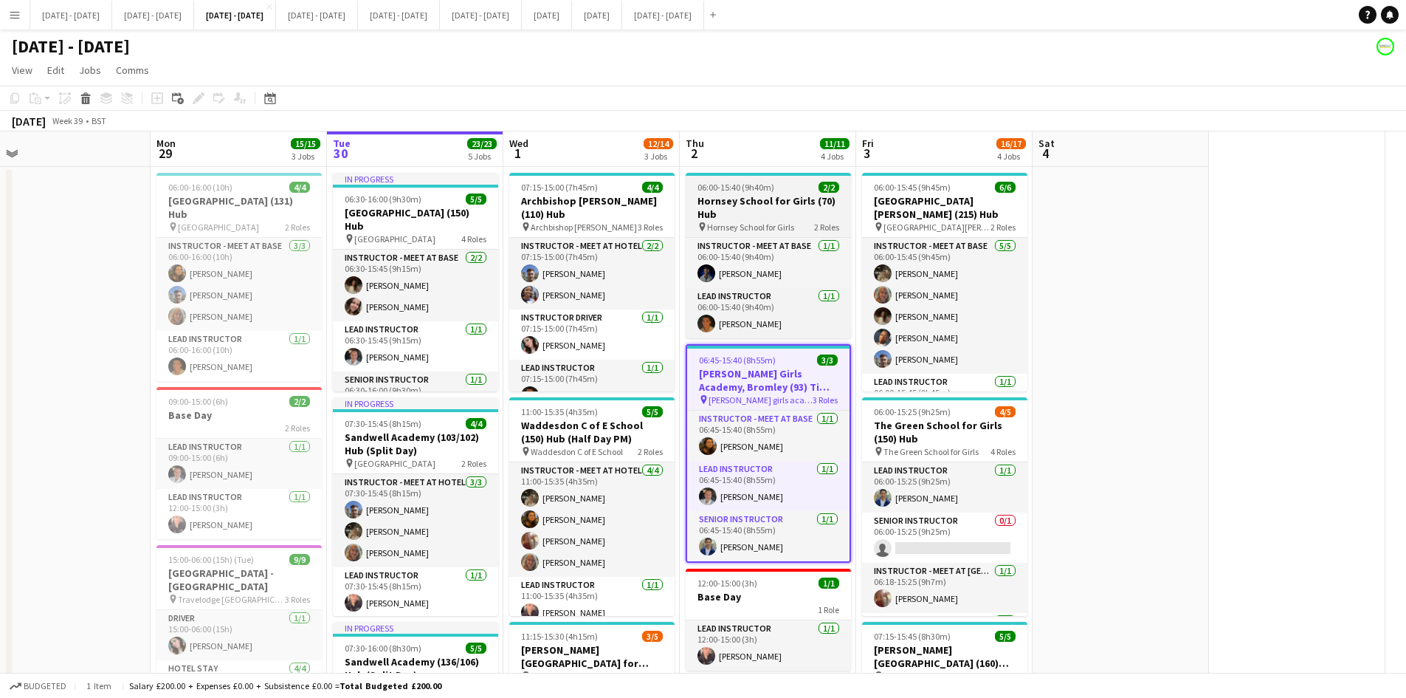
click at [785, 185] on div "06:00-15:40 (9h40m) 2/2" at bounding box center [768, 187] width 165 height 11
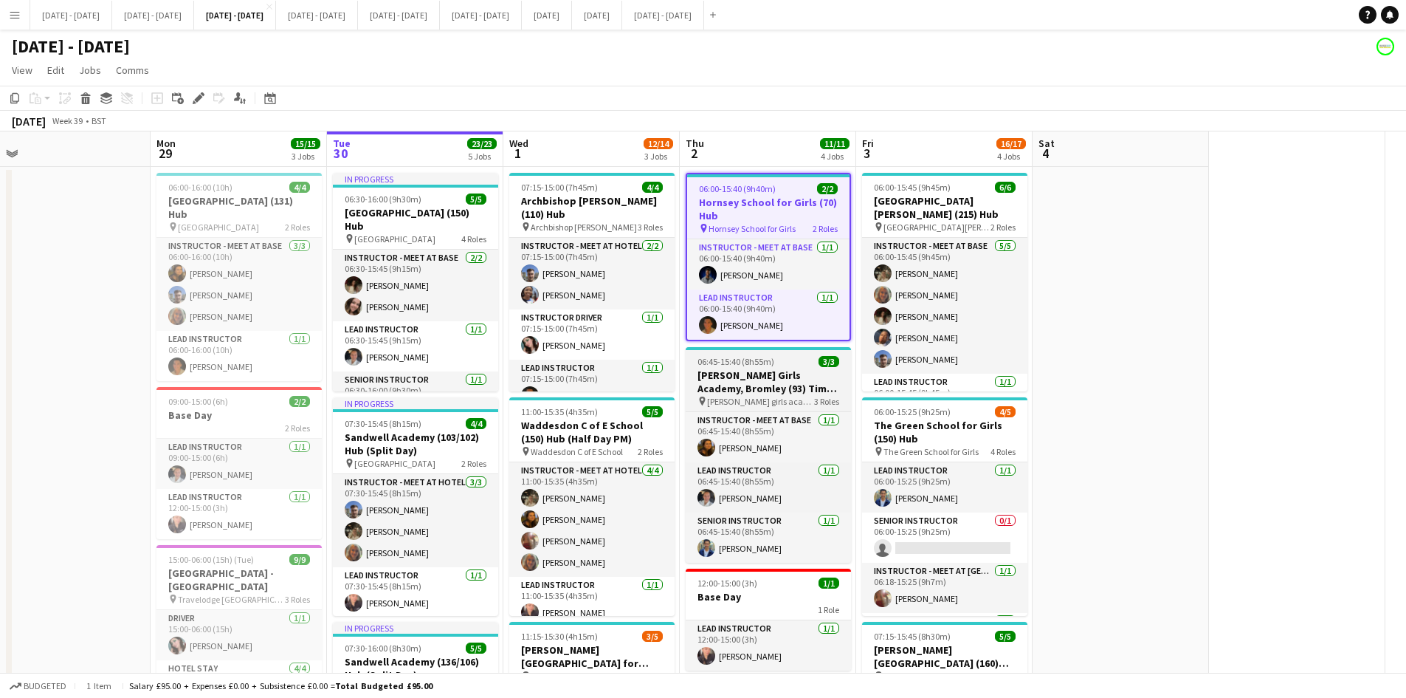
click at [785, 358] on div "06:45-15:40 (8h55m) 3/3" at bounding box center [768, 361] width 165 height 11
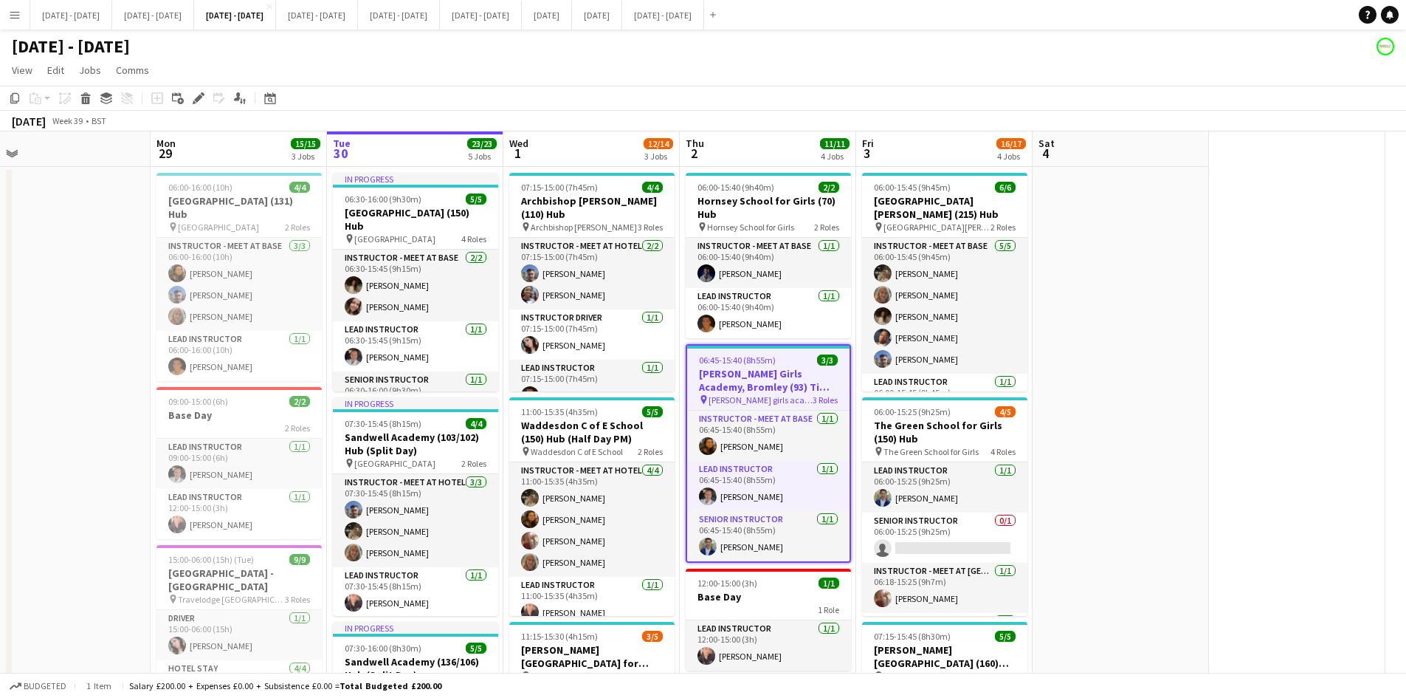
click at [785, 358] on div "06:45-15:40 (8h55m) 3/3" at bounding box center [768, 359] width 162 height 11
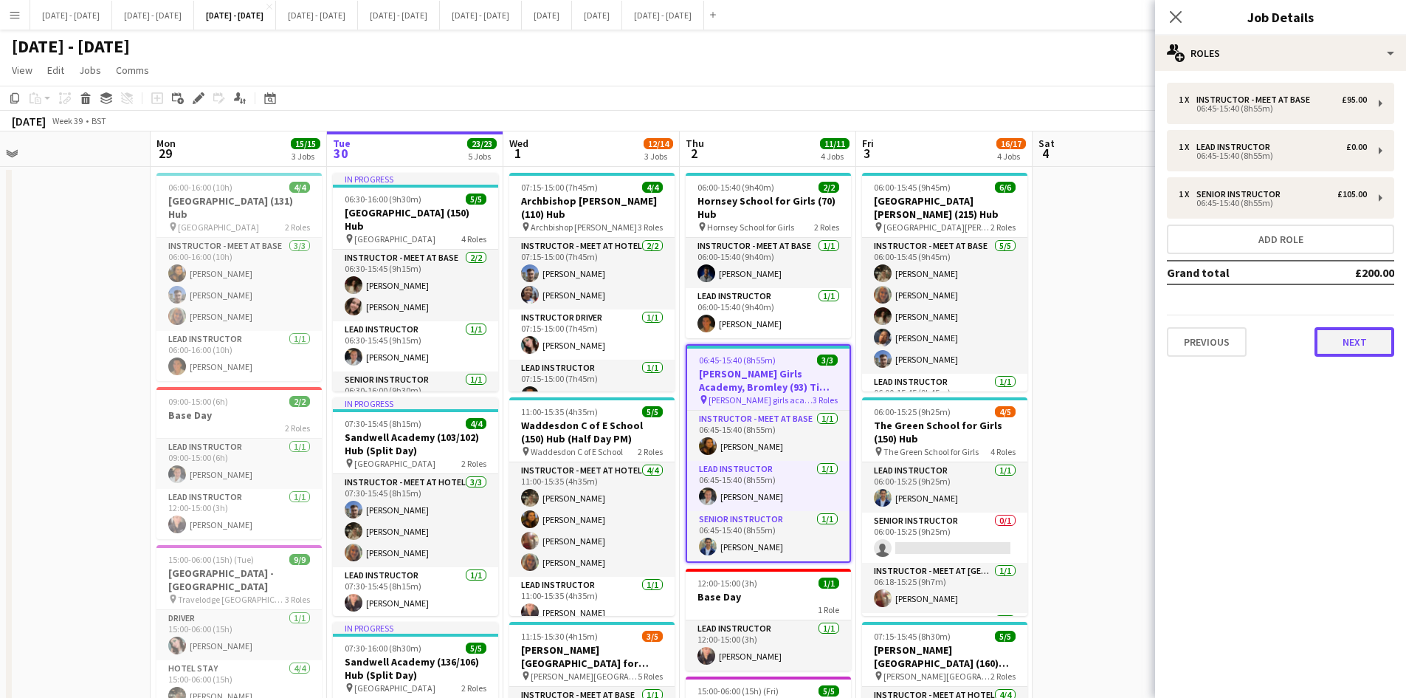
click at [1349, 331] on button "Next" at bounding box center [1355, 342] width 80 height 30
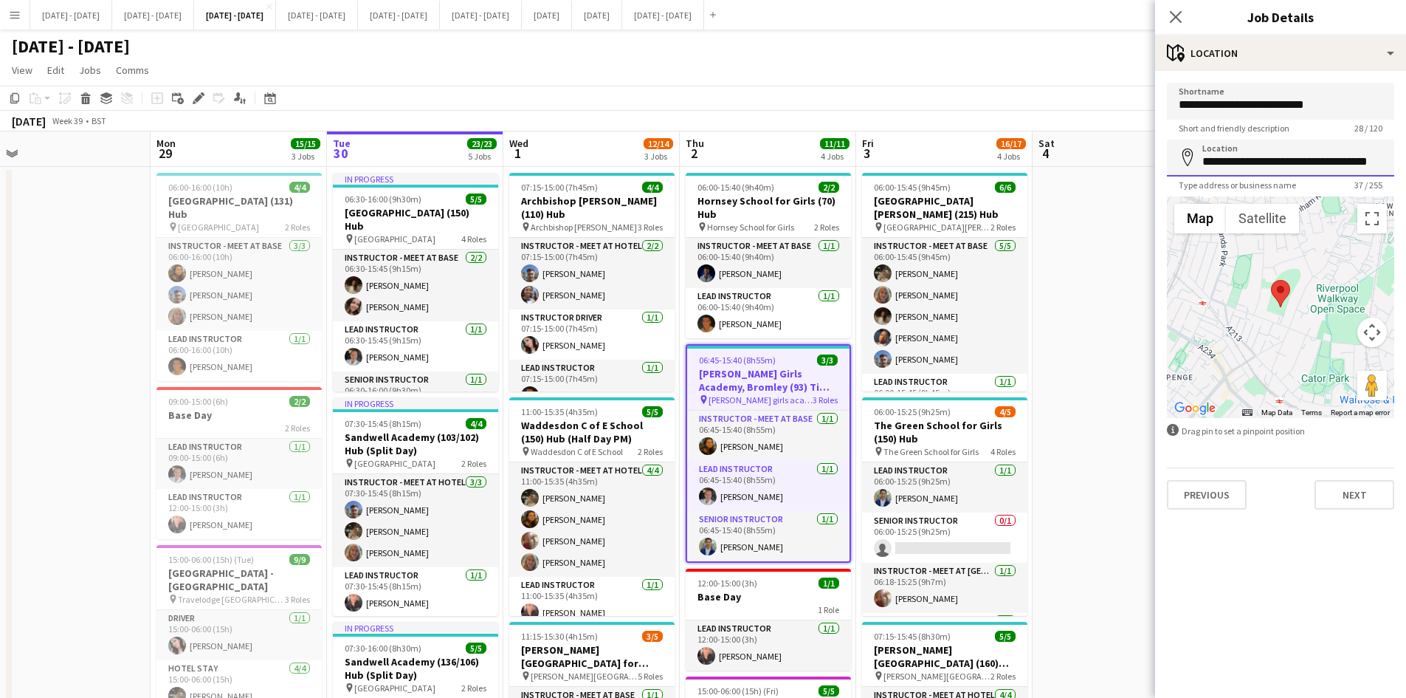
click at [1244, 155] on input "**********" at bounding box center [1280, 158] width 227 height 37
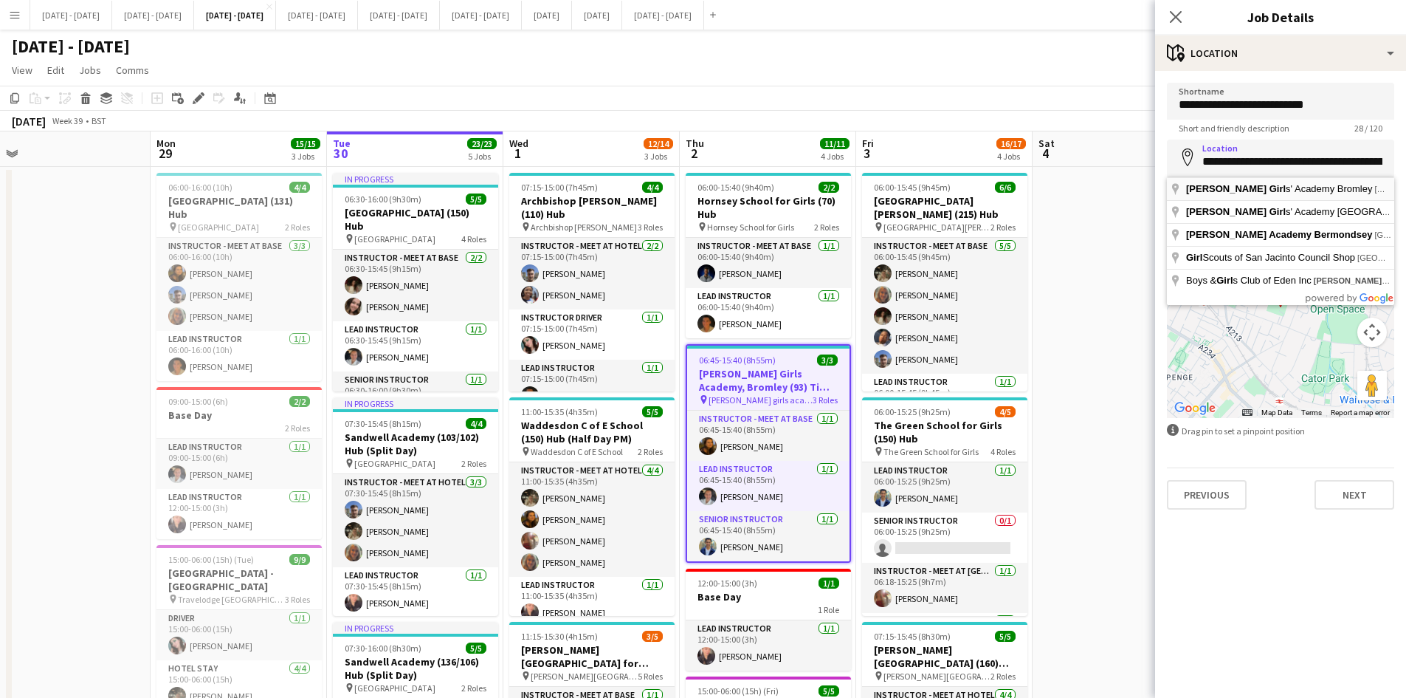
type input "**********"
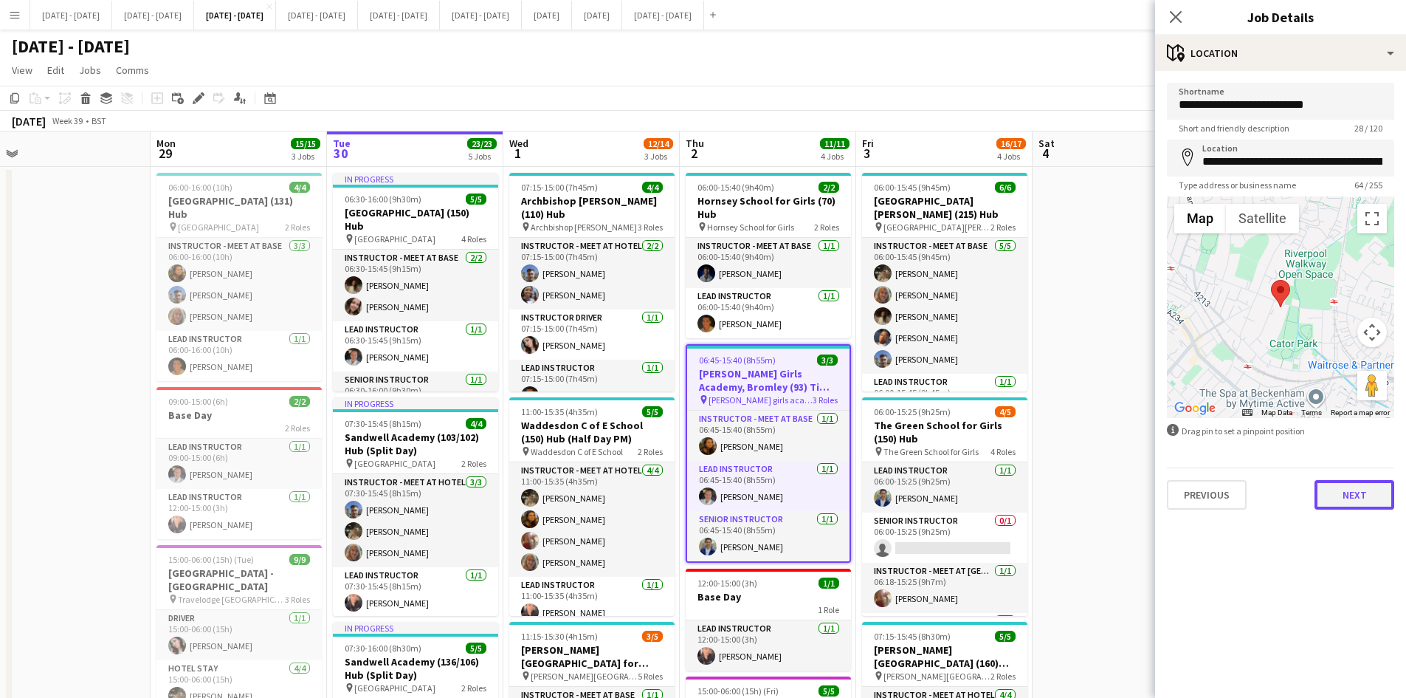
click at [1355, 500] on button "Next" at bounding box center [1355, 495] width 80 height 30
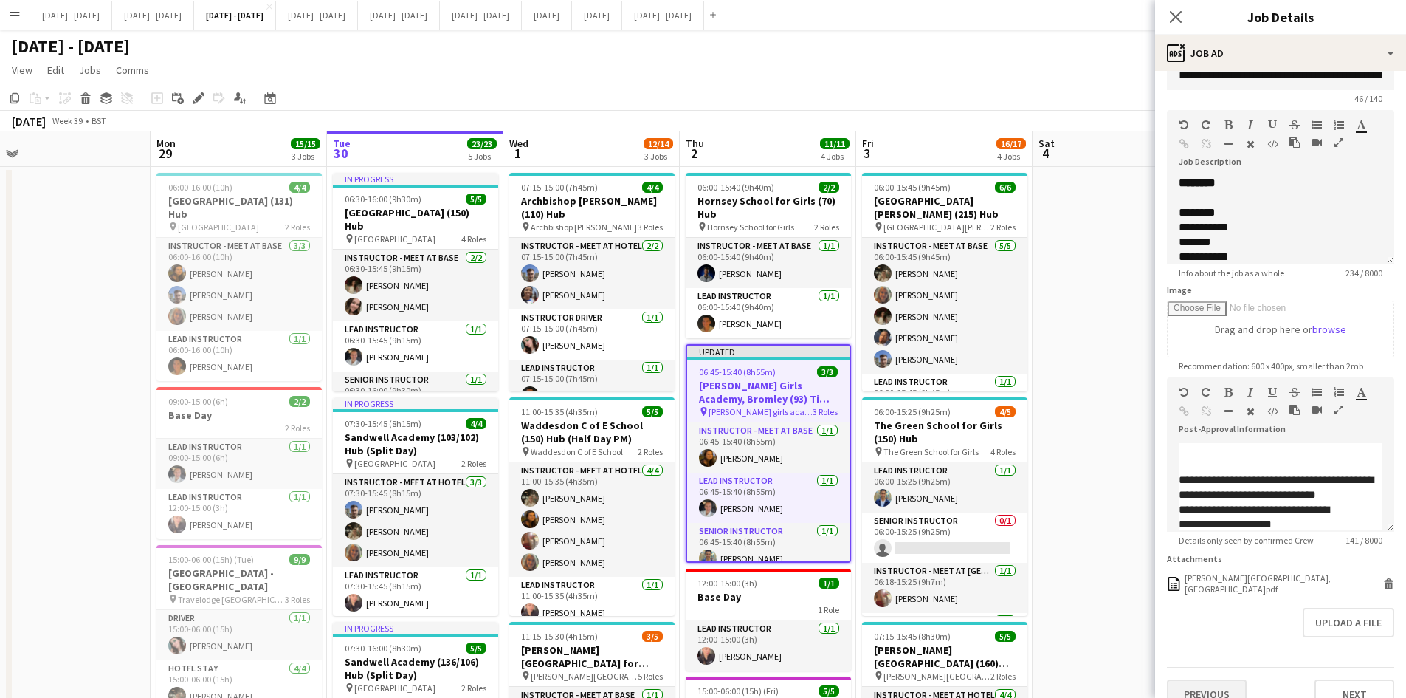
scroll to position [55, 0]
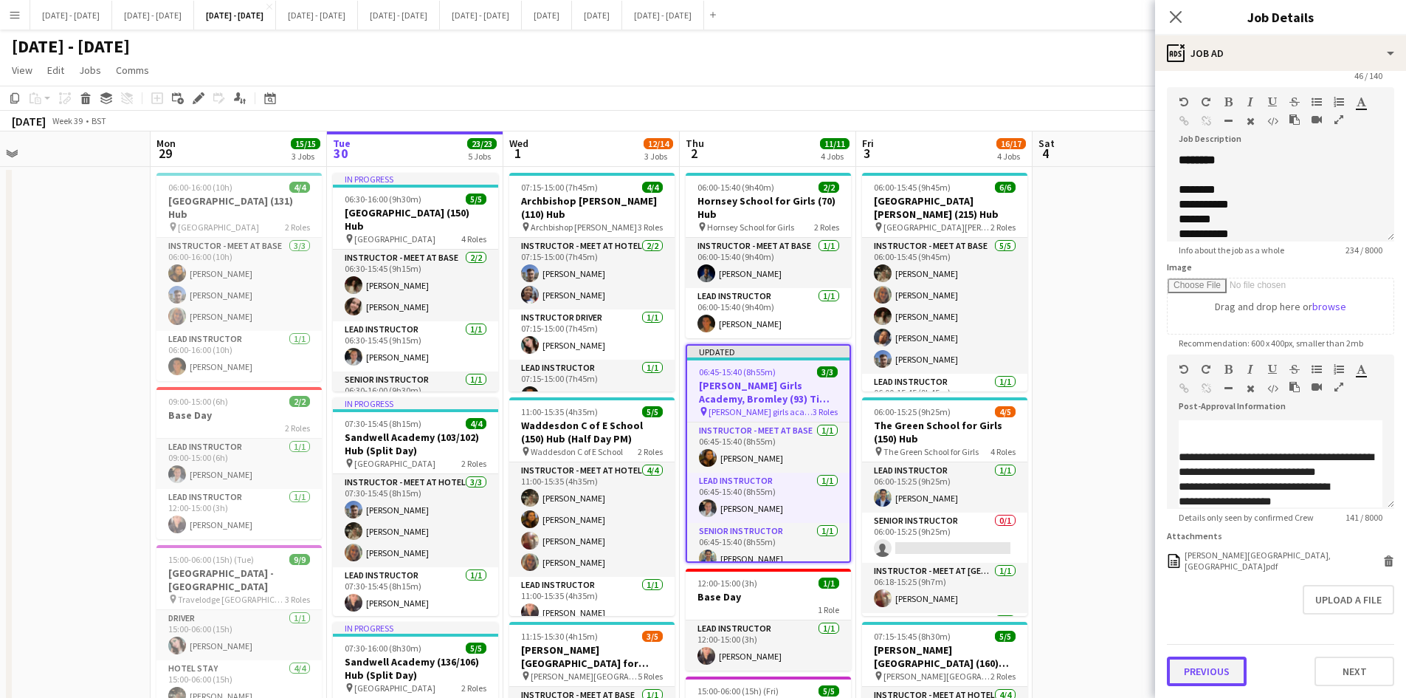
click at [1211, 667] on button "Previous" at bounding box center [1207, 671] width 80 height 30
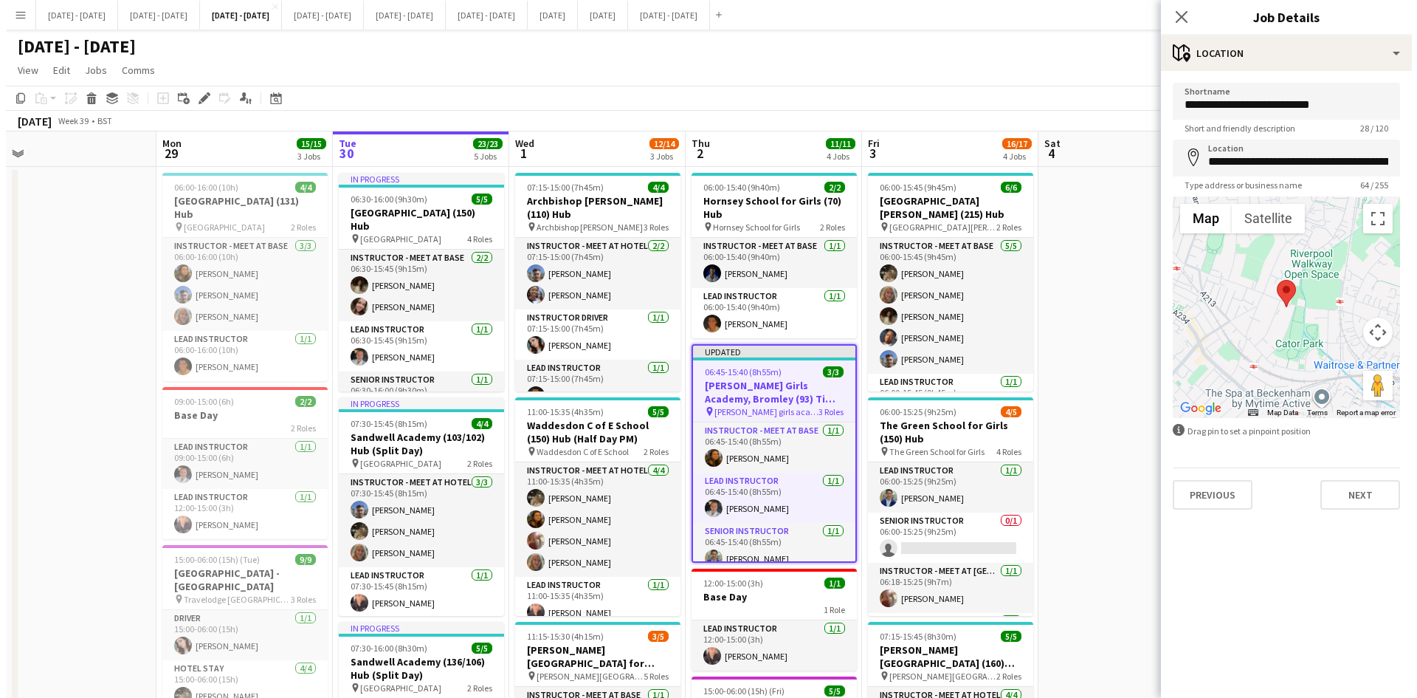
scroll to position [0, 0]
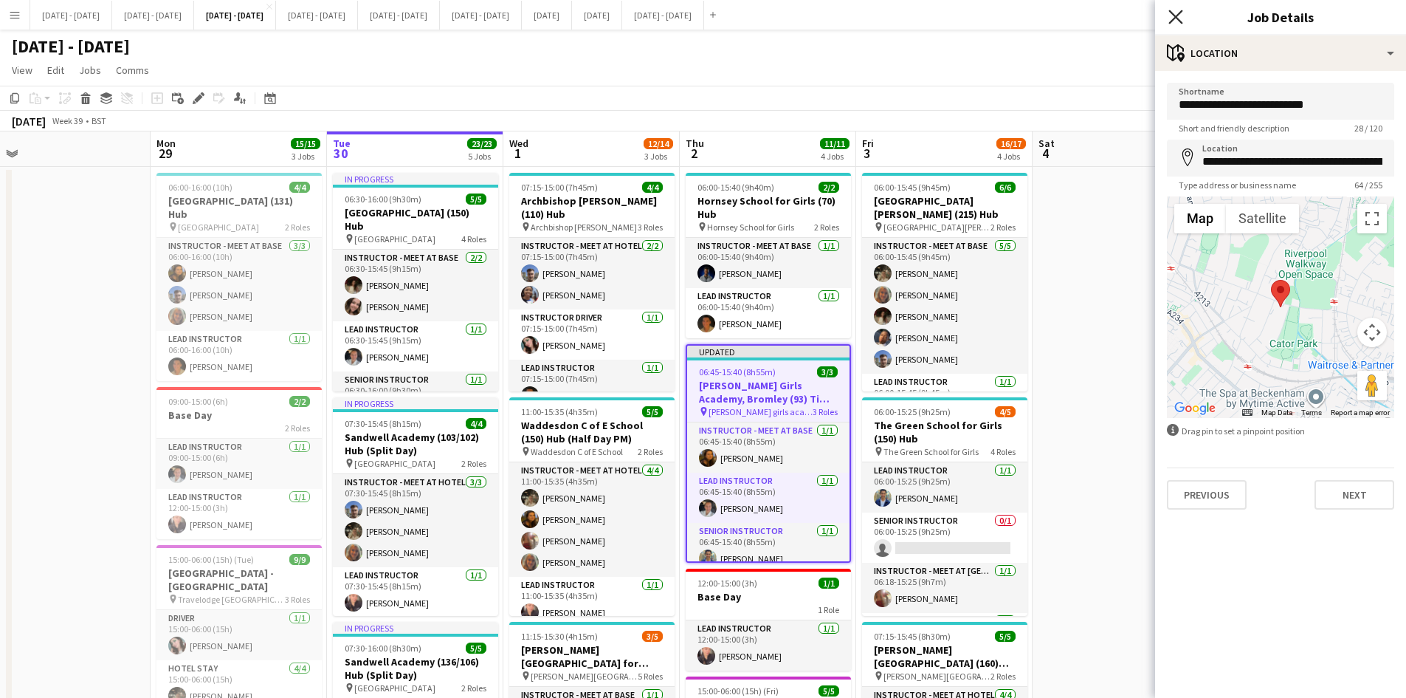
click at [1177, 14] on icon "Close pop-in" at bounding box center [1175, 17] width 14 height 14
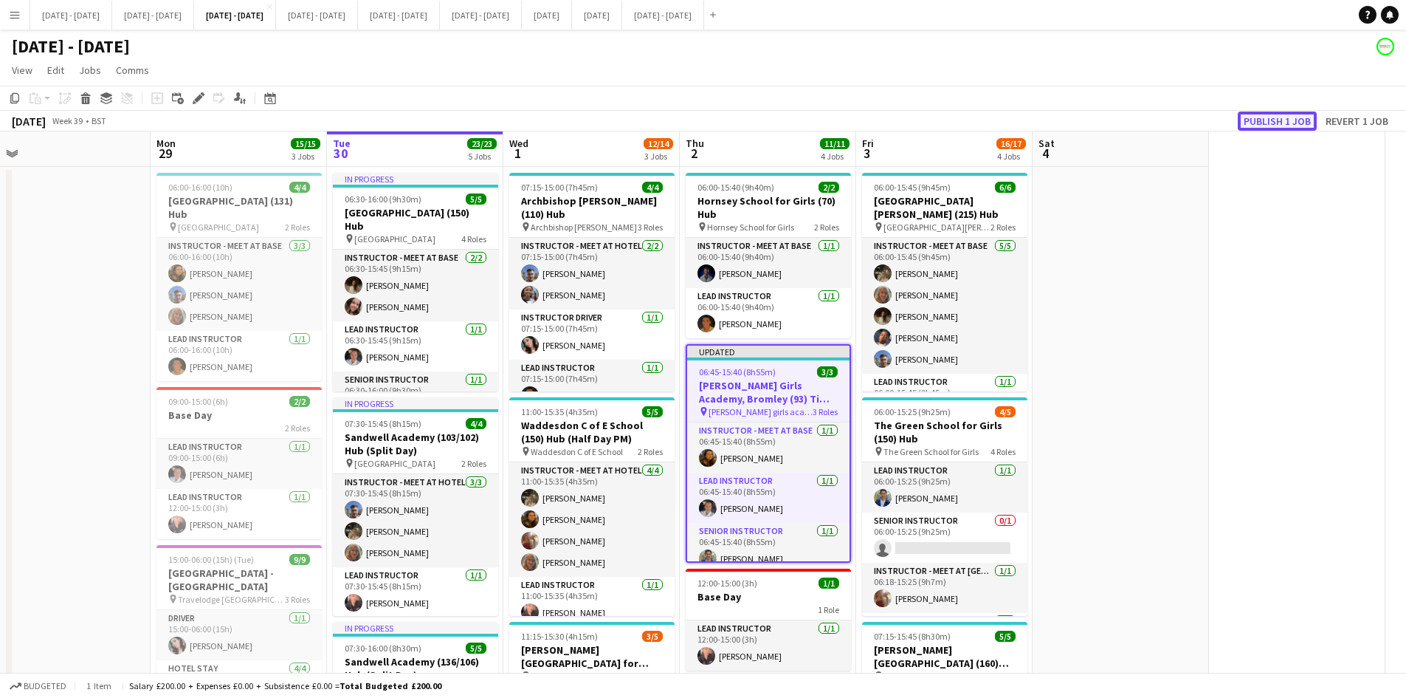
click at [1254, 119] on button "Publish 1 job" at bounding box center [1277, 120] width 79 height 19
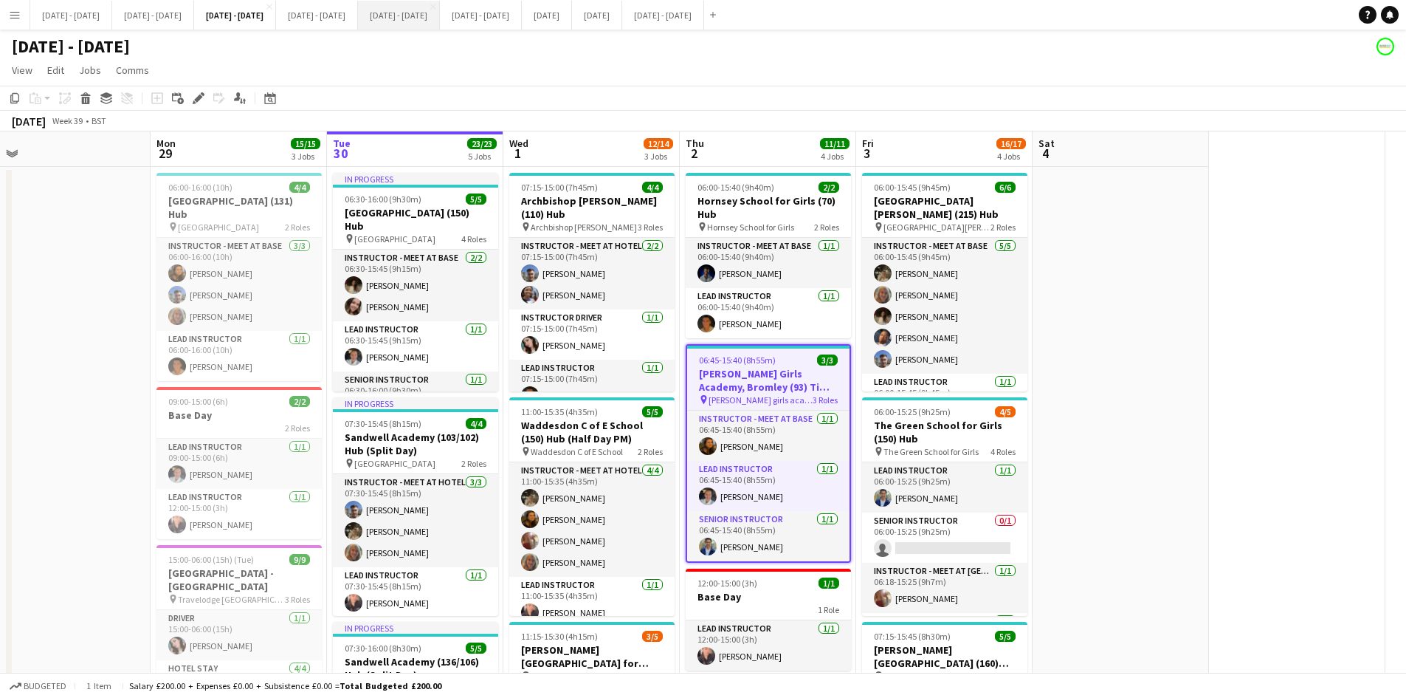
click at [440, 15] on button "[DATE] - [DATE] Close" at bounding box center [399, 15] width 82 height 29
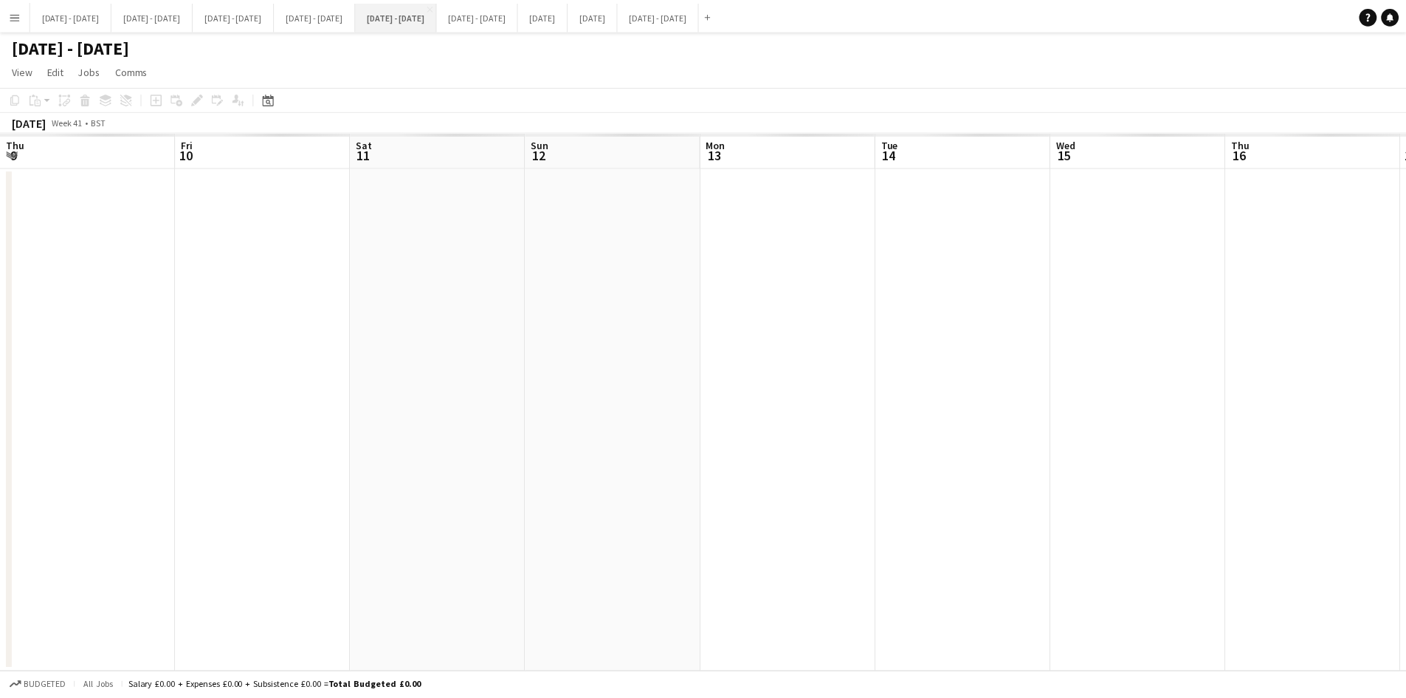
scroll to position [0, 300]
